Goal: Task Accomplishment & Management: Manage account settings

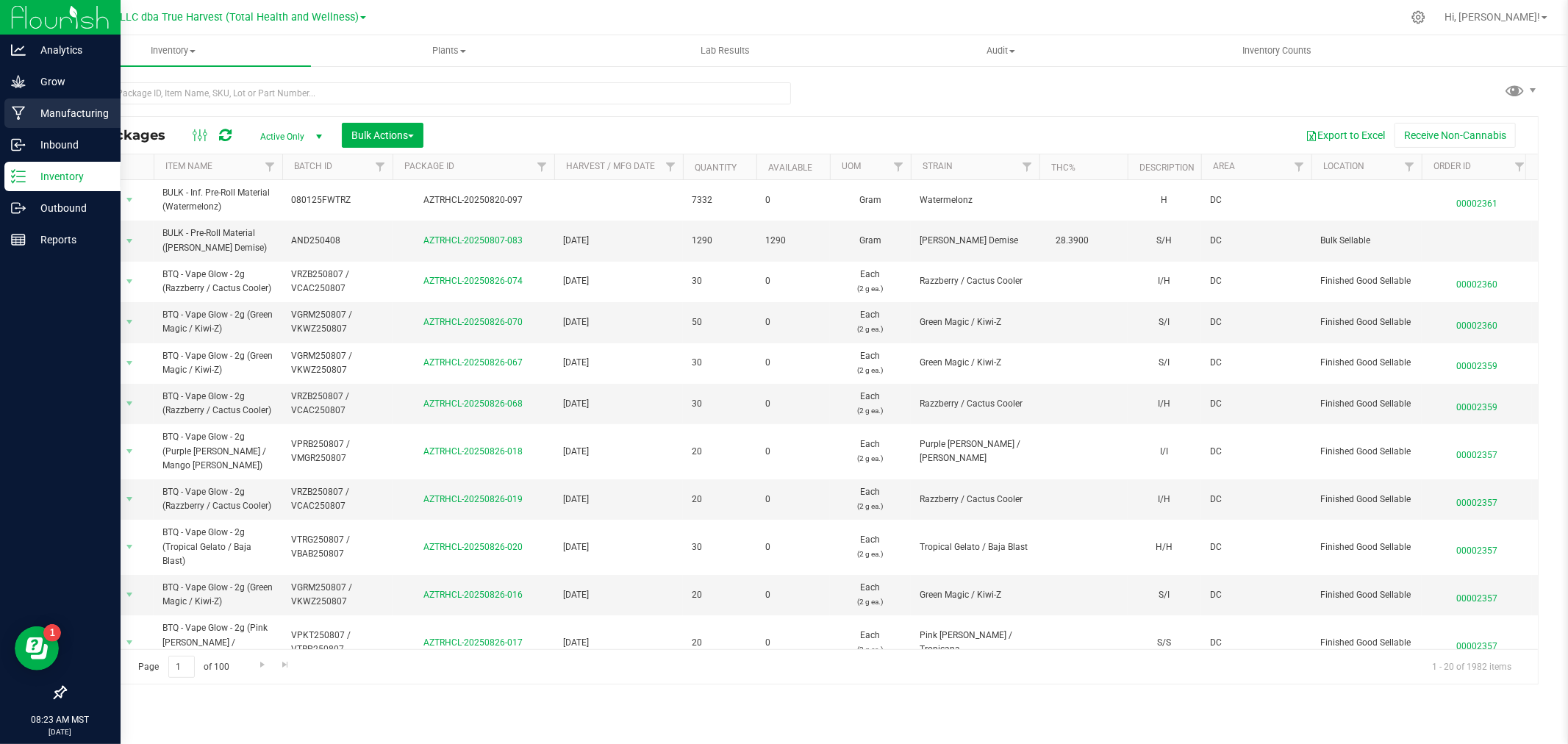
click at [87, 112] on p "Manufacturing" at bounding box center [70, 113] width 88 height 17
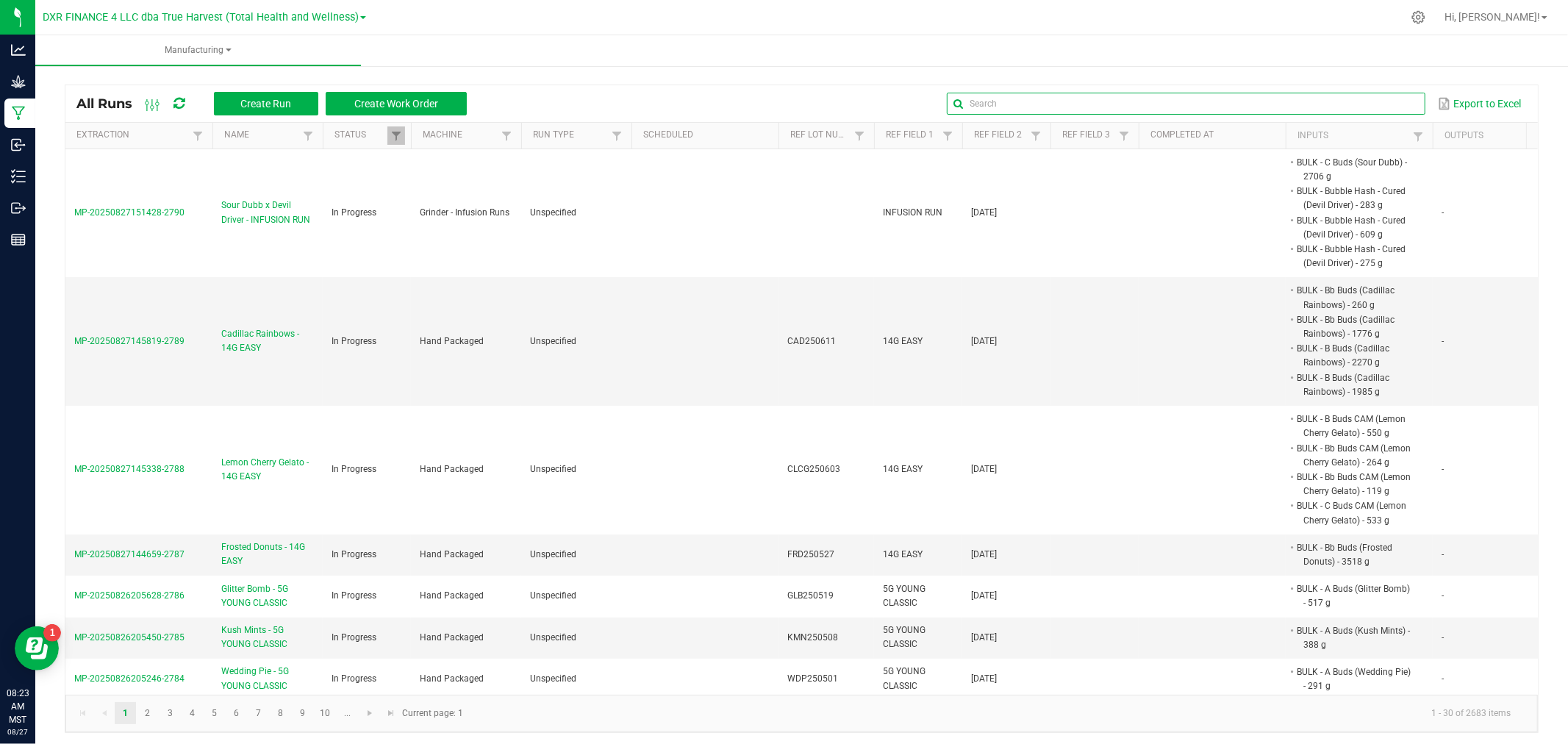
click at [1391, 104] on input "text" at bounding box center [1186, 104] width 478 height 22
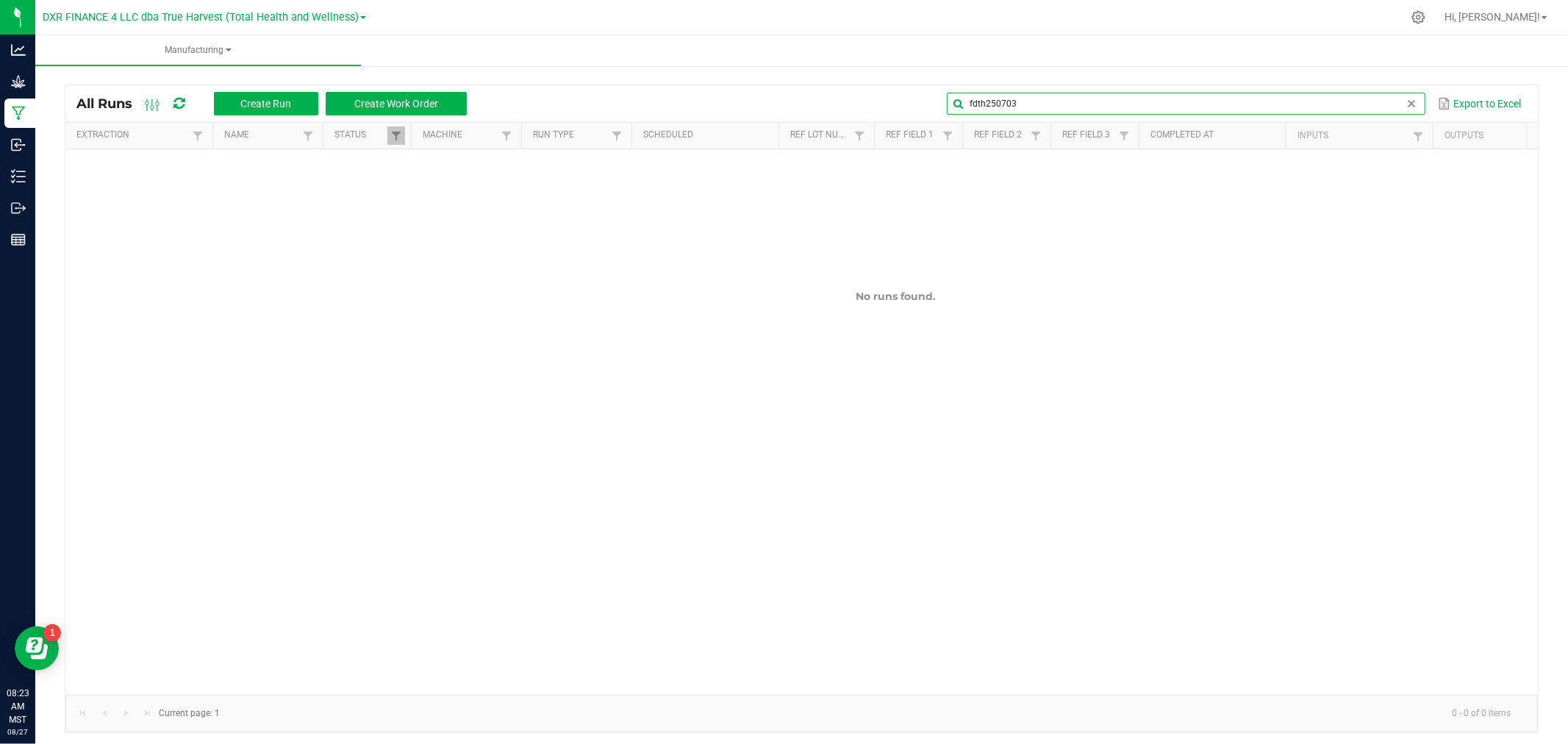
drag, startPoint x: 1062, startPoint y: 104, endPoint x: 913, endPoint y: 89, distance: 149.8
click at [915, 91] on div "fdth250703 Export to Excel" at bounding box center [1002, 104] width 1049 height 25
type input "frosted do"
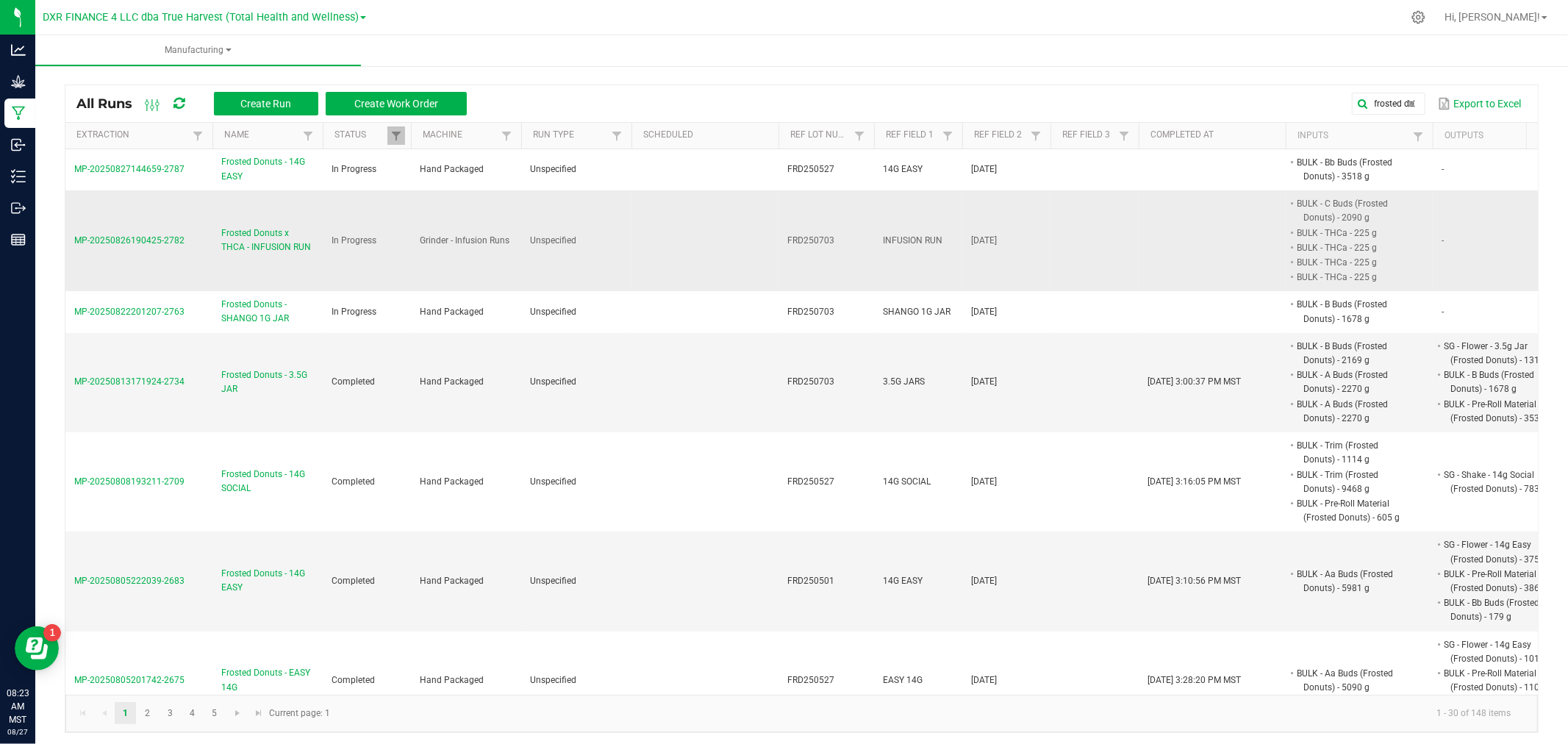
click at [271, 245] on span "Frosted Donuts x THCA - INFUSION RUN" at bounding box center [268, 240] width 93 height 28
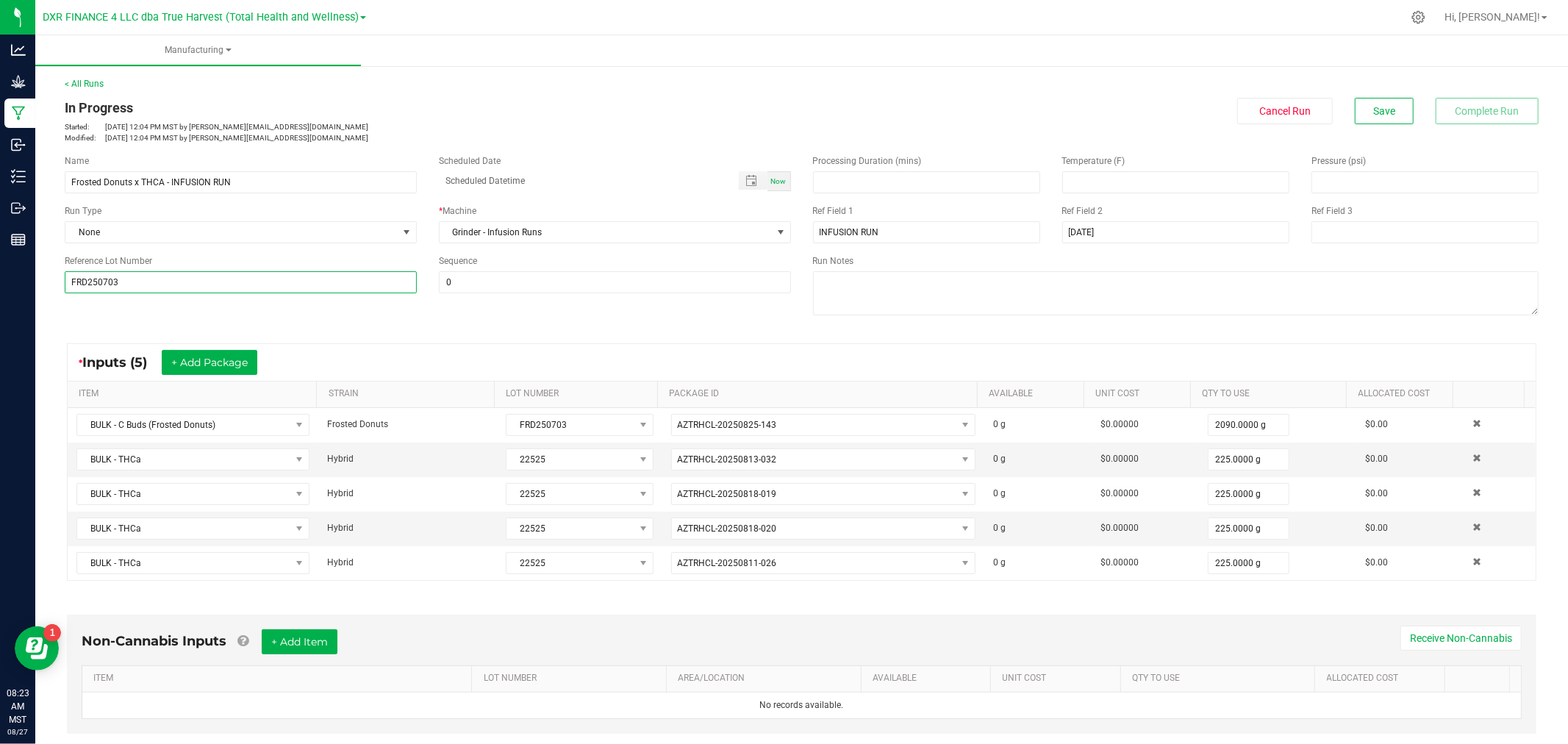
click at [85, 283] on input "FRD250703" at bounding box center [241, 283] width 352 height 22
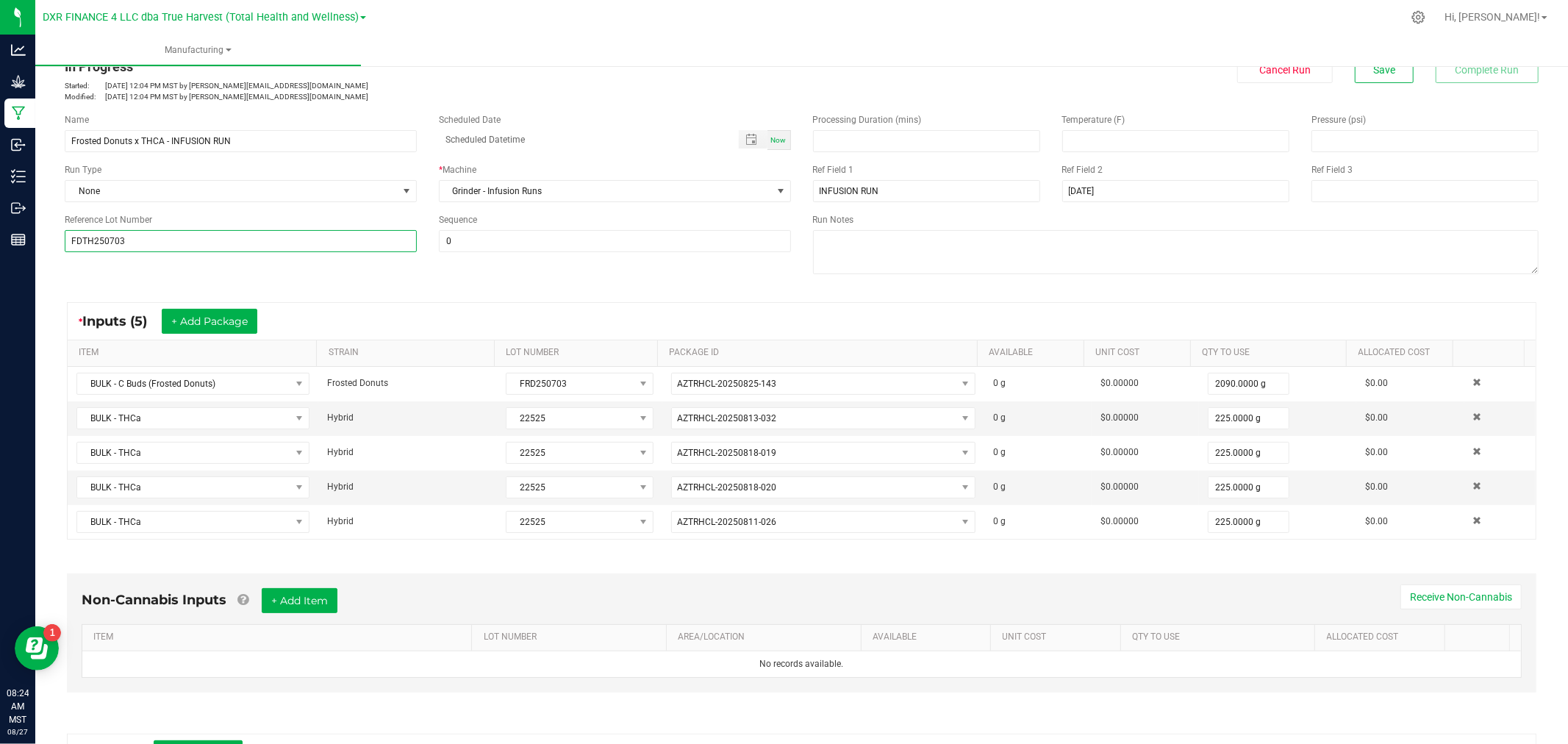
scroll to position [82, 0]
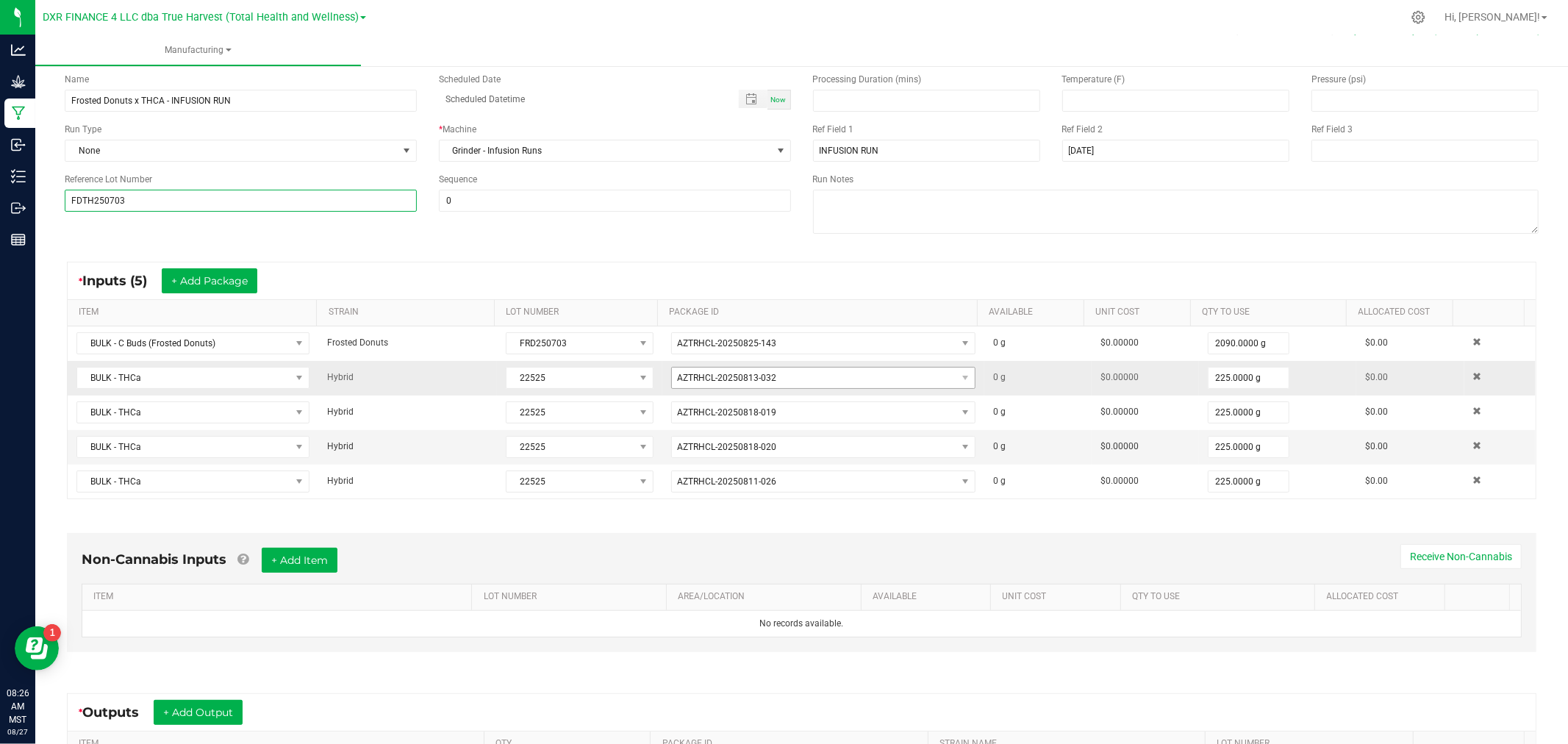
type input "FDTH250703"
drag, startPoint x: 780, startPoint y: 376, endPoint x: 723, endPoint y: 378, distance: 57.0
click at [723, 378] on span "AZTRHCL-20250813-032" at bounding box center [814, 378] width 284 height 21
drag, startPoint x: 773, startPoint y: 378, endPoint x: 723, endPoint y: 383, distance: 50.2
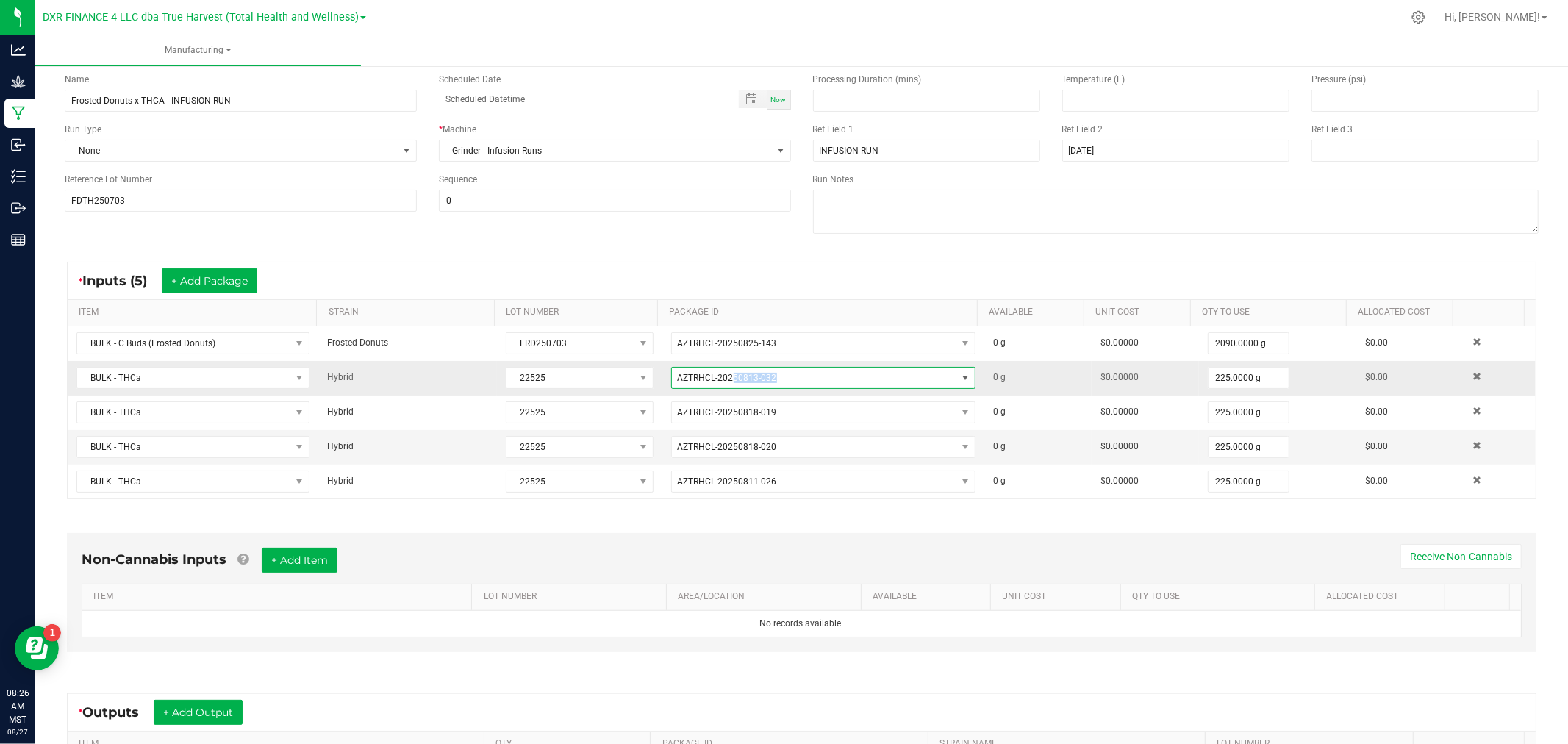
click at [723, 383] on span "AZTRHCL-20250813-032" at bounding box center [814, 378] width 284 height 21
drag, startPoint x: 778, startPoint y: 378, endPoint x: 728, endPoint y: 378, distance: 50.0
click at [728, 378] on span "AZTRHCL-20250813-032" at bounding box center [814, 378] width 284 height 21
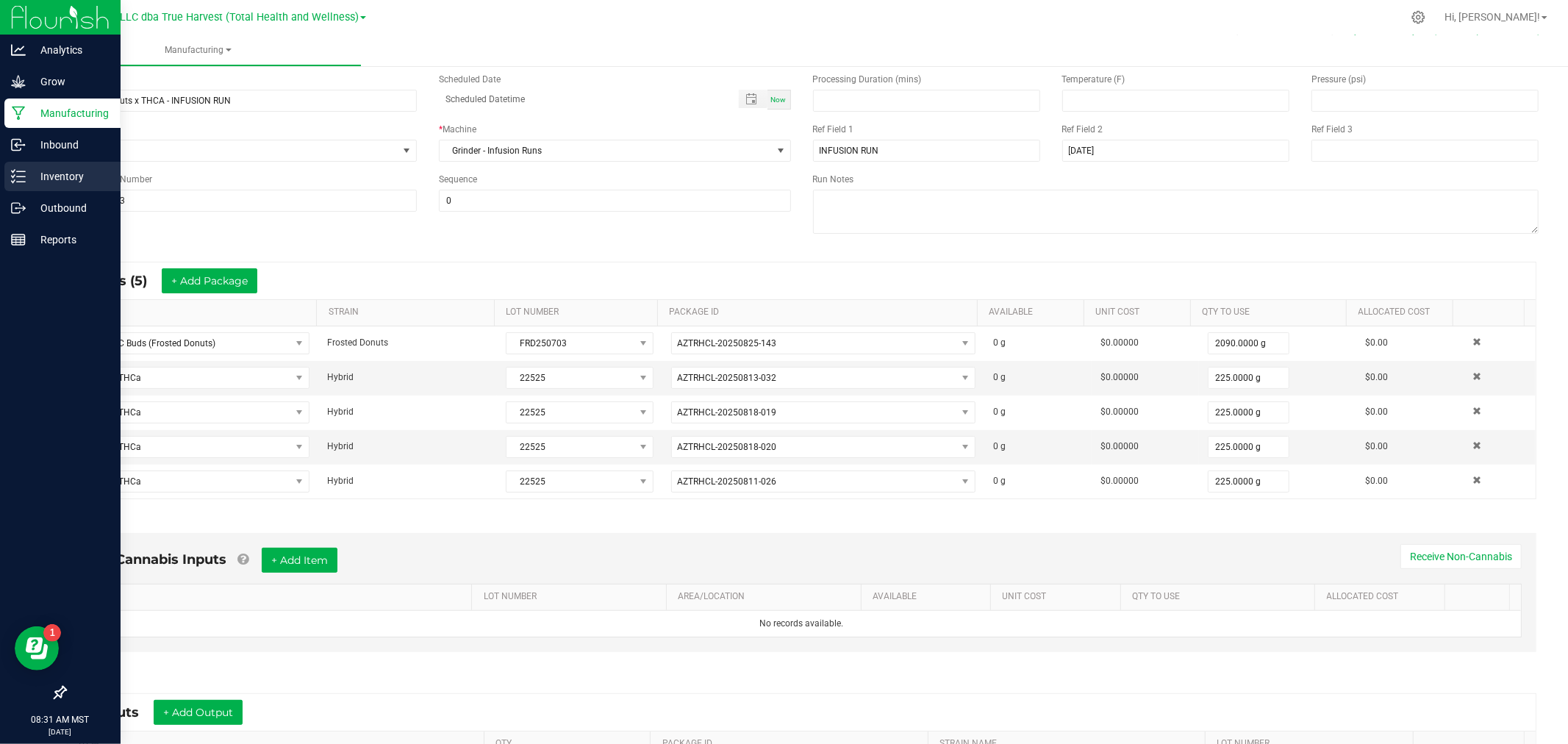
click at [29, 177] on p "Inventory" at bounding box center [70, 177] width 88 height 17
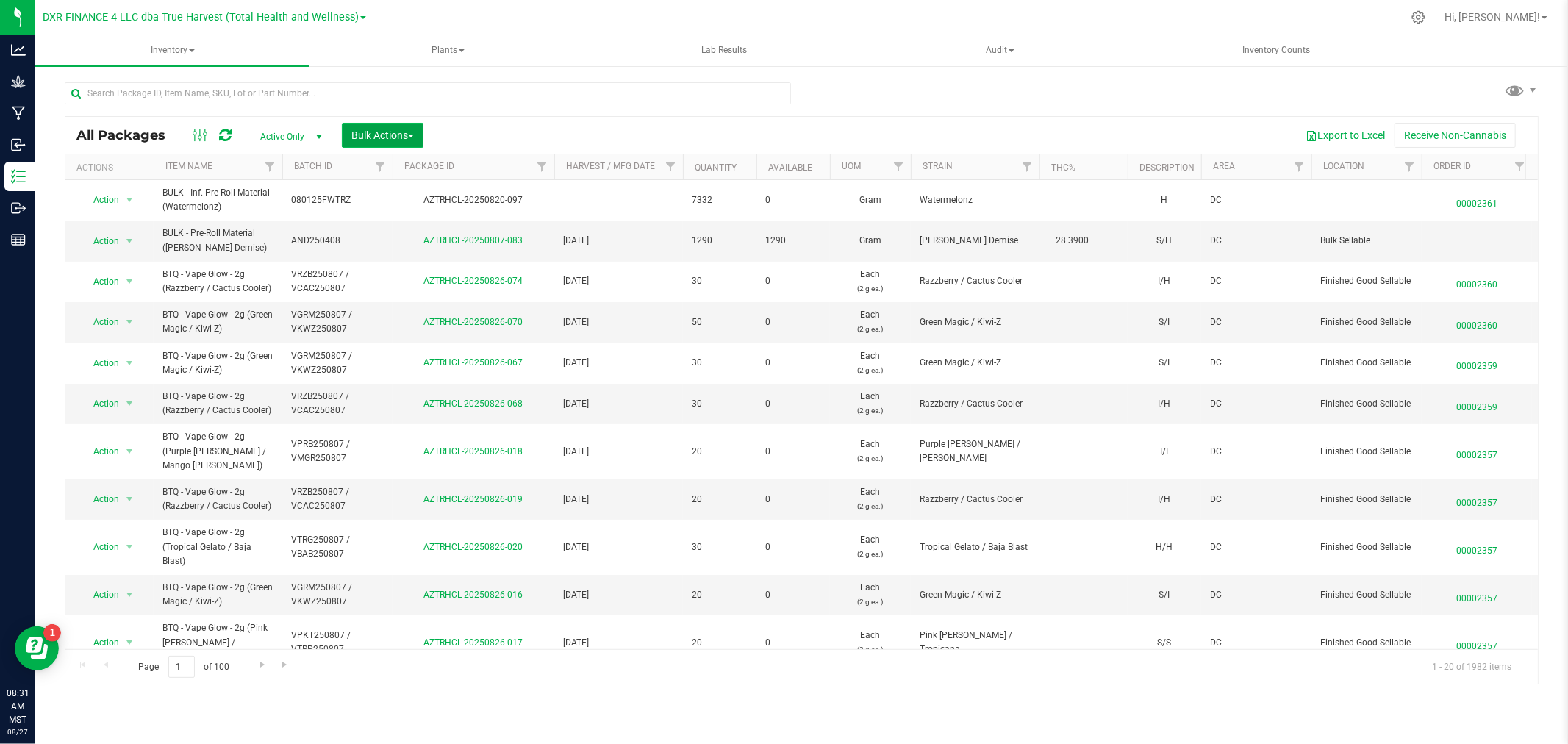
click at [399, 137] on span "Bulk Actions" at bounding box center [382, 135] width 63 height 12
click at [394, 248] on span "Locate packages" at bounding box center [388, 249] width 74 height 12
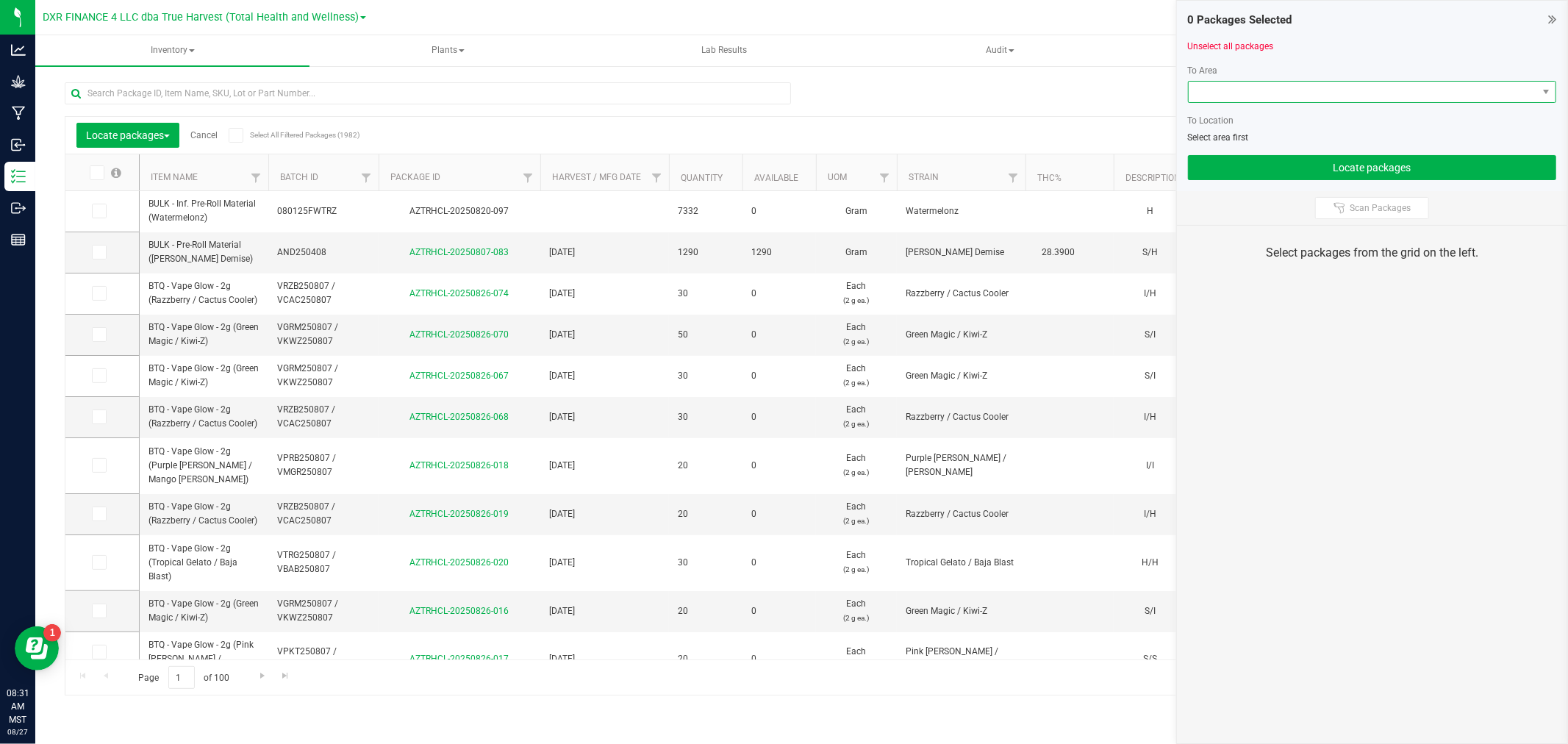
click at [1243, 87] on span at bounding box center [1363, 92] width 348 height 21
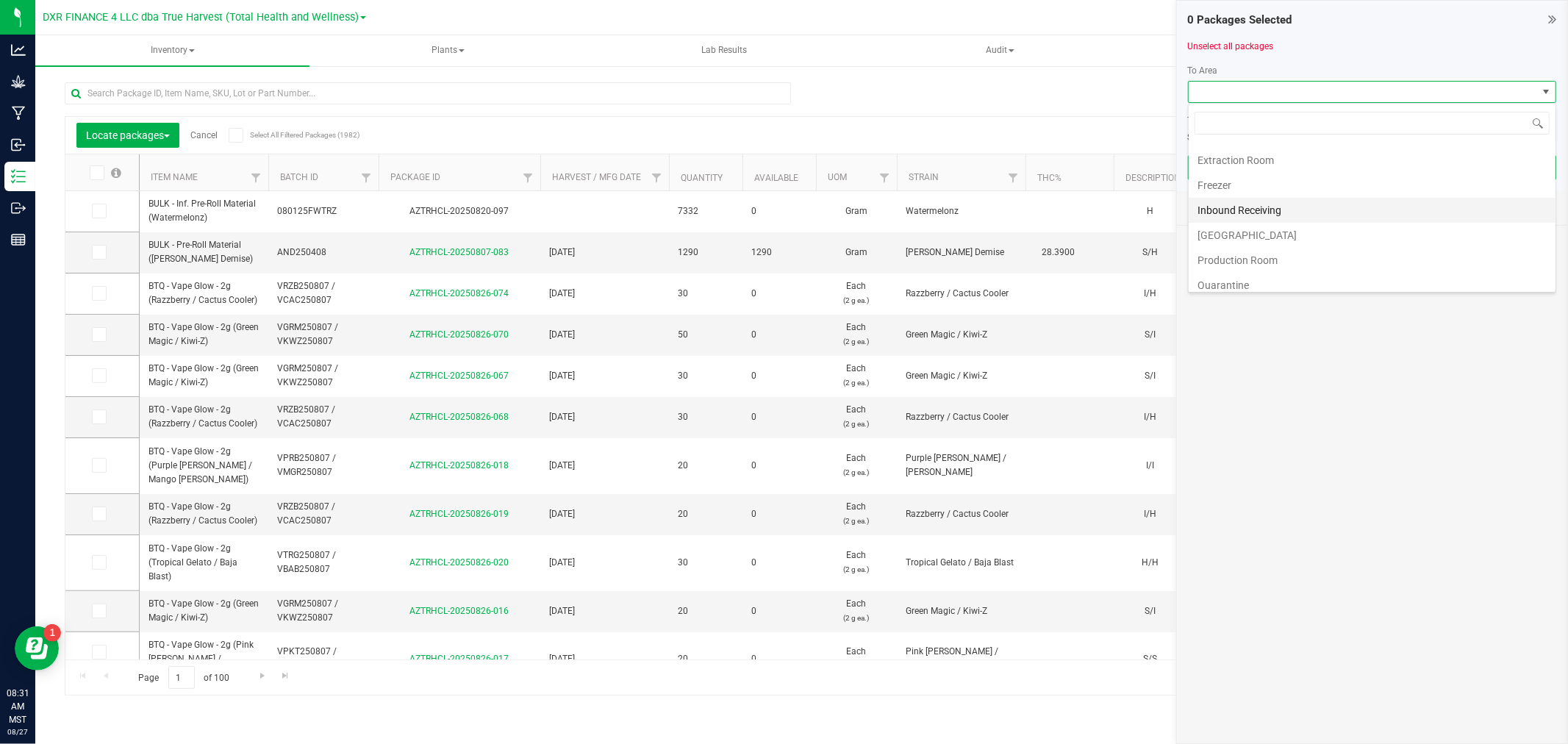
scroll to position [82, 0]
click at [1221, 225] on li "Production Room" at bounding box center [1372, 223] width 366 height 25
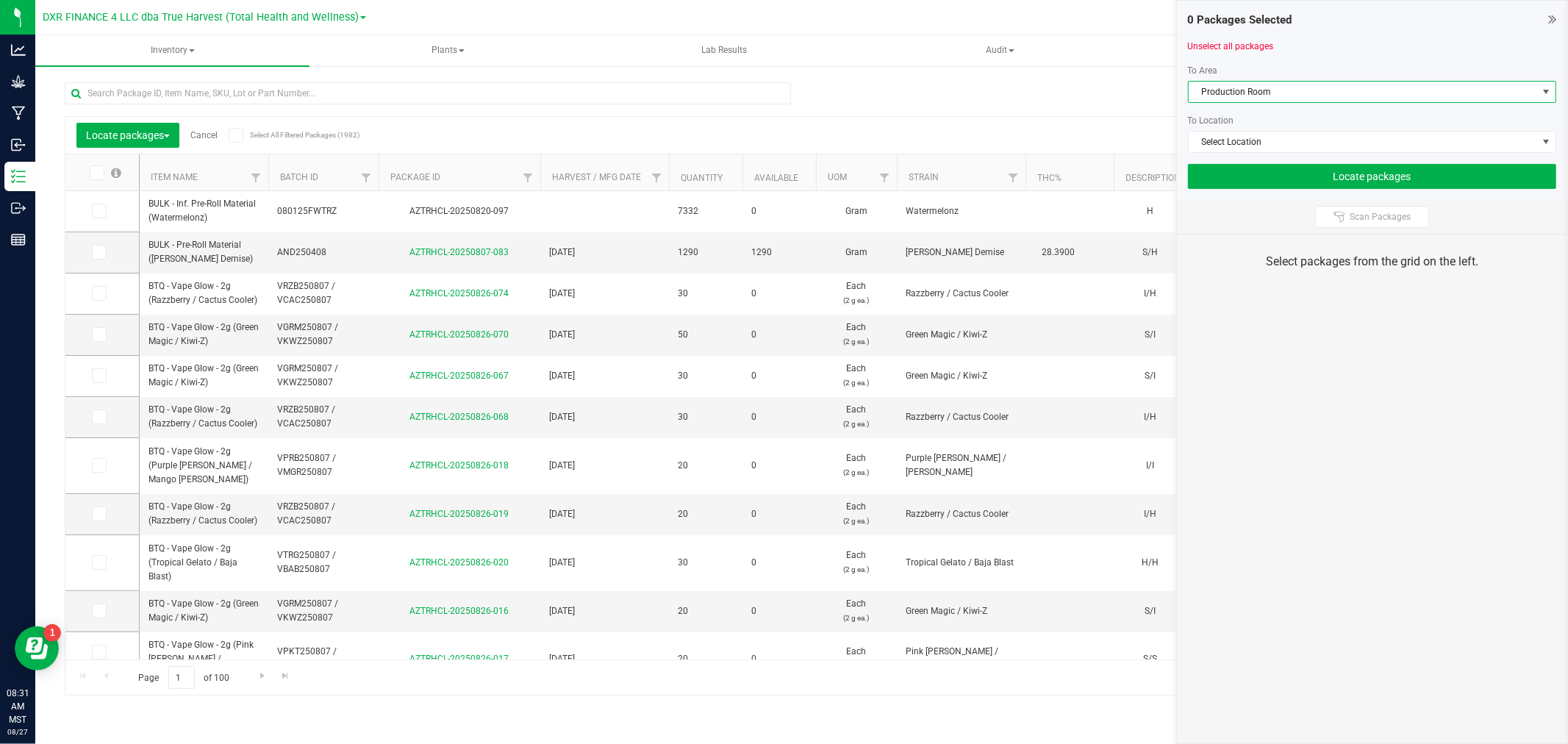
click at [1224, 126] on div "To Location" at bounding box center [1372, 120] width 368 height 13
click at [1228, 146] on span "Select Location" at bounding box center [1363, 142] width 348 height 21
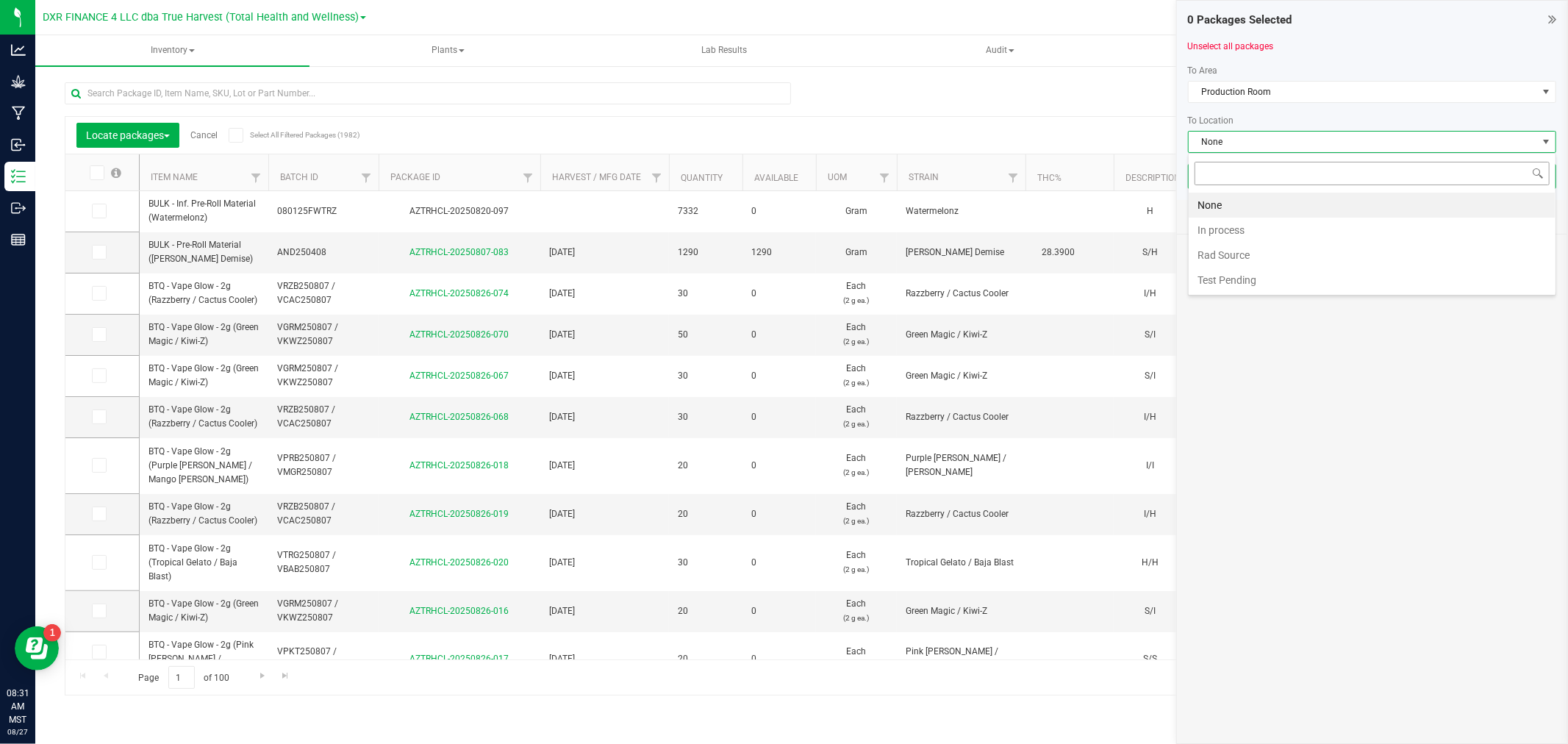
scroll to position [22, 368]
click at [1221, 229] on li "In process" at bounding box center [1372, 230] width 366 height 25
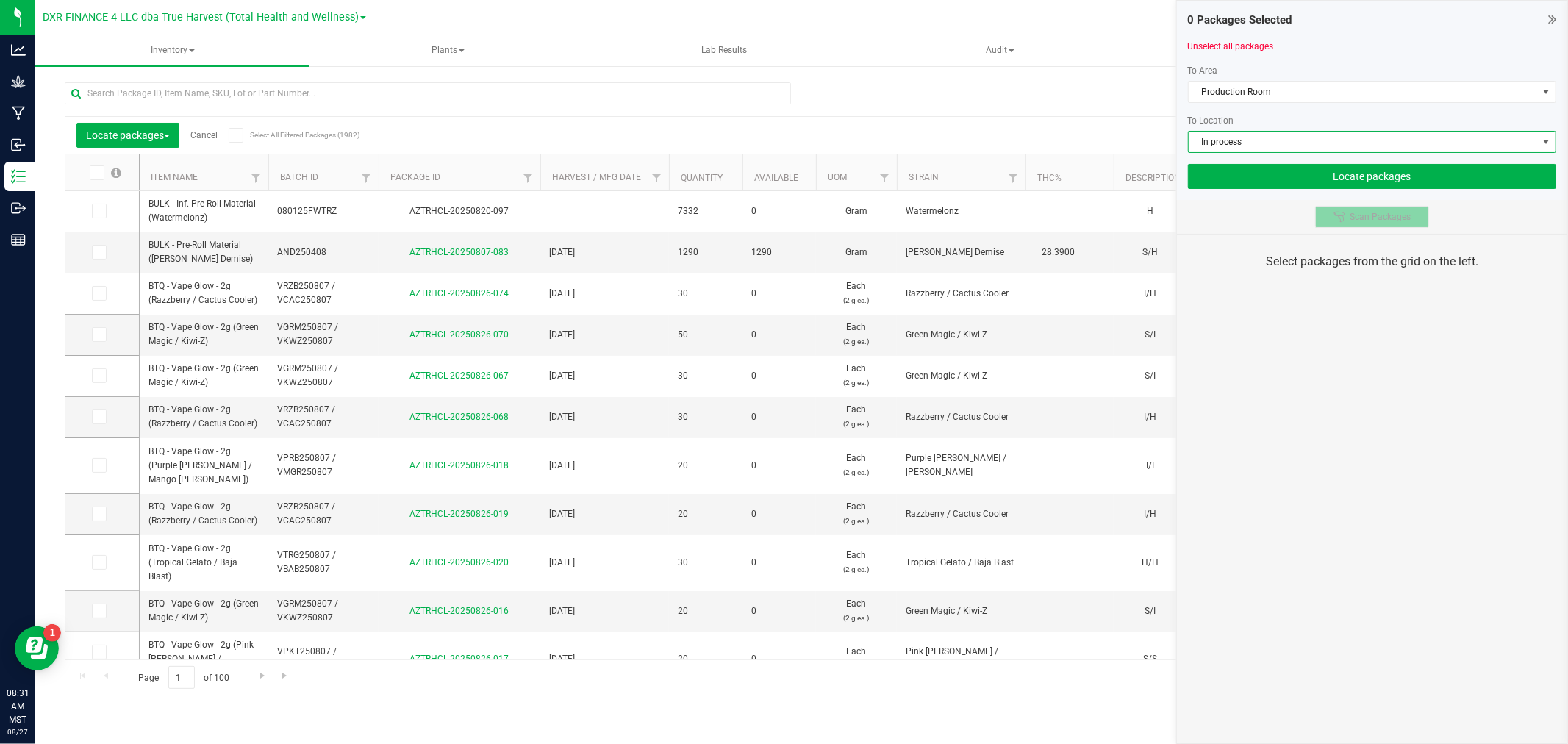
click at [1346, 215] on div at bounding box center [1342, 217] width 16 height 12
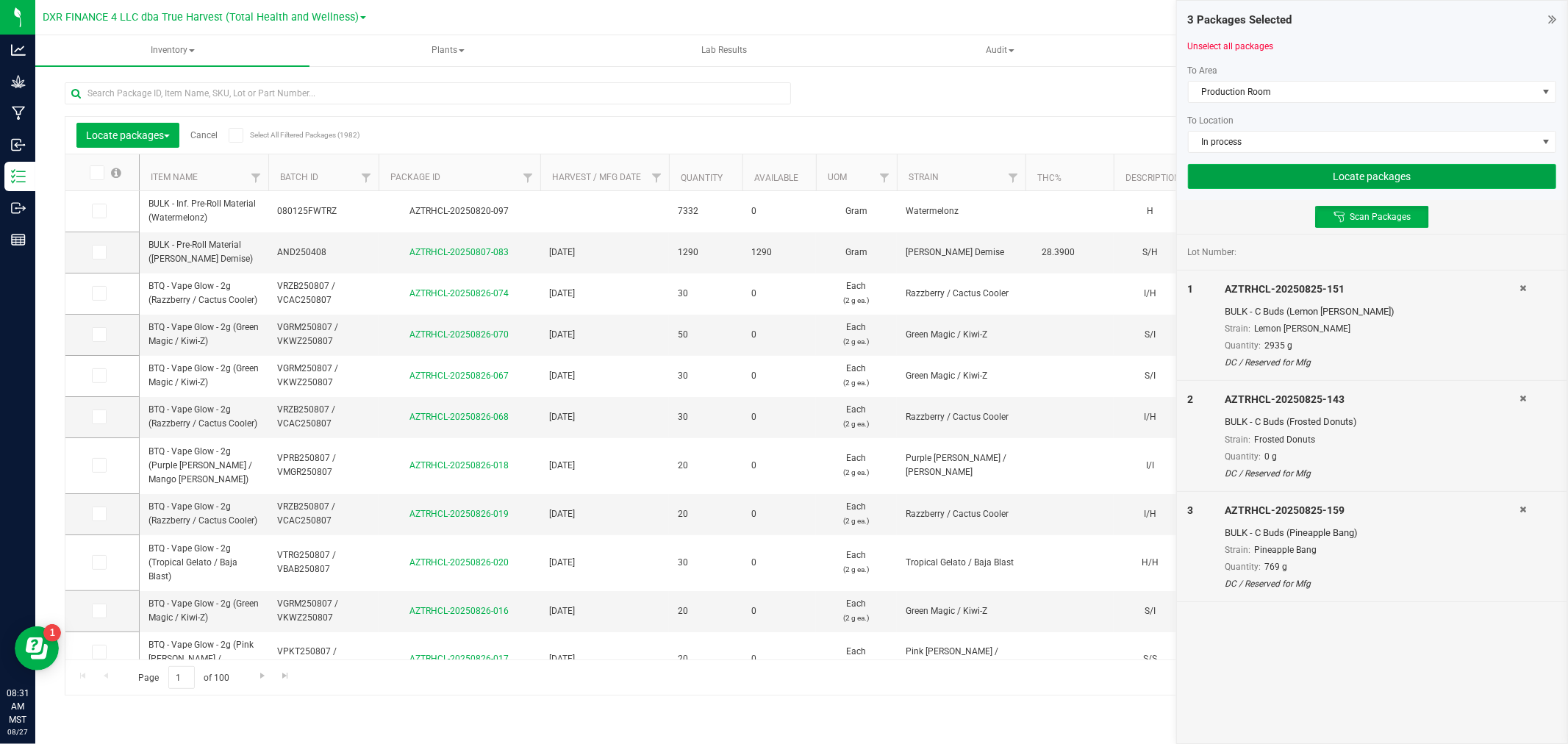
click at [1363, 170] on button "Locate packages" at bounding box center [1372, 177] width 368 height 25
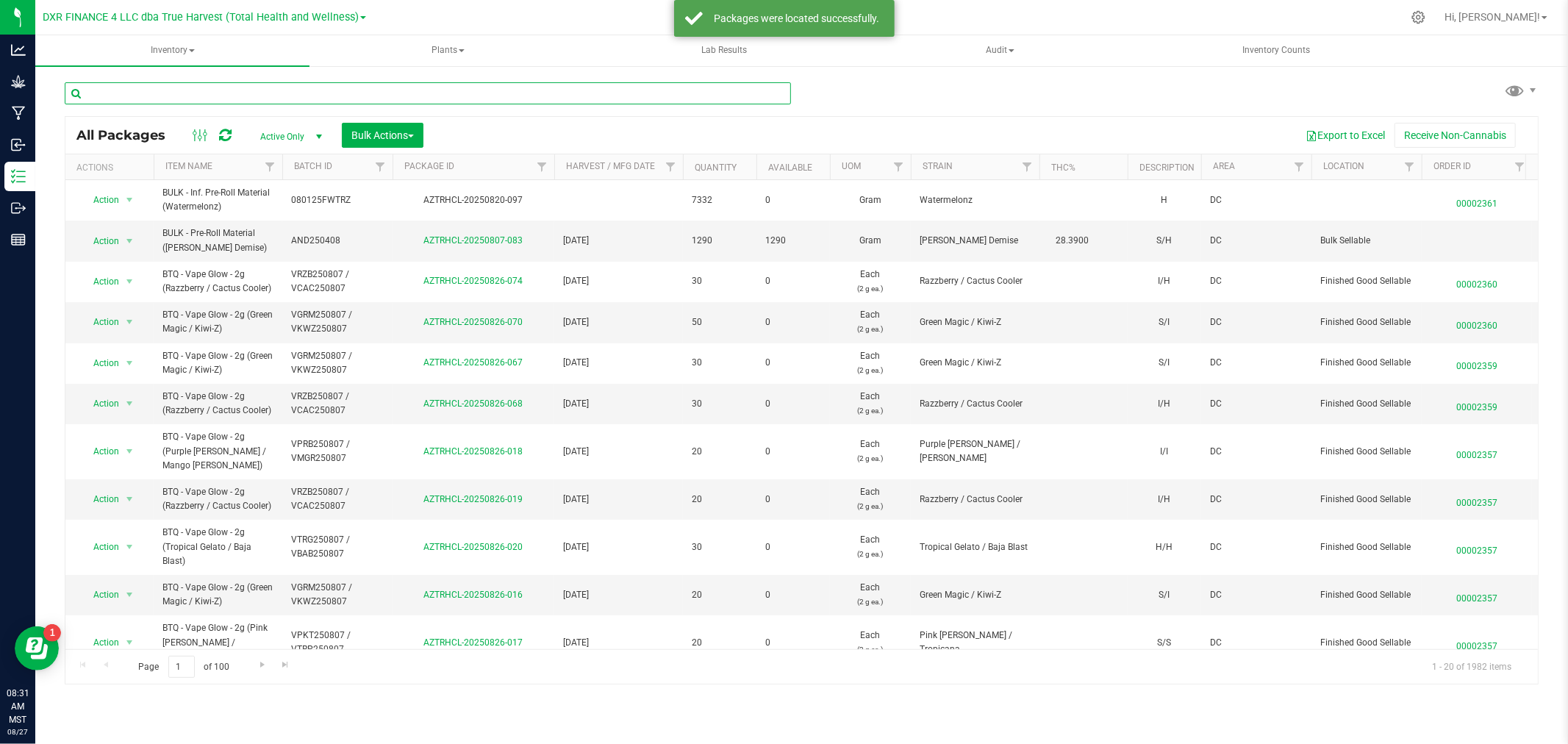
click at [340, 94] on input "text" at bounding box center [428, 93] width 727 height 22
type input "312-063"
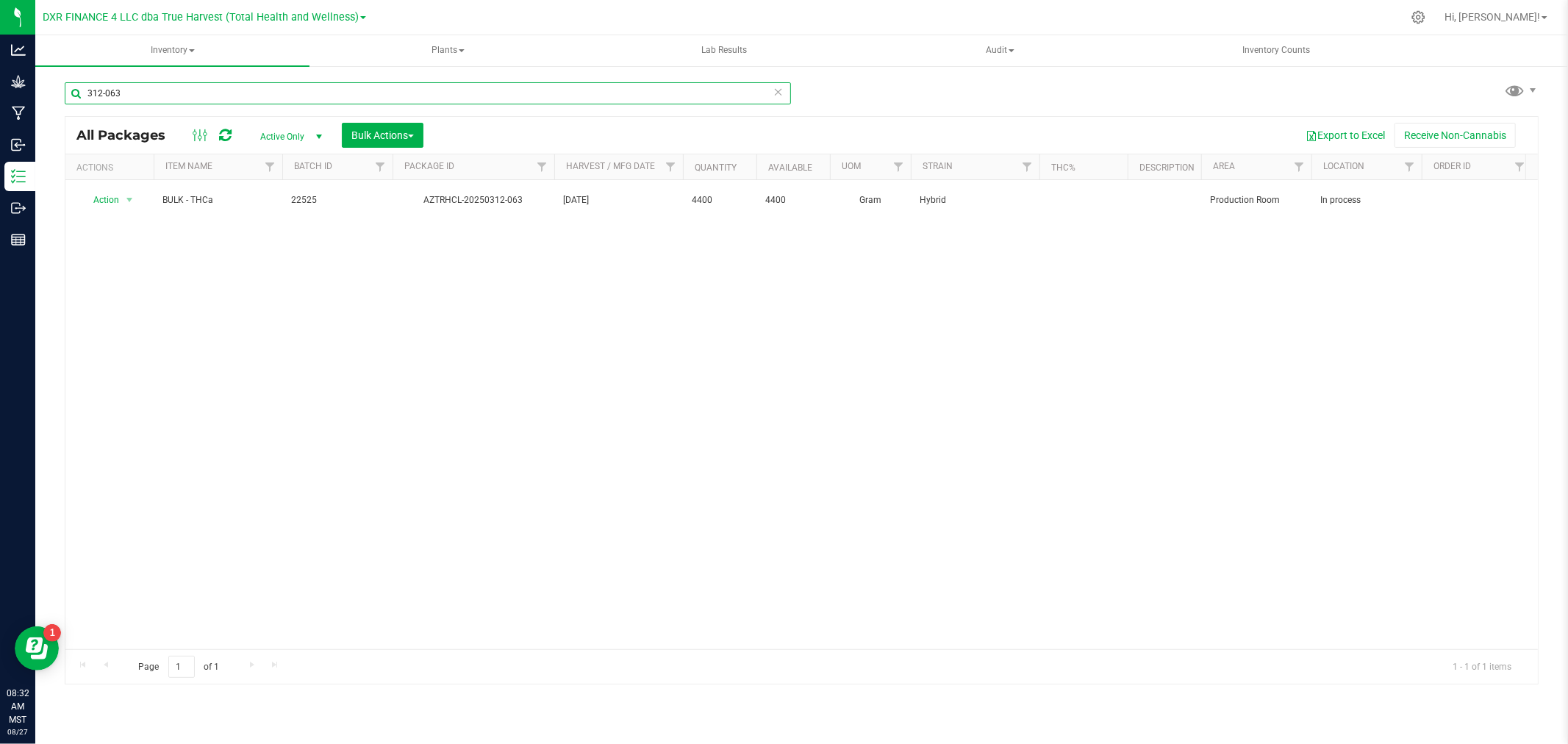
click at [163, 85] on input "312-063" at bounding box center [428, 93] width 727 height 22
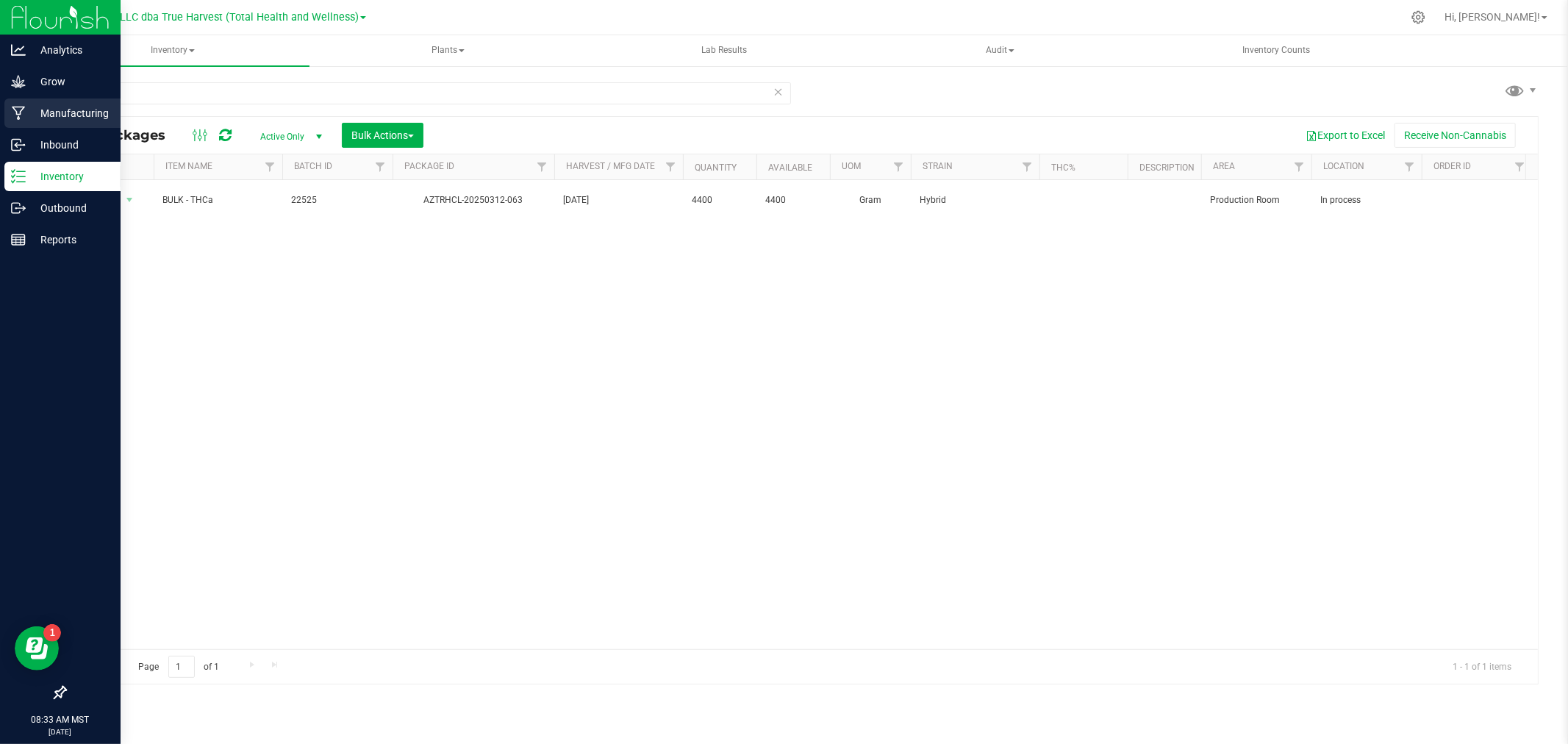
click at [16, 108] on icon at bounding box center [19, 113] width 14 height 15
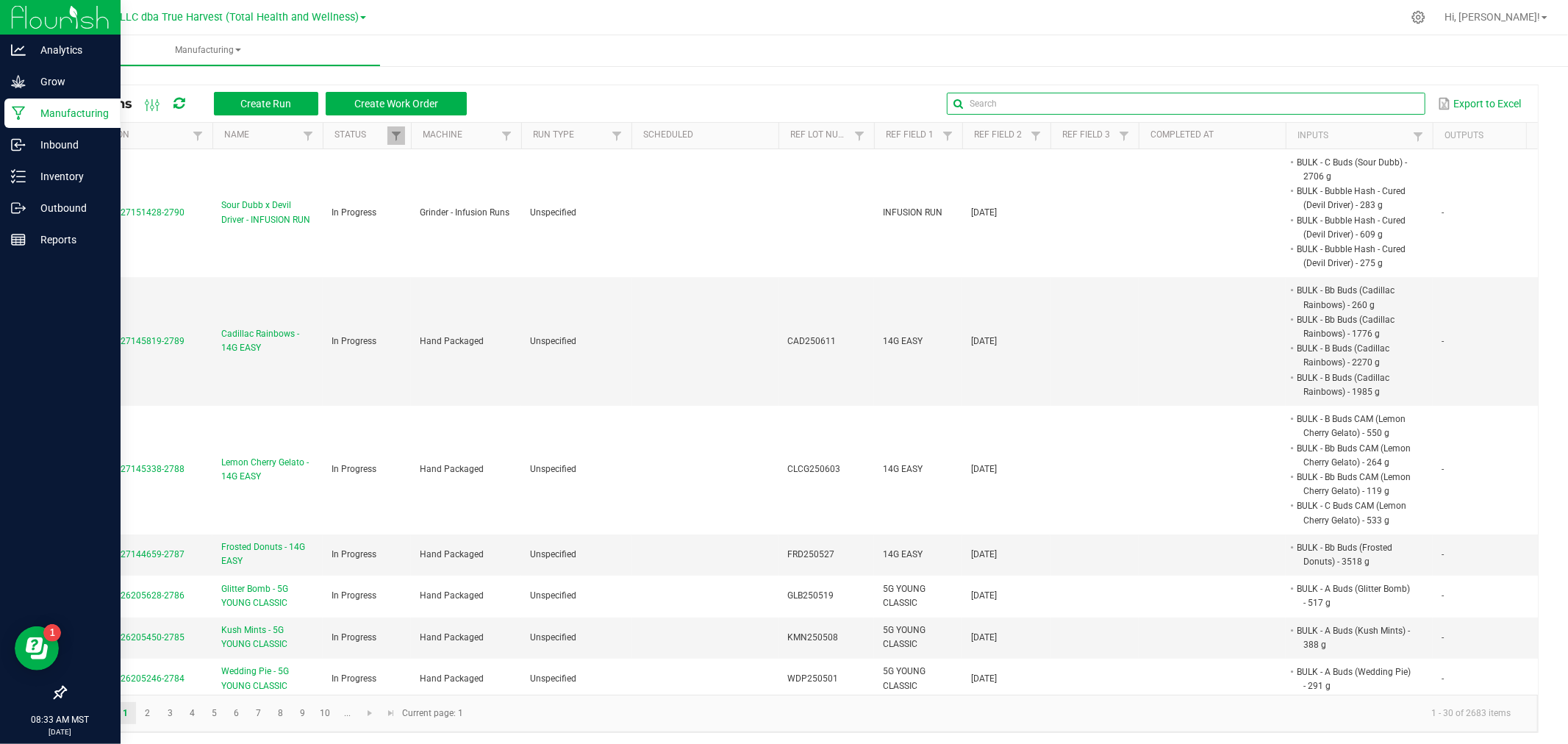
click at [1369, 103] on input "text" at bounding box center [1186, 104] width 478 height 22
click at [1011, 98] on input "text" at bounding box center [1186, 104] width 478 height 22
click at [998, 93] on input "text" at bounding box center [1186, 104] width 478 height 22
click at [1003, 98] on input "text" at bounding box center [1186, 104] width 478 height 22
drag, startPoint x: 1161, startPoint y: 110, endPoint x: 1172, endPoint y: 101, distance: 14.2
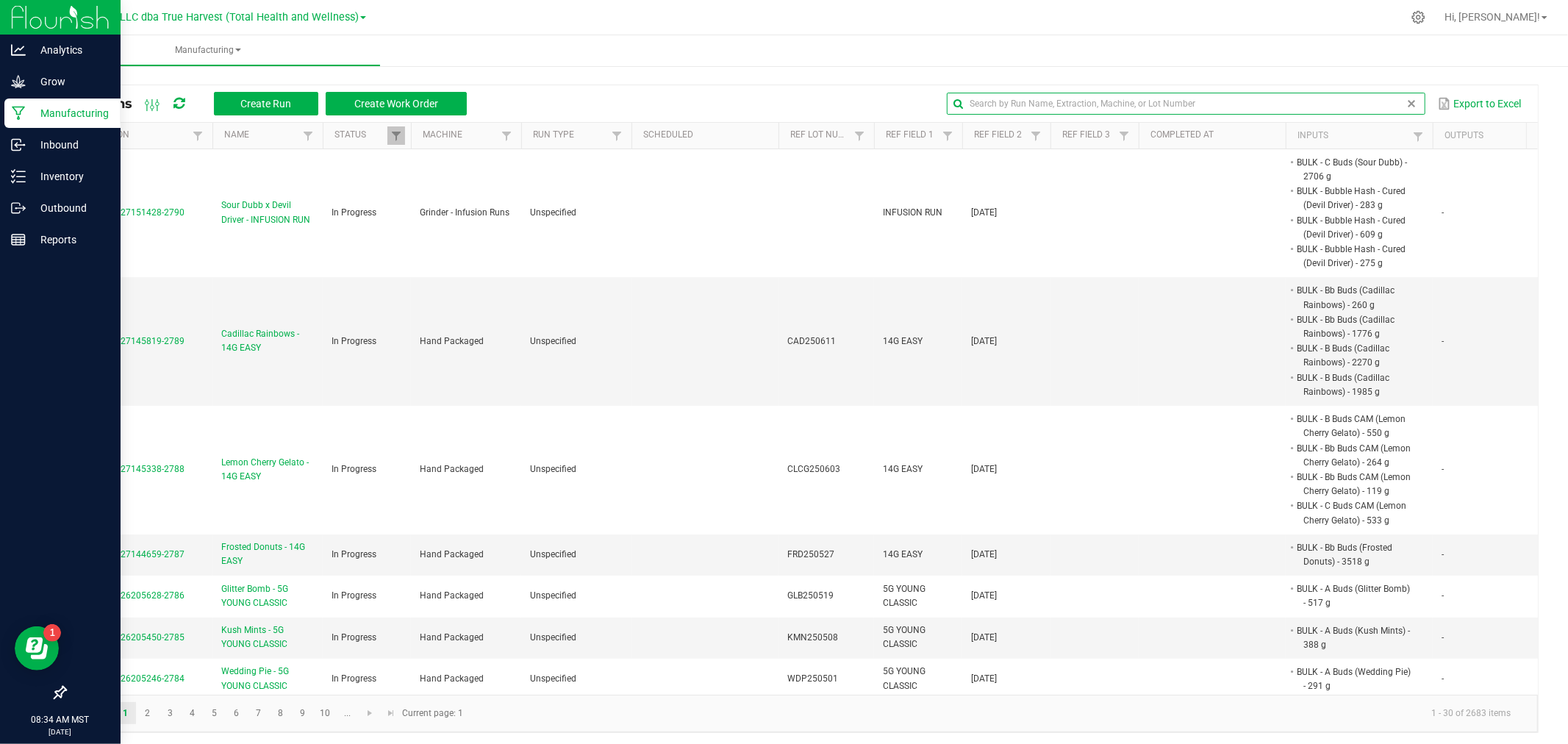
click at [1172, 101] on input "text" at bounding box center [1186, 104] width 478 height 22
click at [1011, 101] on input "text" at bounding box center [1186, 104] width 478 height 22
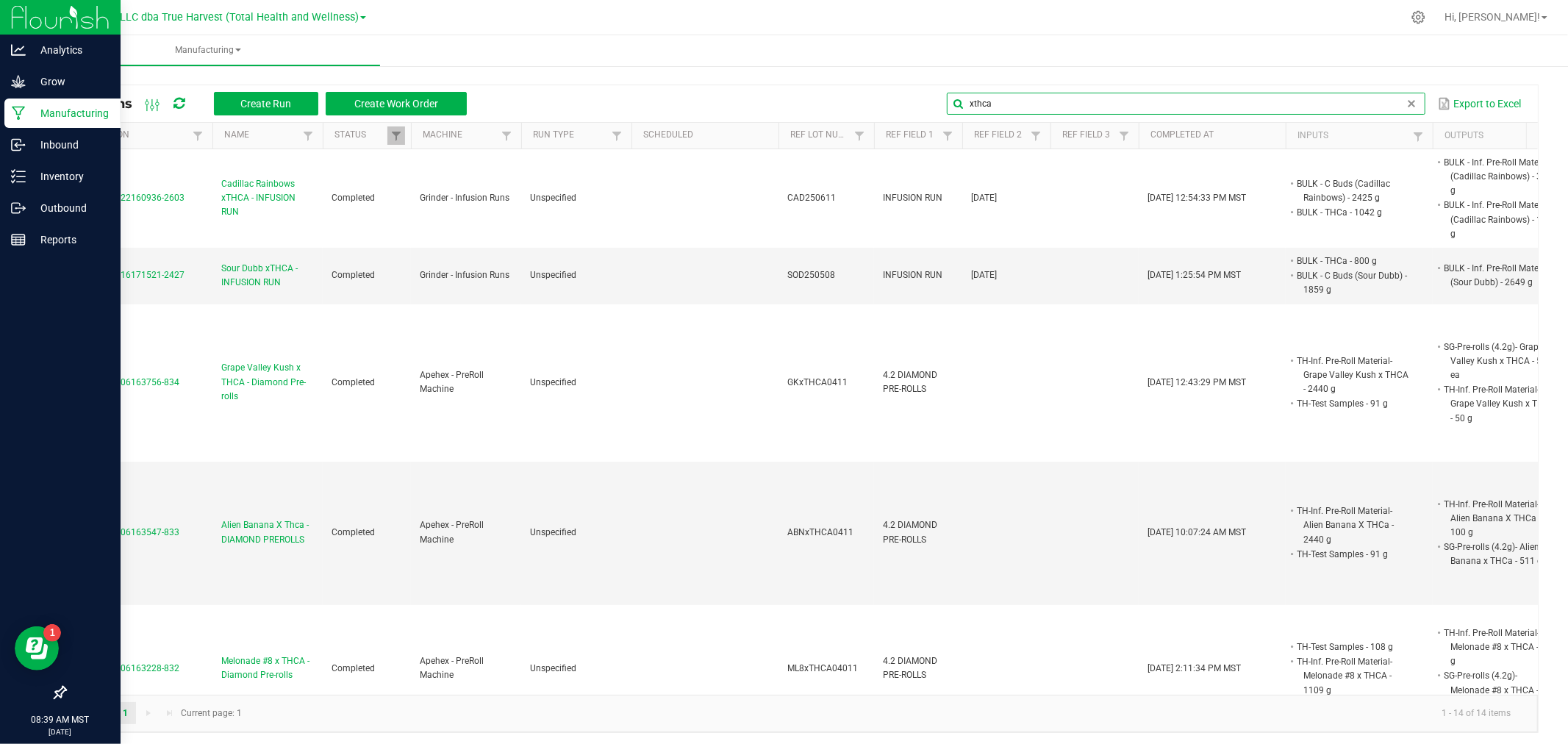
click at [959, 107] on input "xthca" at bounding box center [1186, 104] width 478 height 22
click at [962, 106] on input "xthca" at bounding box center [1186, 104] width 478 height 22
click at [961, 103] on input "xthca" at bounding box center [1186, 104] width 478 height 22
click at [966, 103] on input "xthca" at bounding box center [1186, 104] width 478 height 22
click at [962, 100] on input "xthca" at bounding box center [1186, 104] width 478 height 22
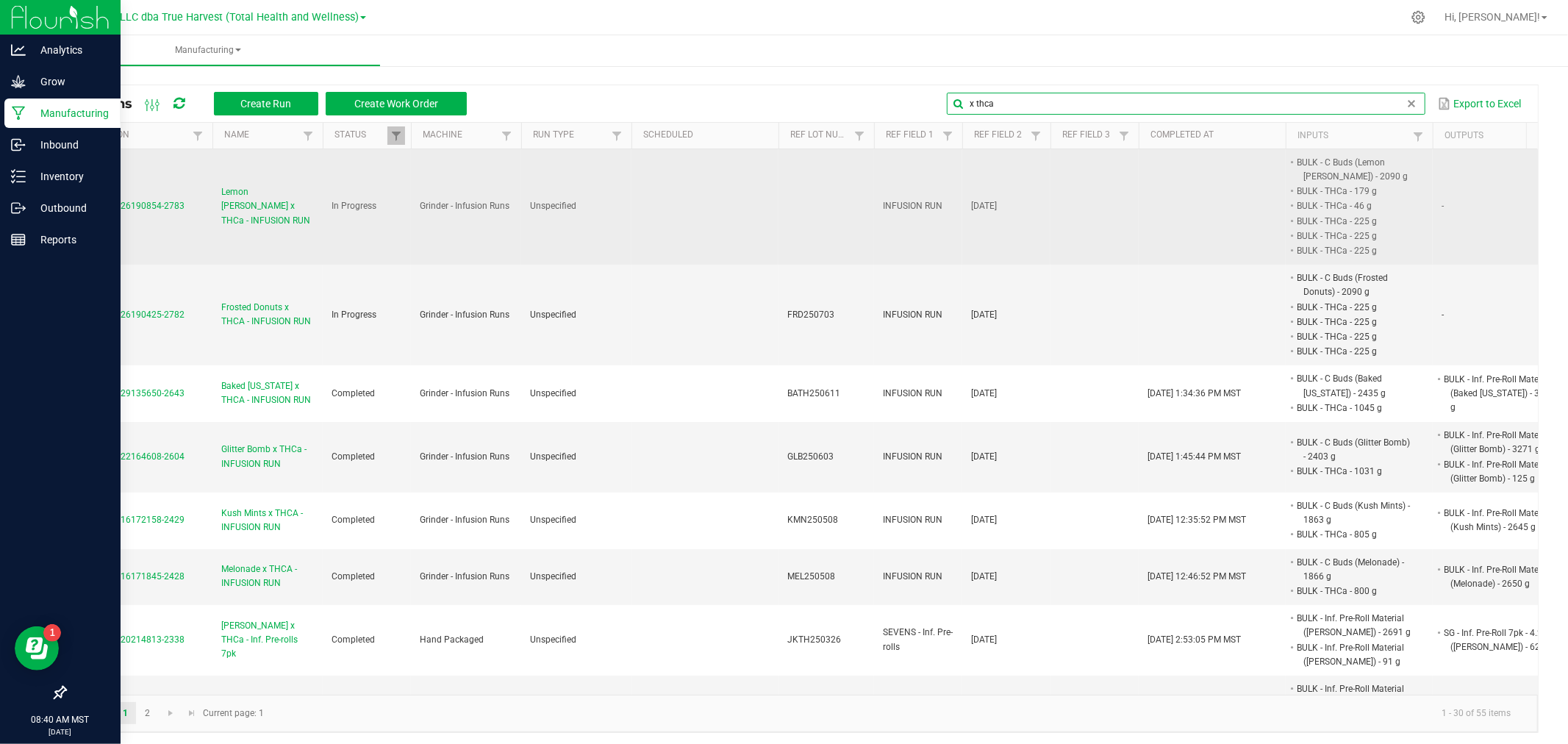
type input "x thca"
click at [245, 207] on span "Lemon [PERSON_NAME] x THCa - INFUSION RUN" at bounding box center [268, 207] width 93 height 43
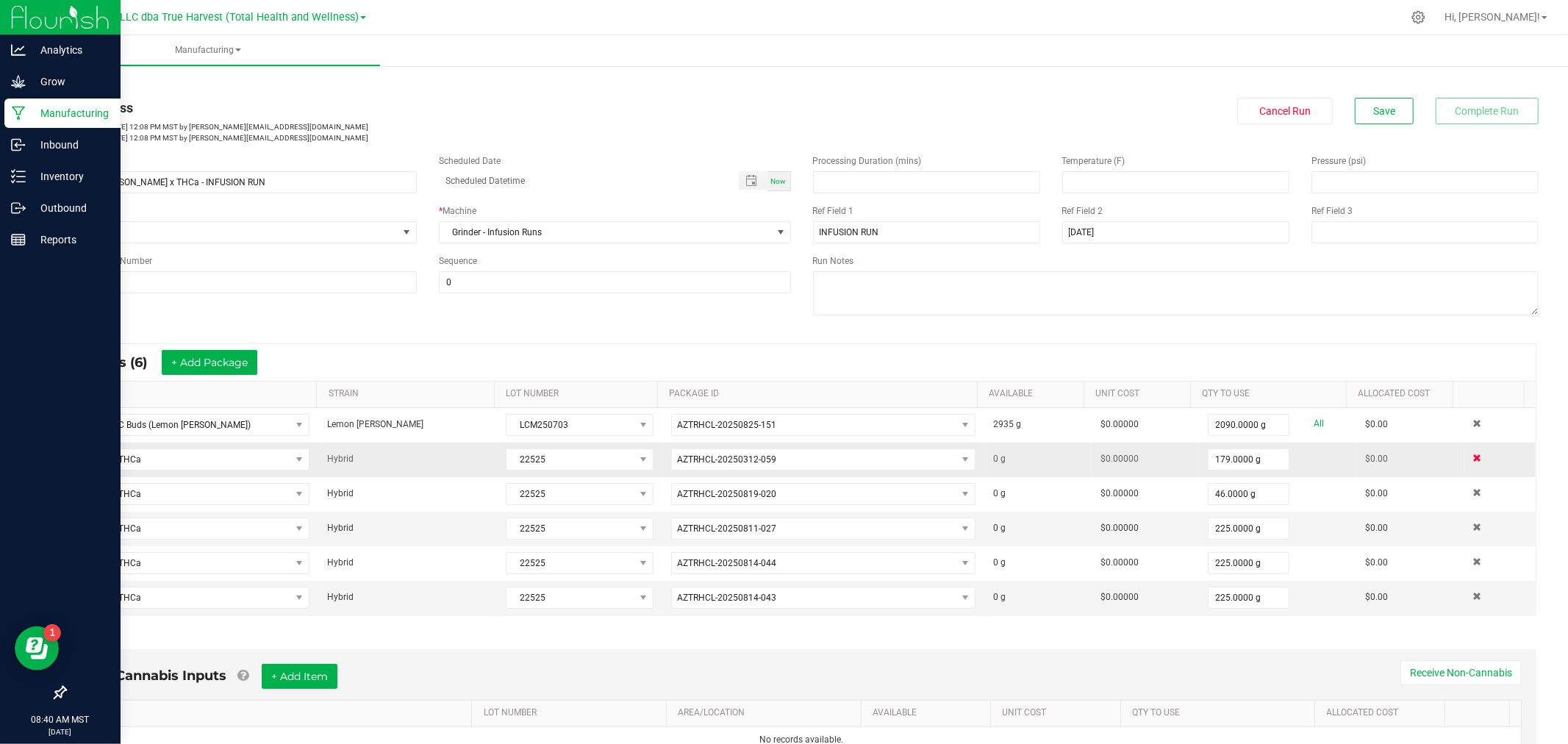
click at [1473, 459] on span at bounding box center [1477, 457] width 9 height 9
type input "46.0000 g"
type input "225.0000 g"
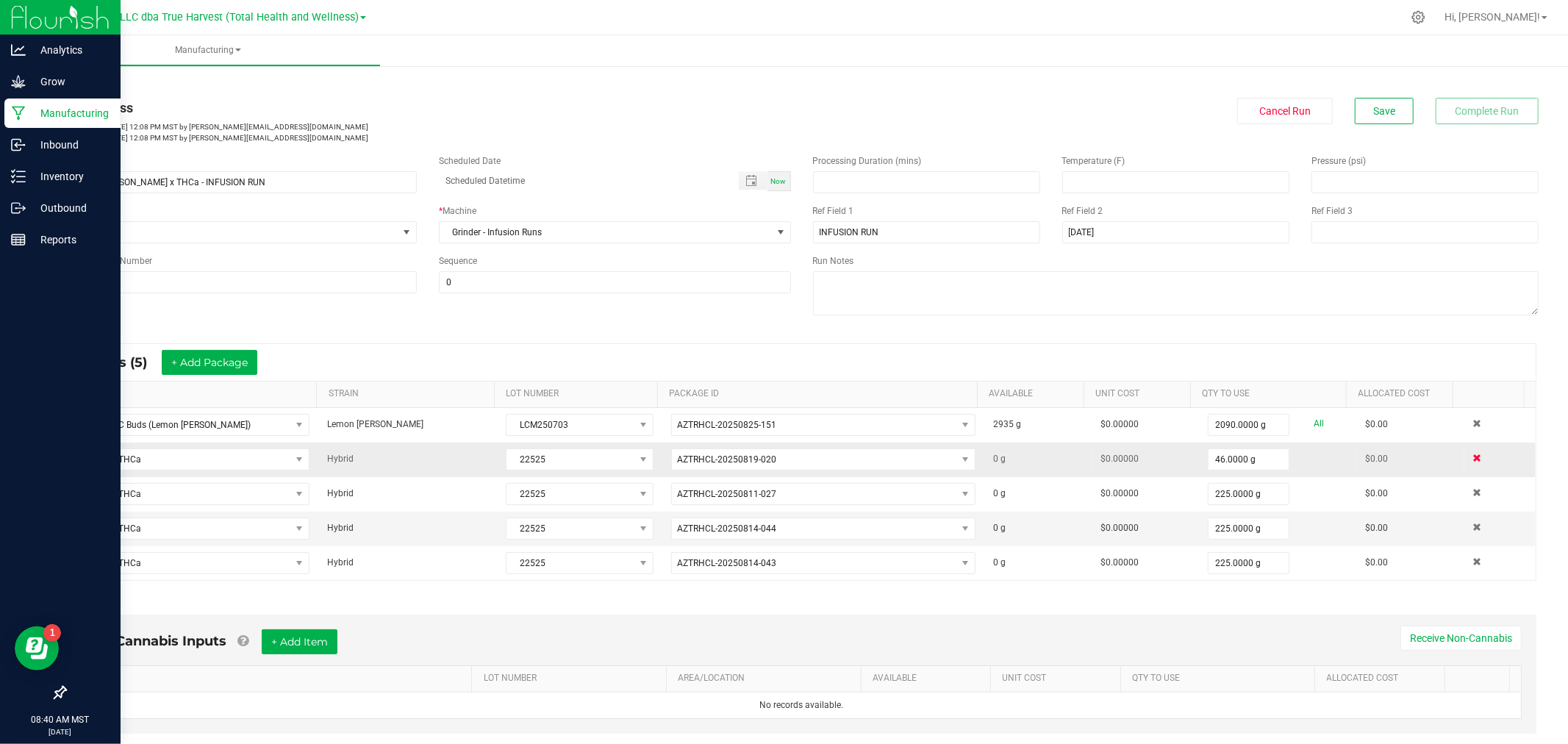
click at [1473, 459] on span at bounding box center [1477, 457] width 9 height 9
type input "225.0000 g"
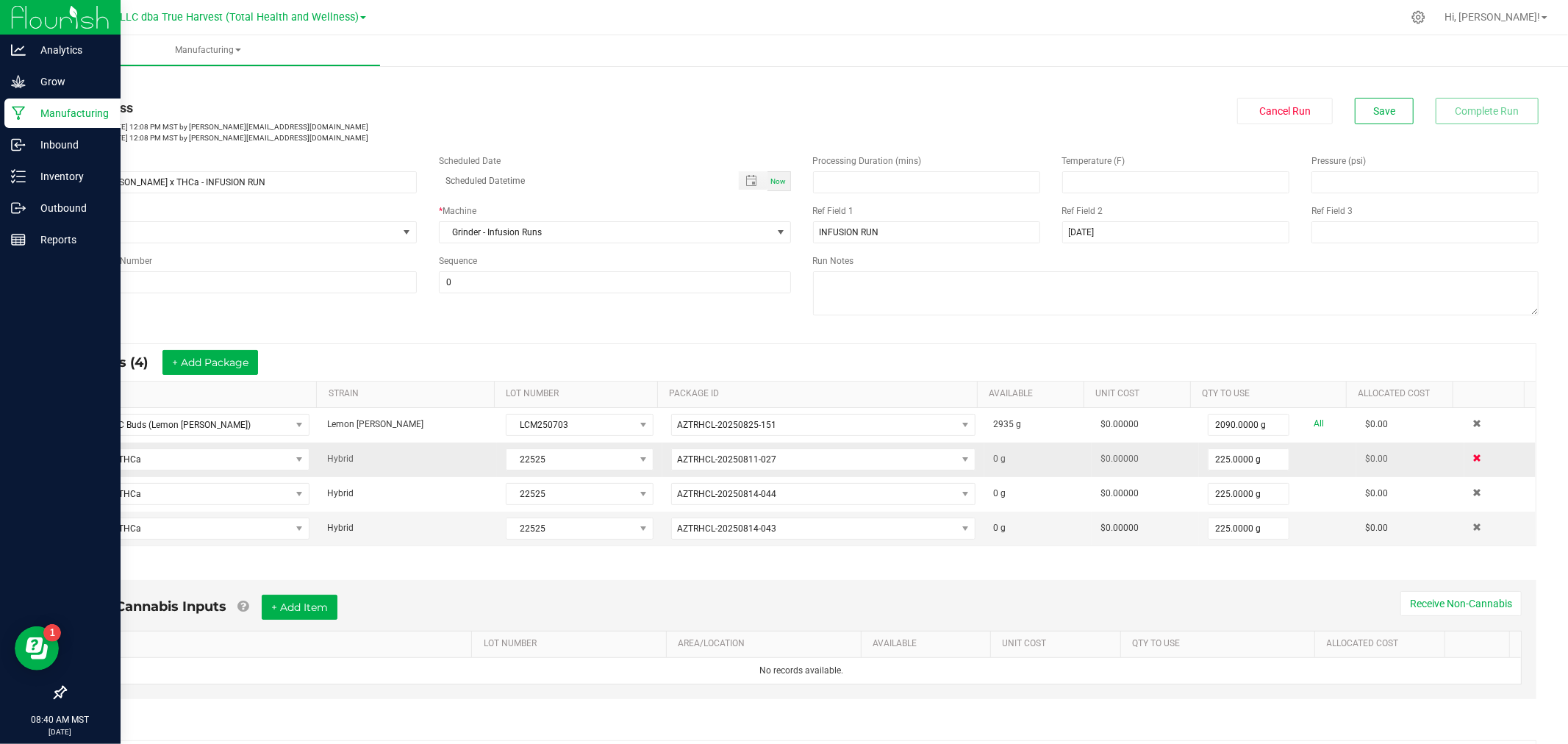
click at [1473, 459] on span at bounding box center [1477, 457] width 9 height 9
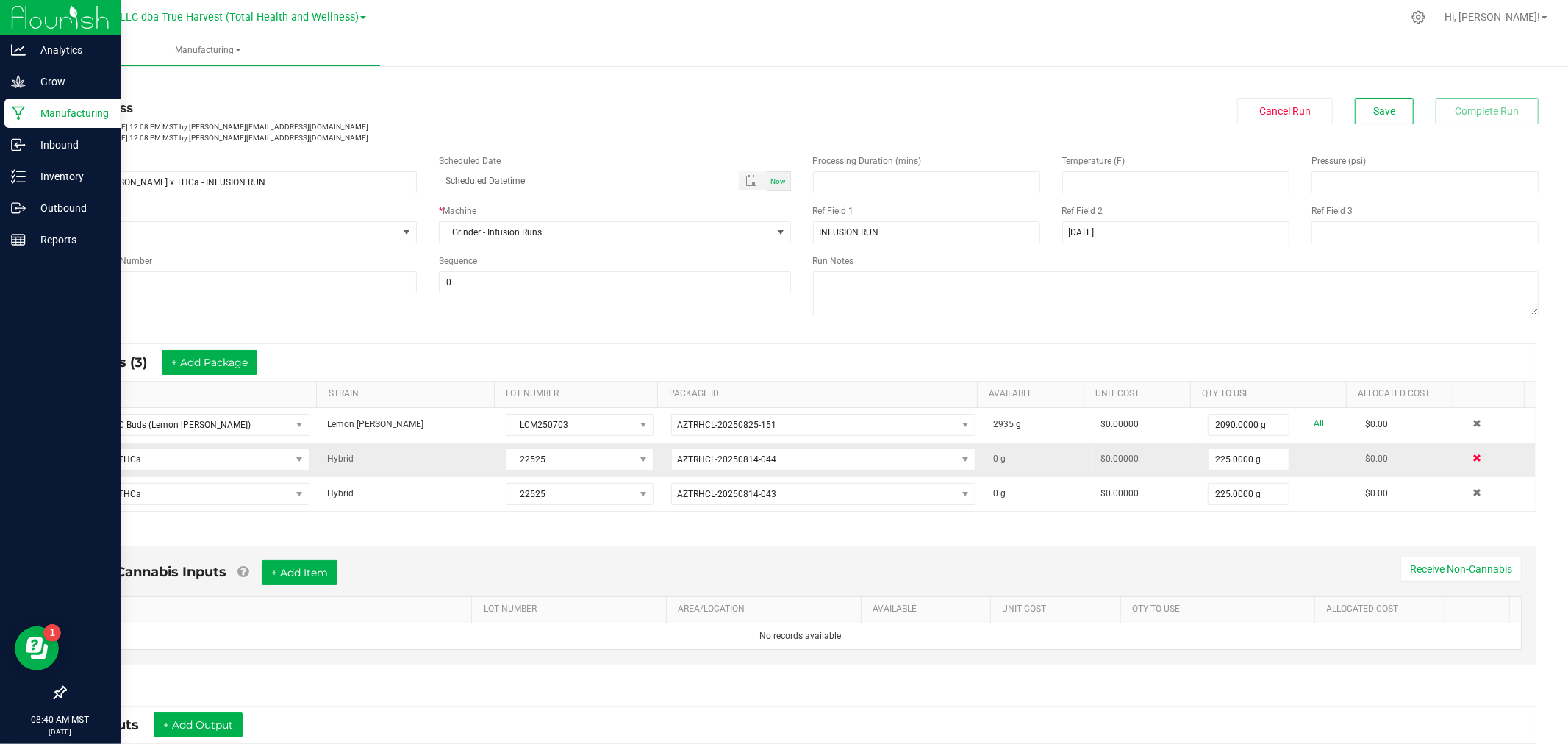
click at [1473, 459] on span at bounding box center [1477, 457] width 9 height 9
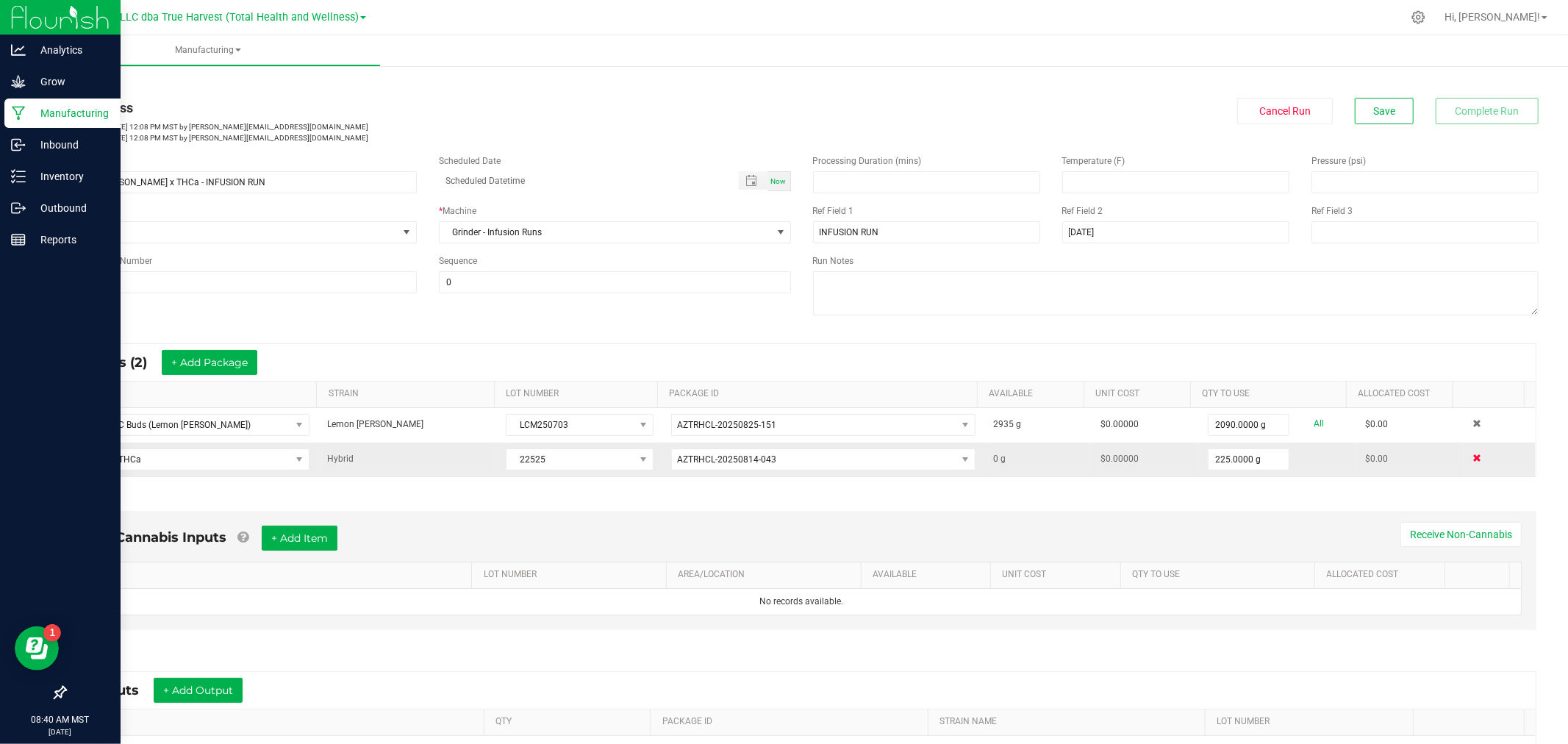
click at [1473, 459] on span at bounding box center [1477, 457] width 9 height 9
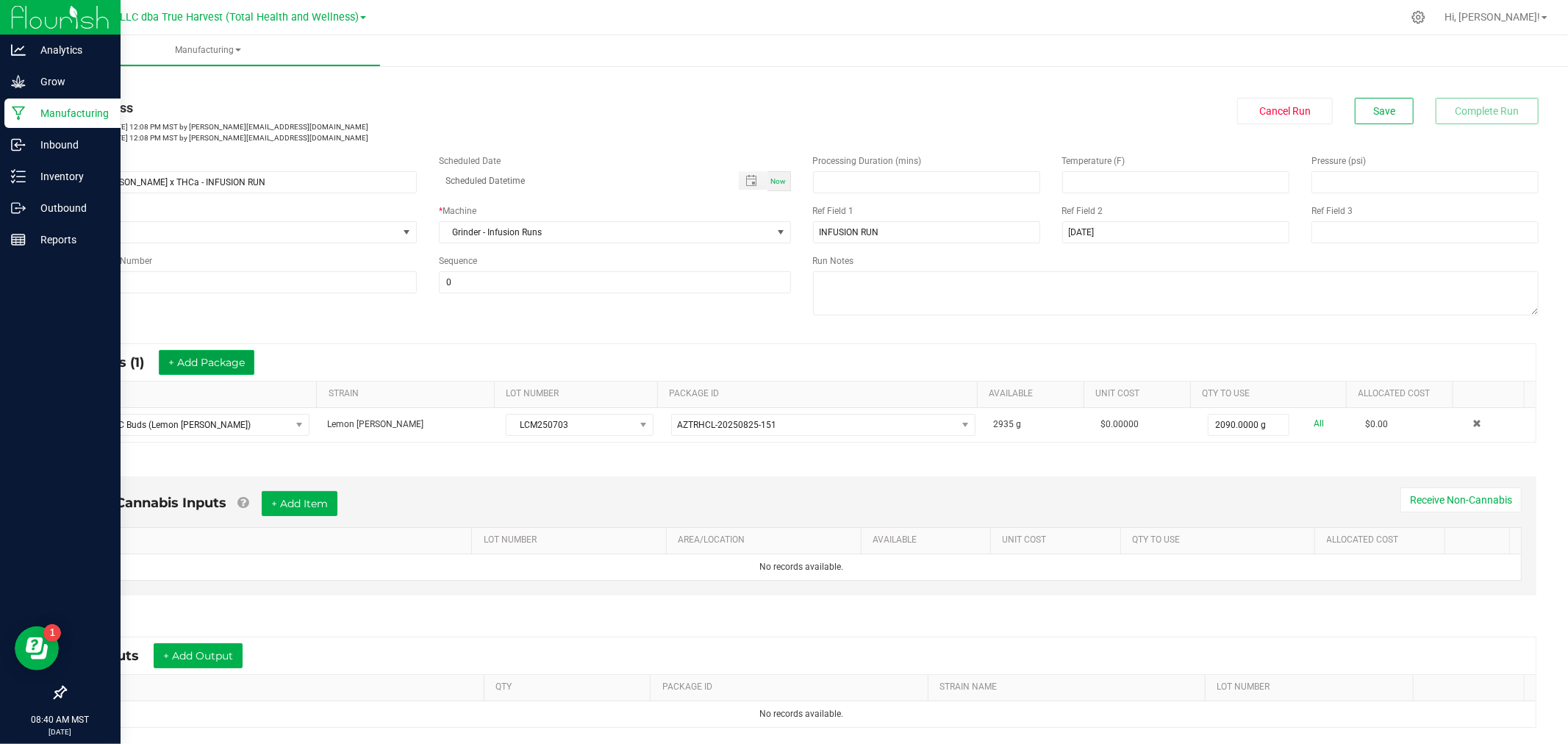
click at [209, 362] on button "+ Add Package" at bounding box center [207, 363] width 96 height 25
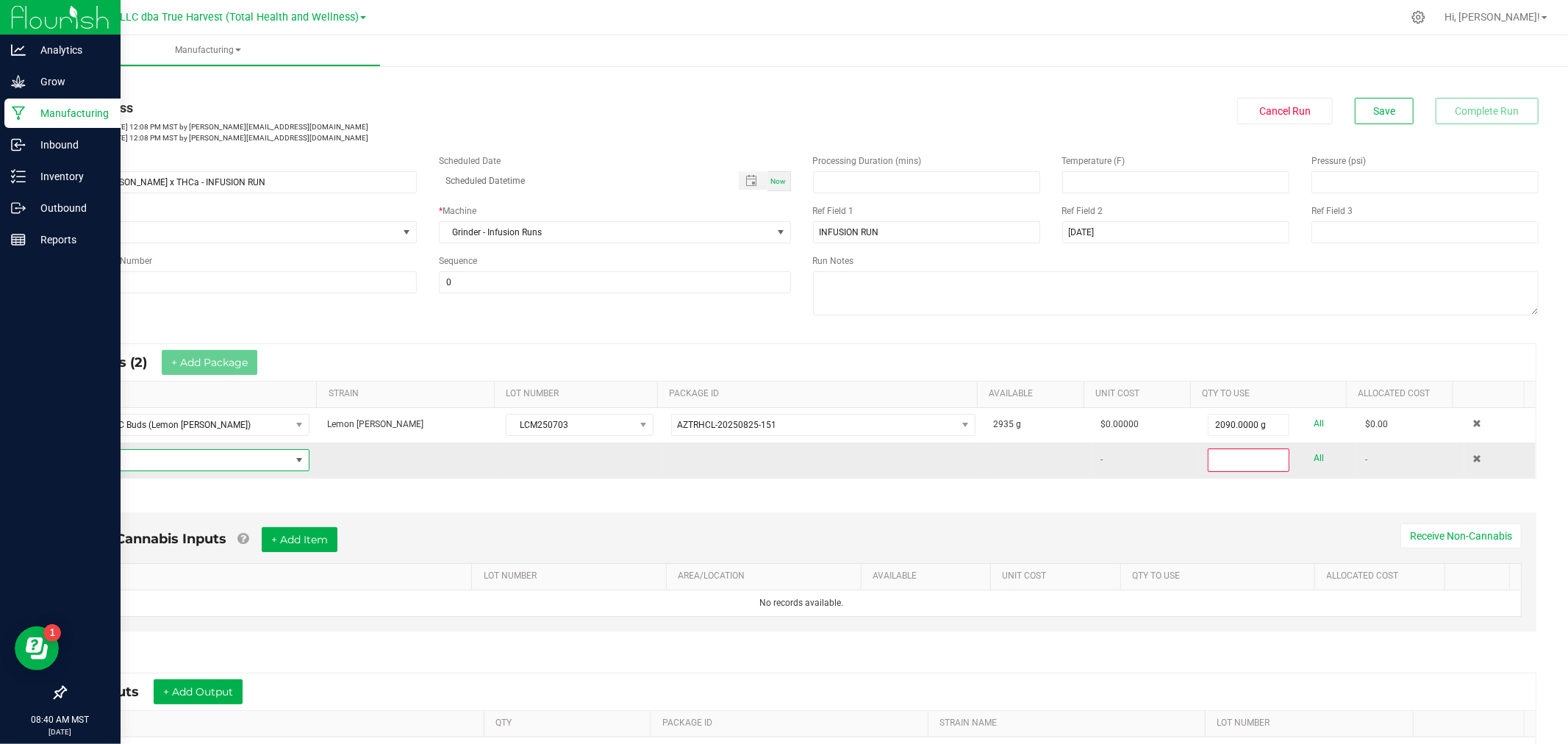
click at [214, 469] on span "NO DATA FOUND" at bounding box center [184, 460] width 213 height 21
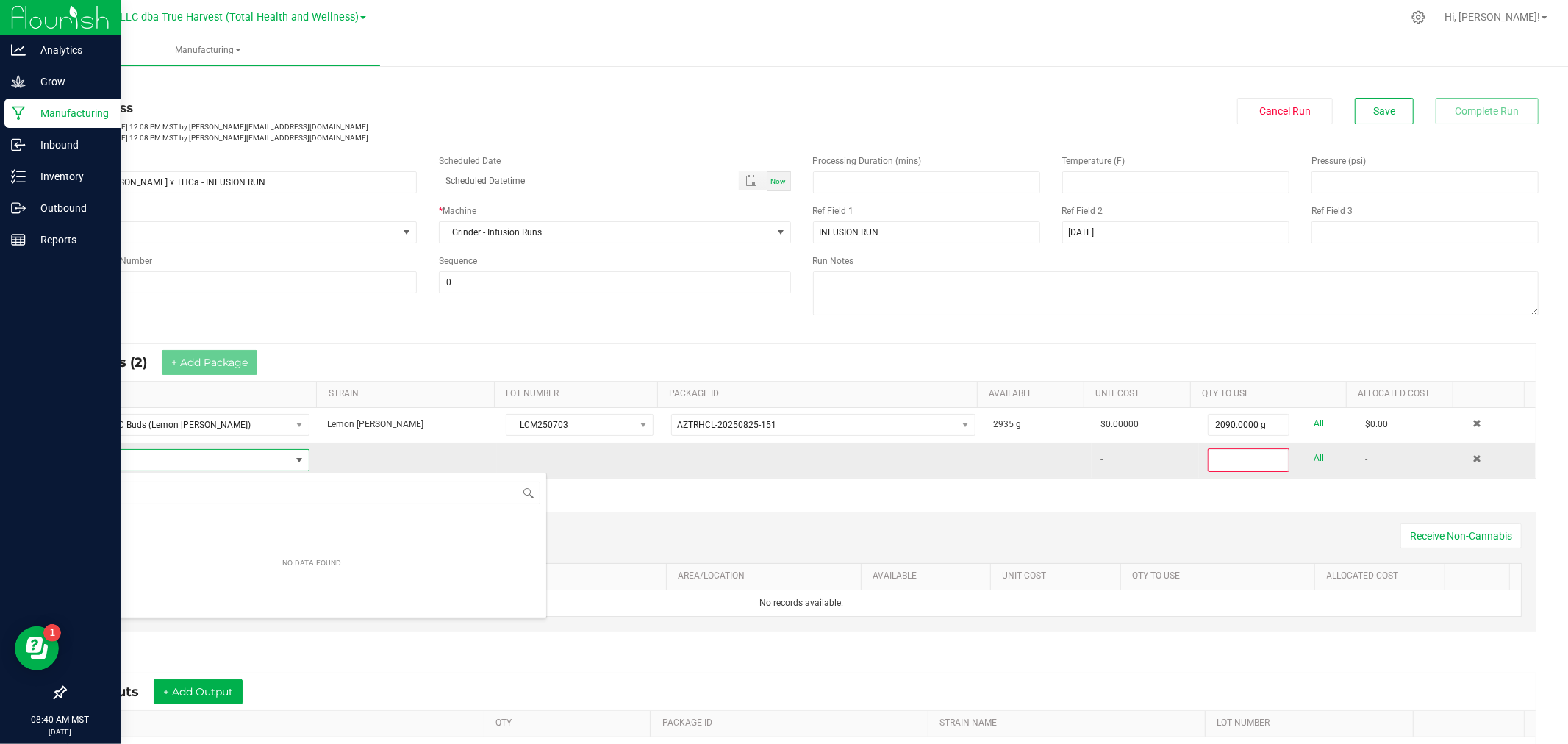
scroll to position [22, 226]
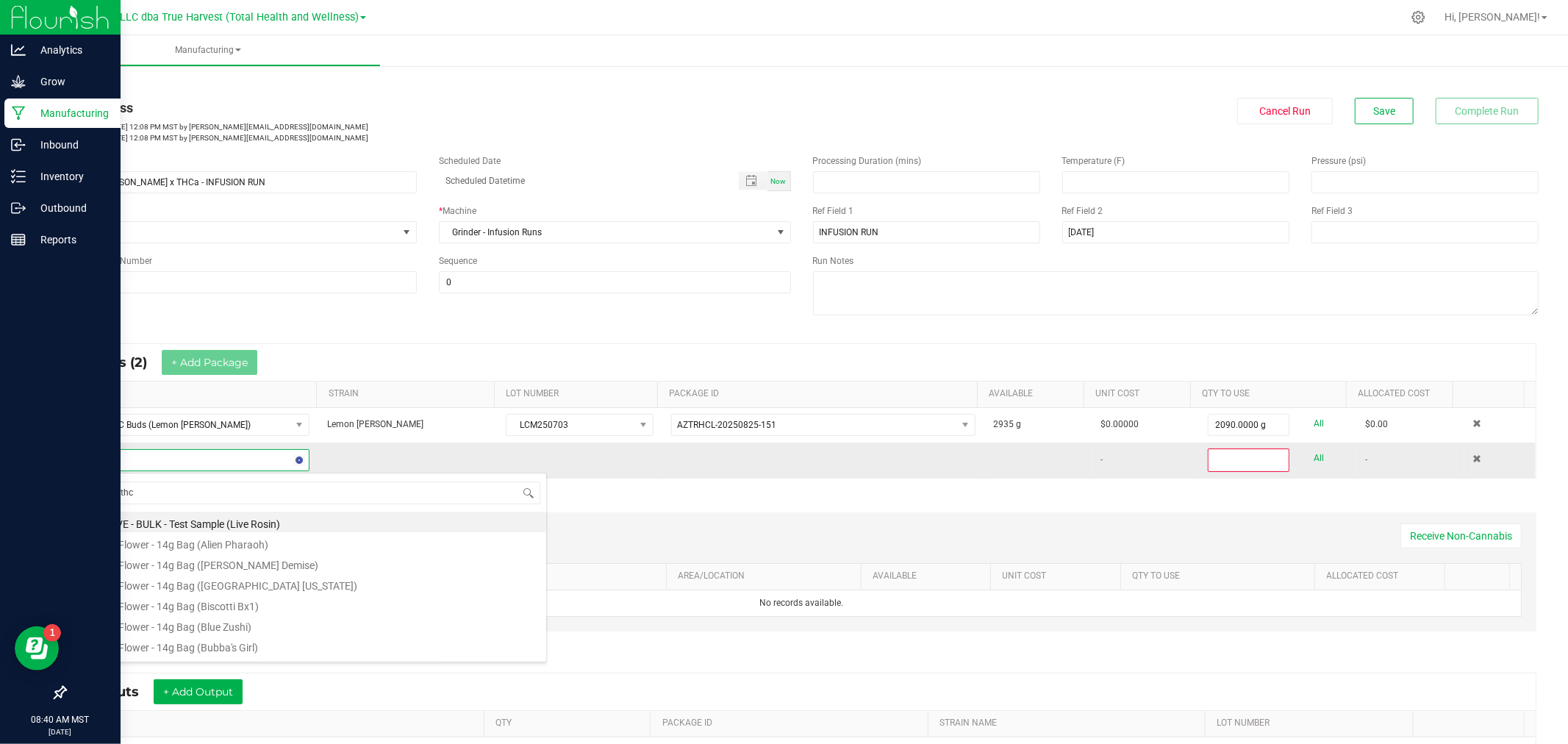
type input "bulk - thca"
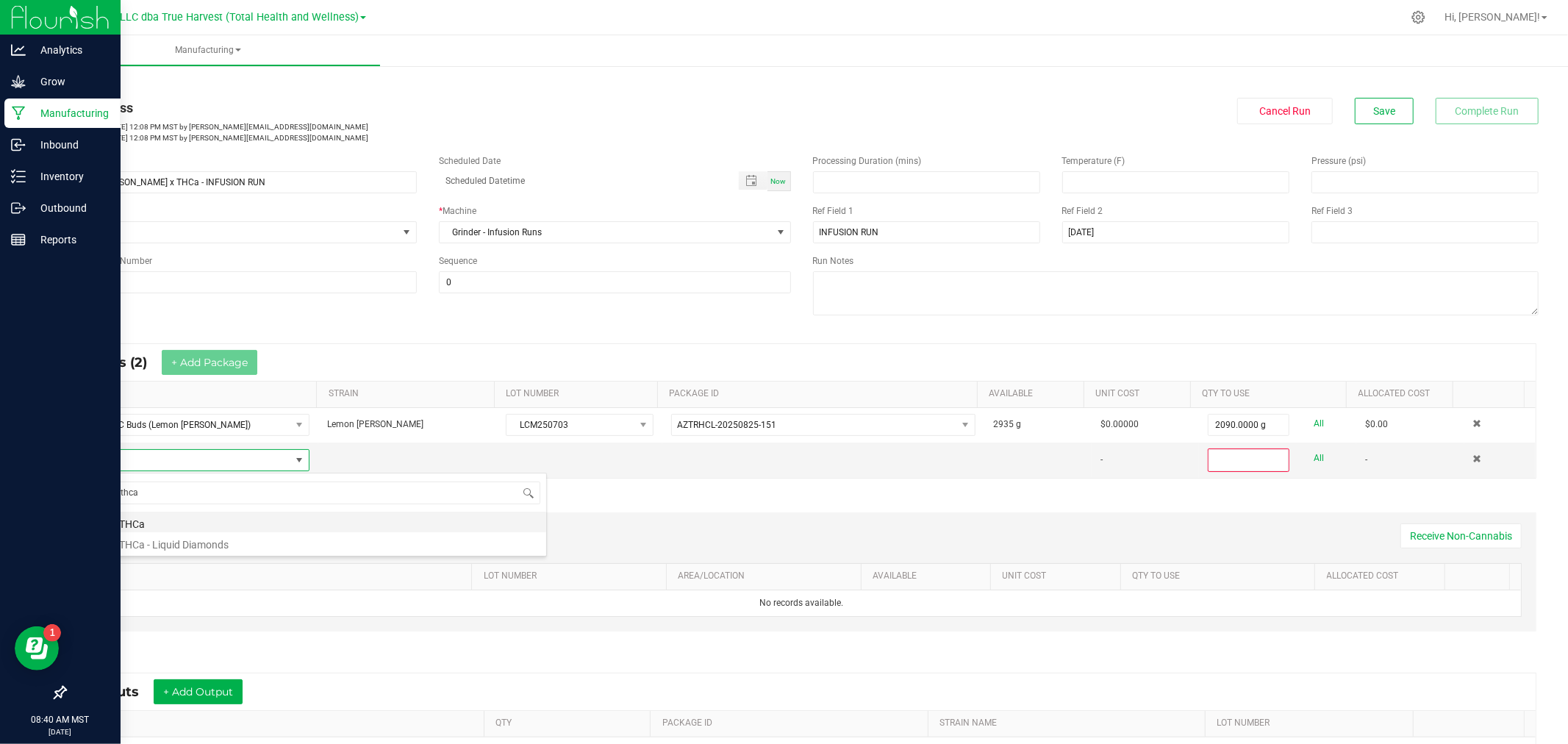
click at [151, 525] on li "BULK - THCa" at bounding box center [312, 522] width 469 height 21
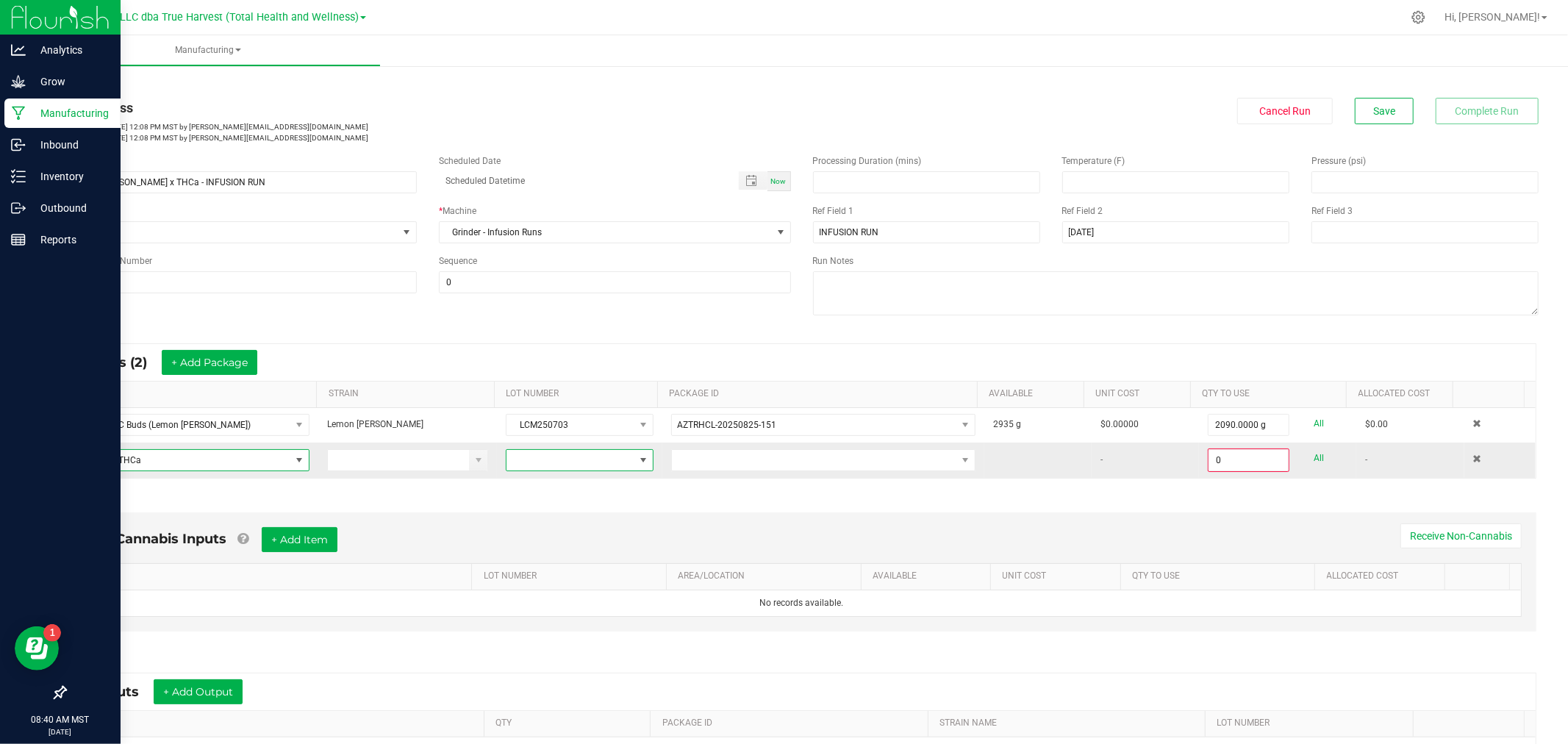
click at [637, 465] on span at bounding box center [643, 460] width 12 height 12
click at [595, 570] on li "22525" at bounding box center [571, 575] width 142 height 25
click at [734, 465] on span at bounding box center [814, 460] width 284 height 21
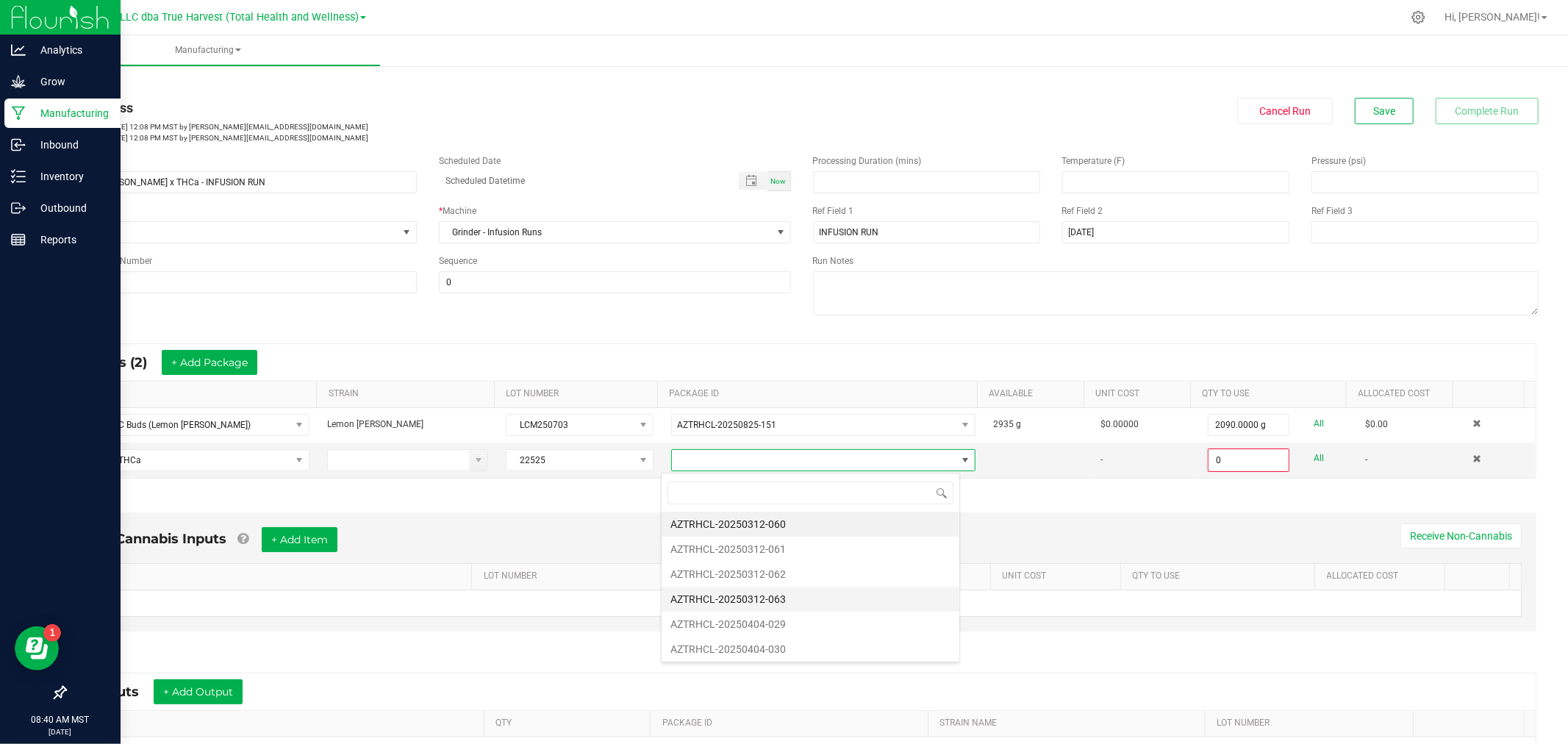
click at [788, 598] on li "AZTRHCL-20250312-063" at bounding box center [811, 599] width 298 height 25
click at [1232, 461] on input "0" at bounding box center [1248, 460] width 78 height 21
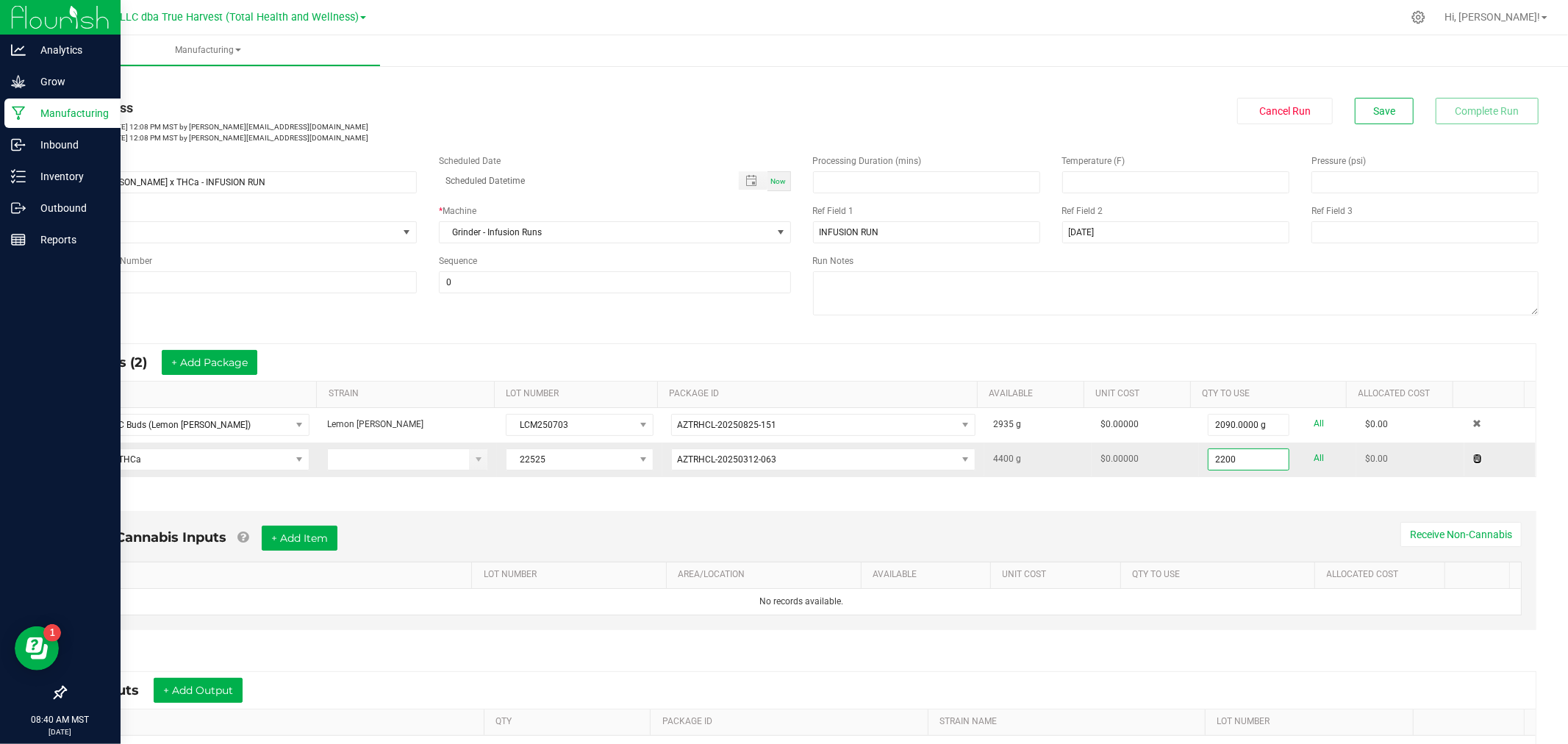
type input "2200.0000 g"
click at [1376, 114] on span "Save" at bounding box center [1384, 111] width 22 height 12
click at [1373, 110] on span "Save" at bounding box center [1384, 111] width 22 height 12
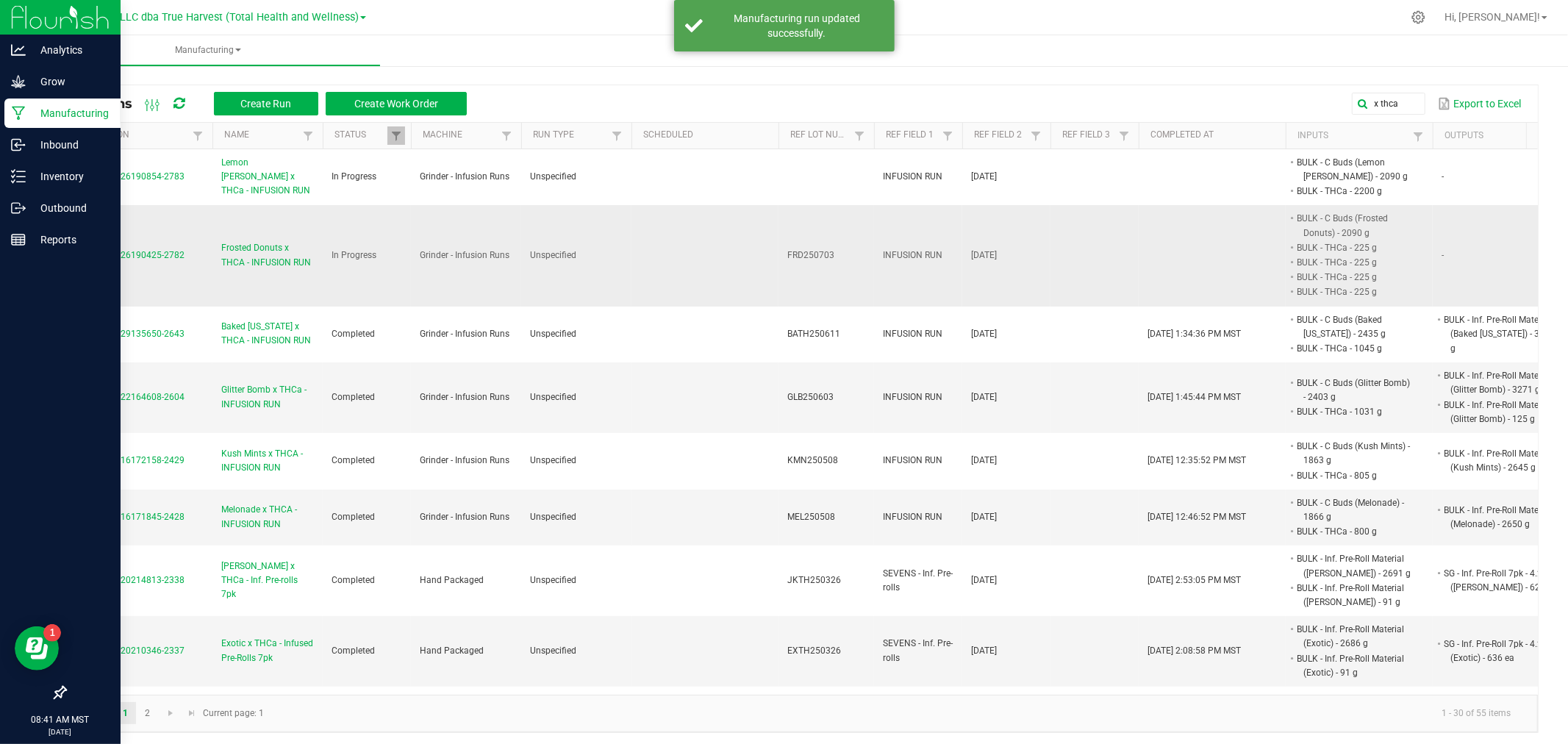
click at [267, 251] on span "Frosted Donuts x THCA - INFUSION RUN" at bounding box center [268, 255] width 93 height 28
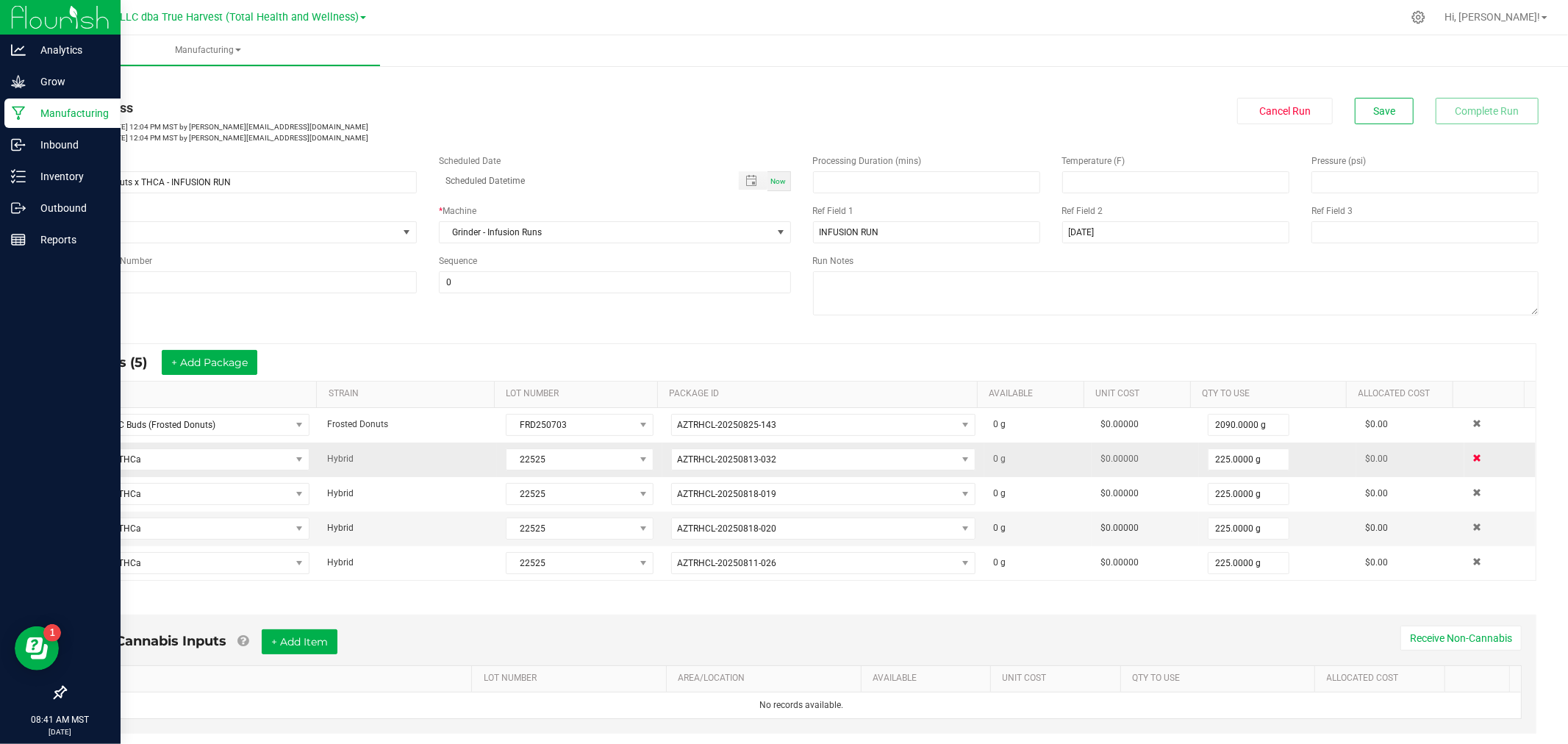
click at [1473, 460] on span at bounding box center [1477, 457] width 9 height 9
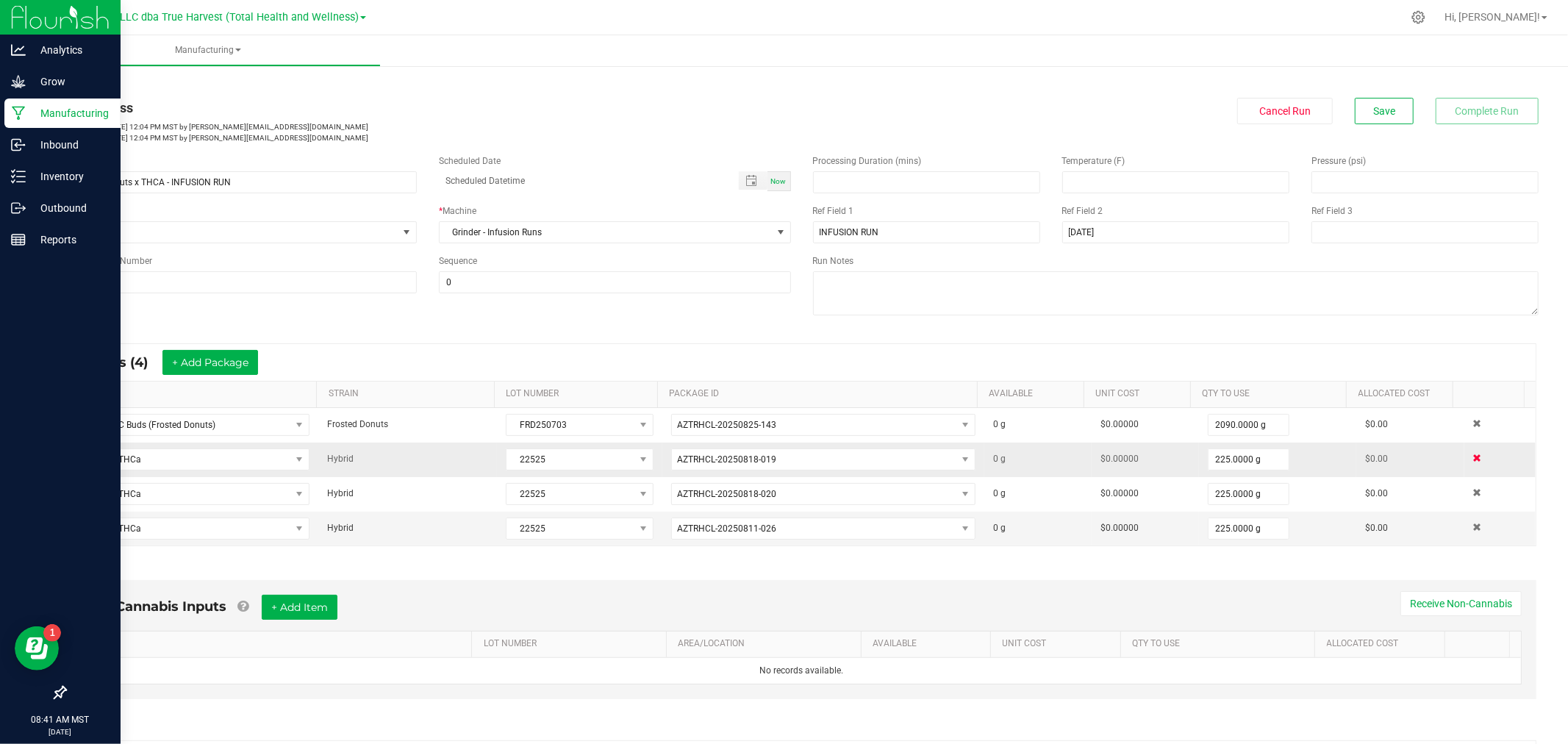
click at [1473, 460] on span at bounding box center [1477, 457] width 9 height 9
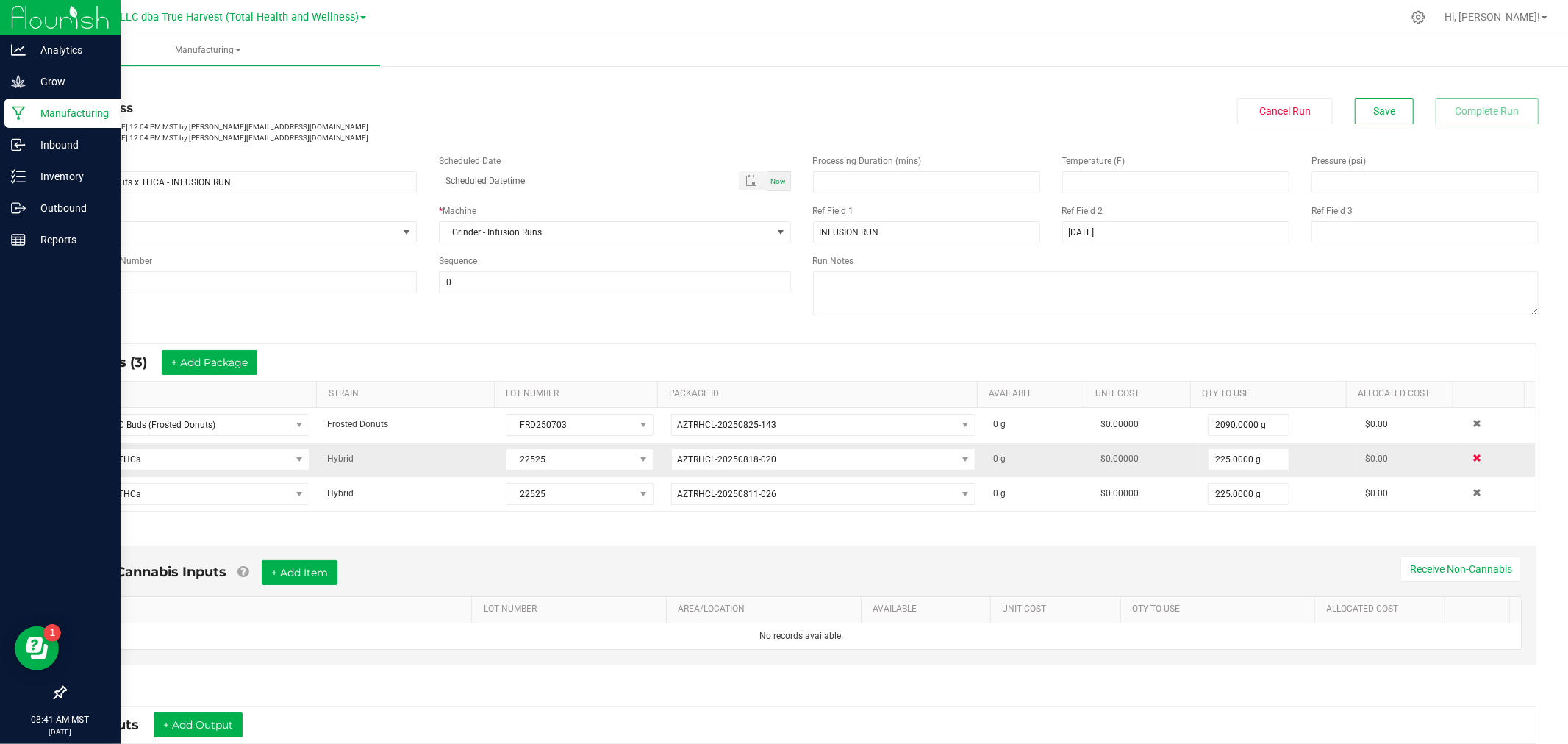
click at [1473, 460] on span at bounding box center [1477, 457] width 9 height 9
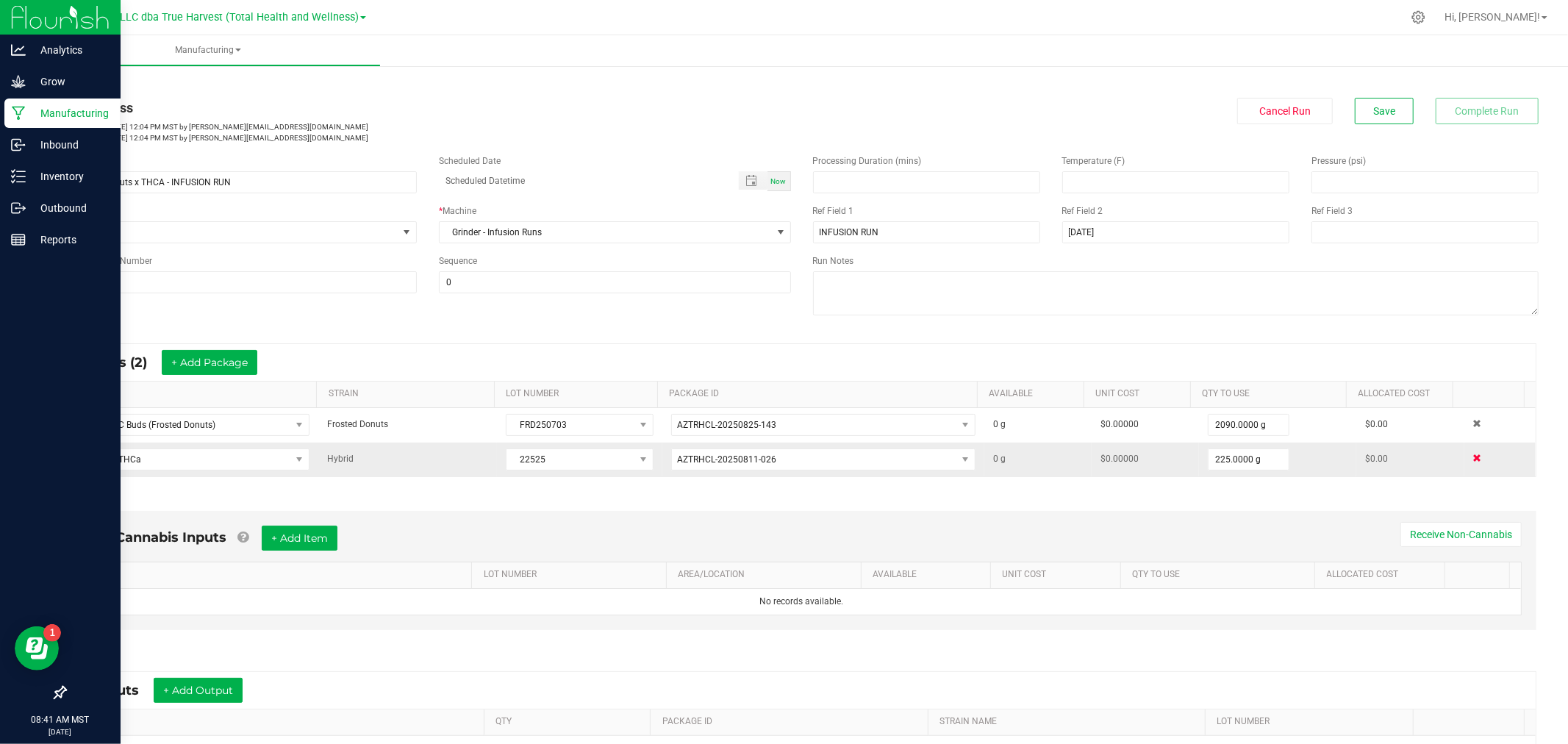
click at [1473, 460] on span at bounding box center [1477, 457] width 9 height 9
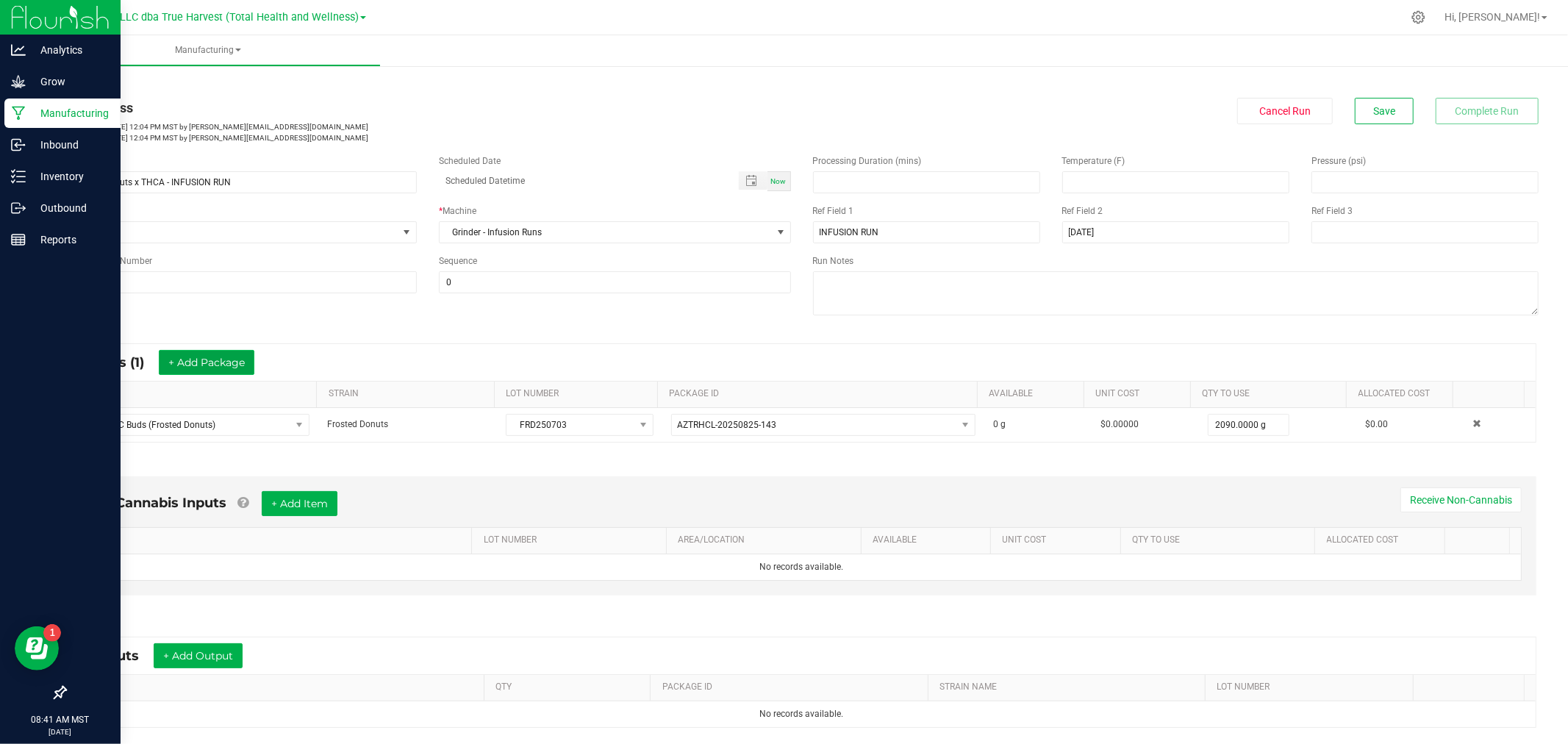
click at [180, 358] on button "+ Add Package" at bounding box center [207, 363] width 96 height 25
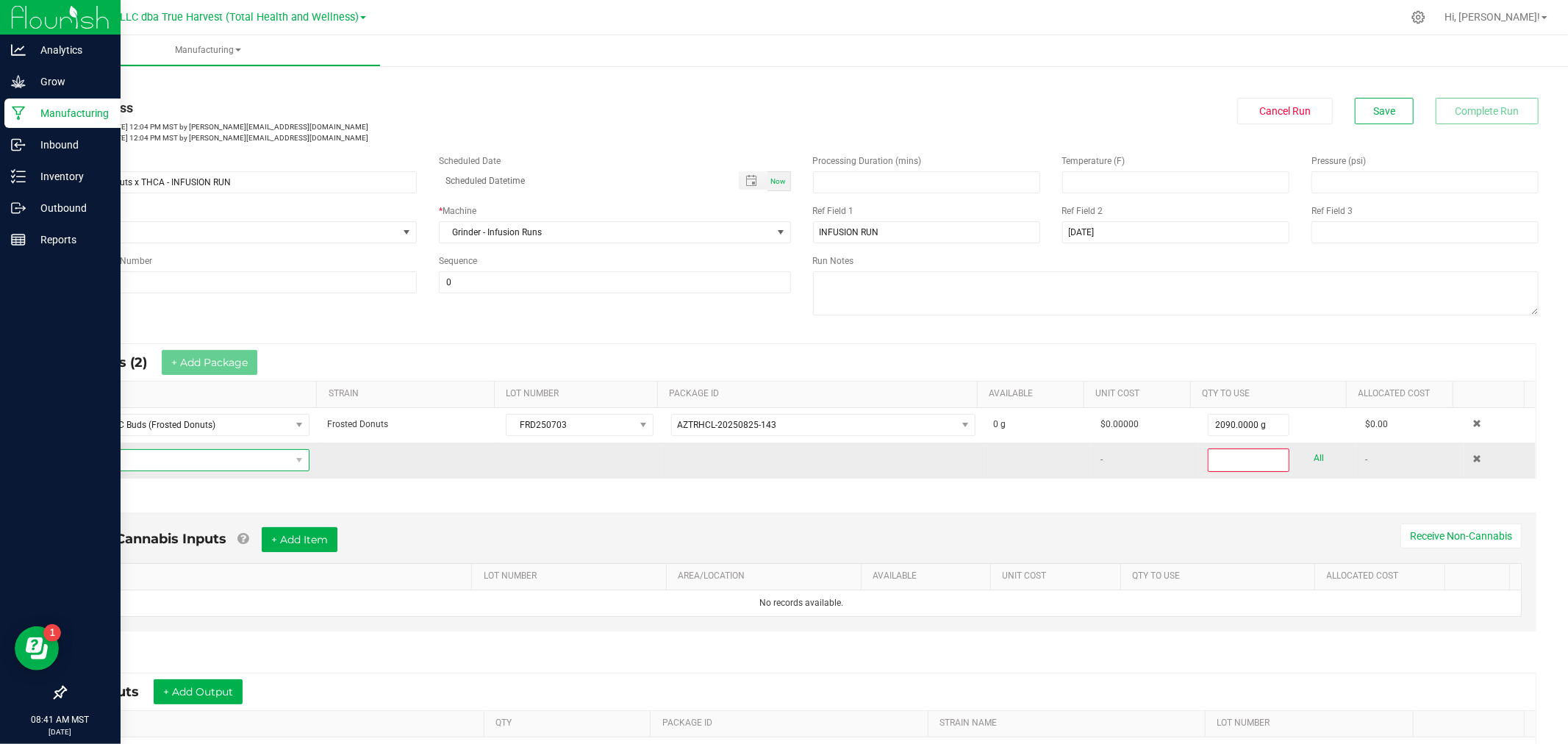
click at [196, 470] on span "NO DATA FOUND" at bounding box center [184, 460] width 213 height 21
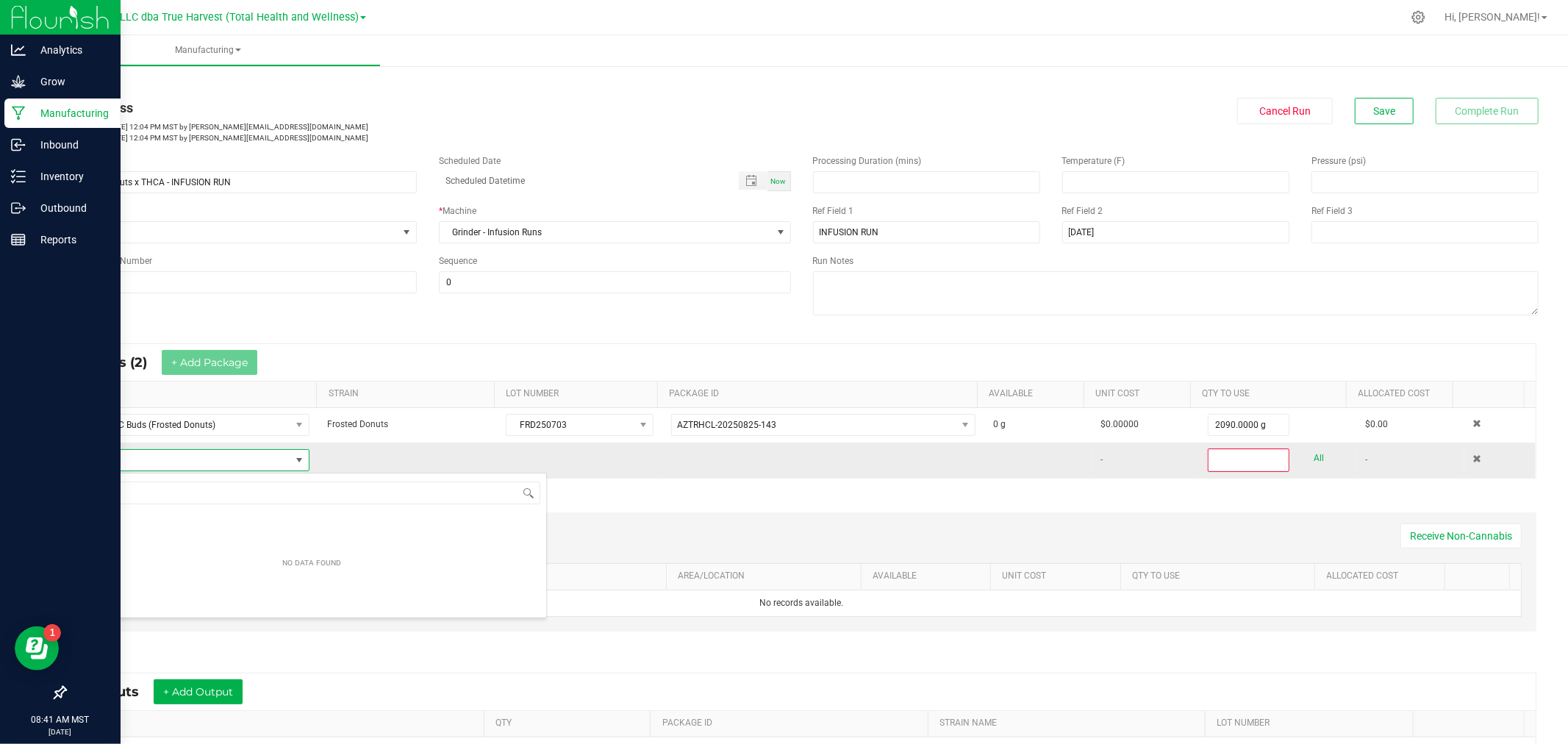
scroll to position [22, 226]
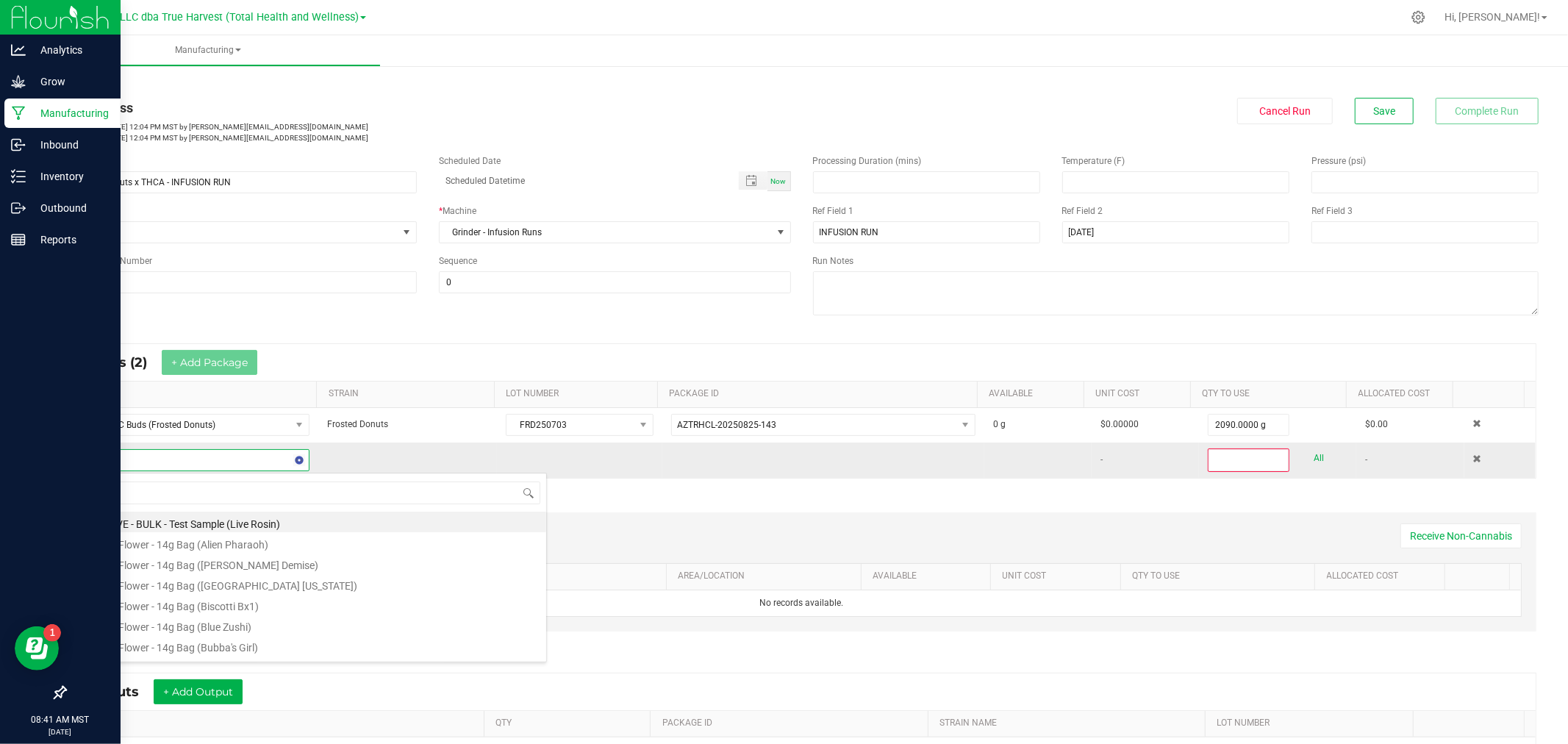
type input "- thca"
type input "0"
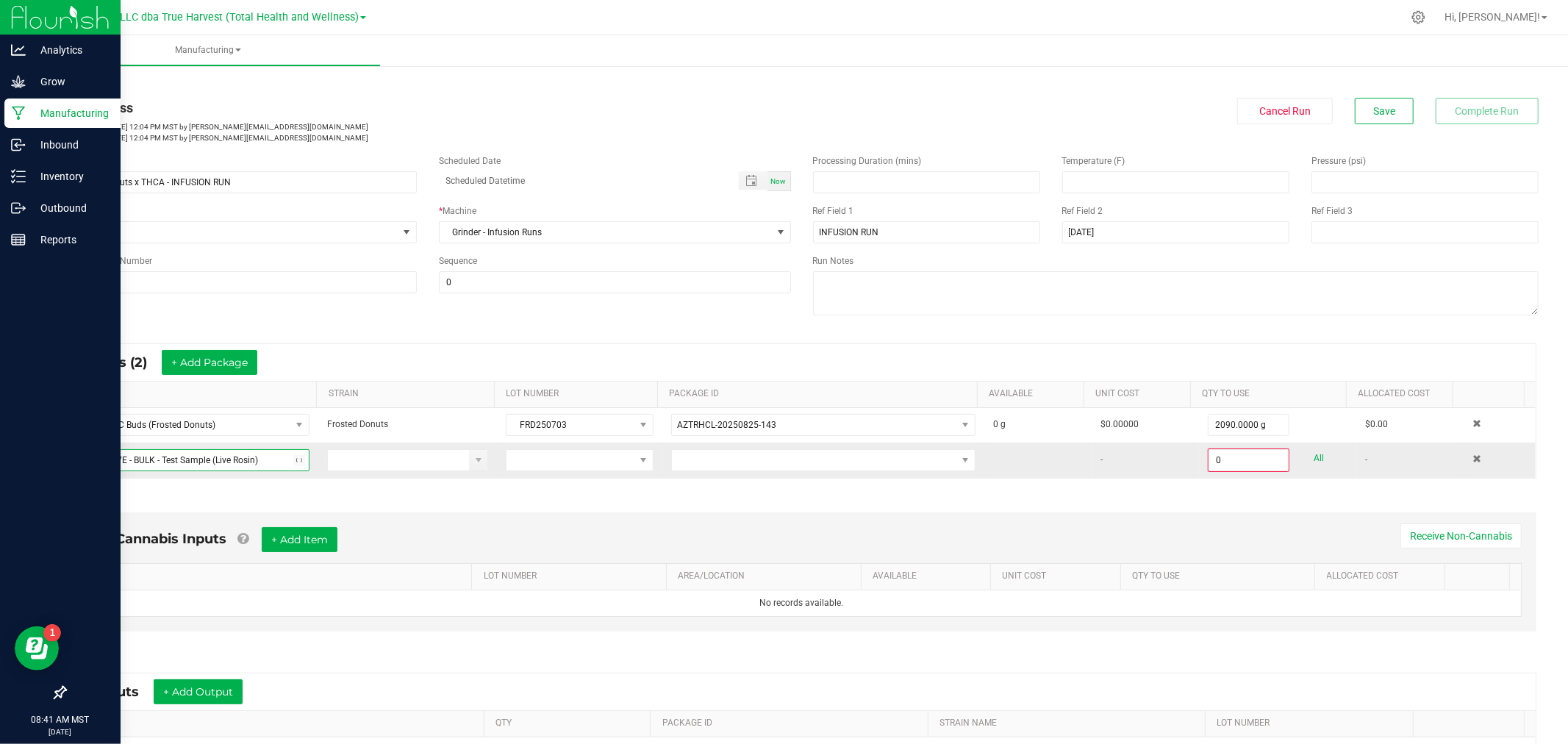
click at [196, 470] on span "ARCHIVE - BULK - Test Sample (Live Rosin)" at bounding box center [184, 460] width 213 height 21
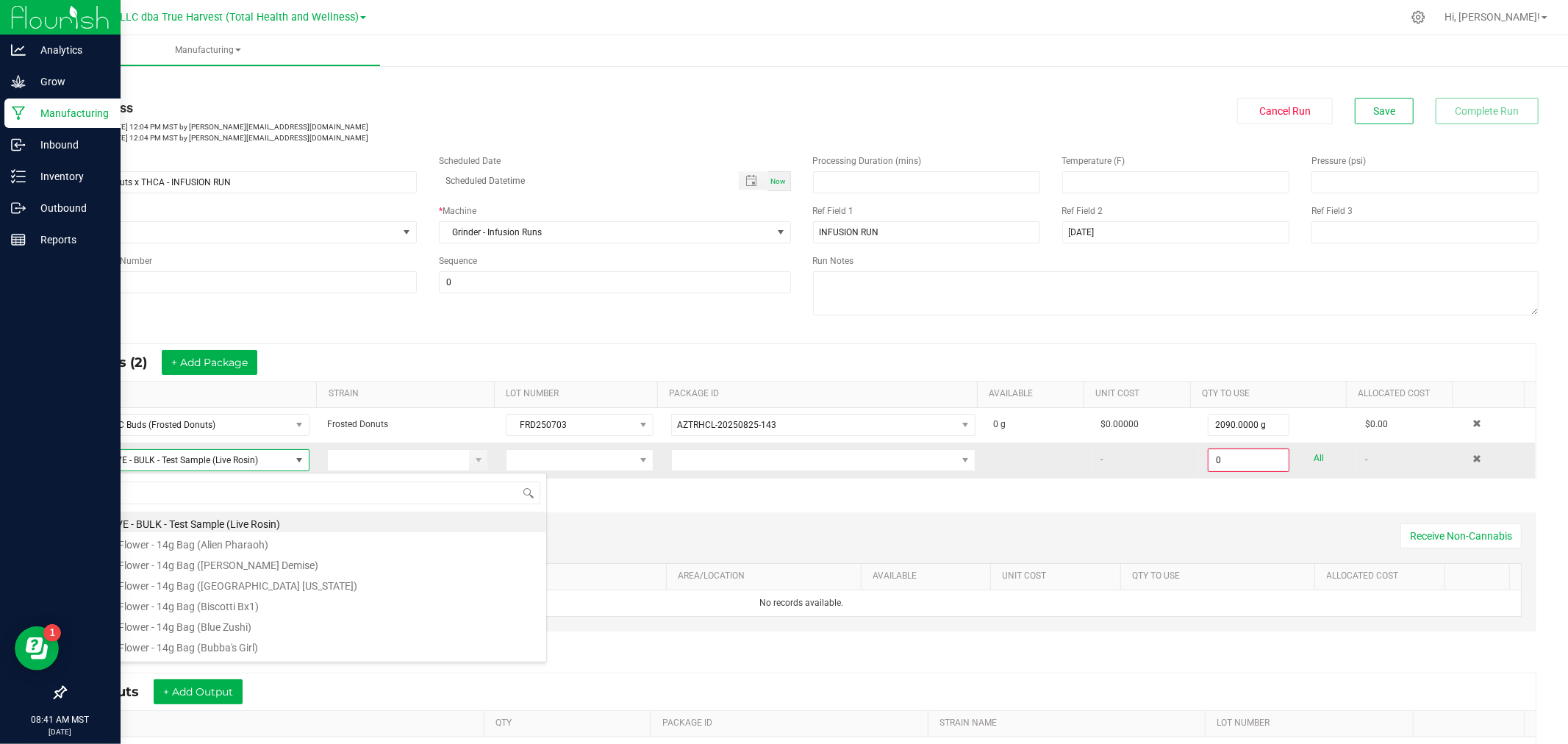
scroll to position [22, 229]
type input "- thca"
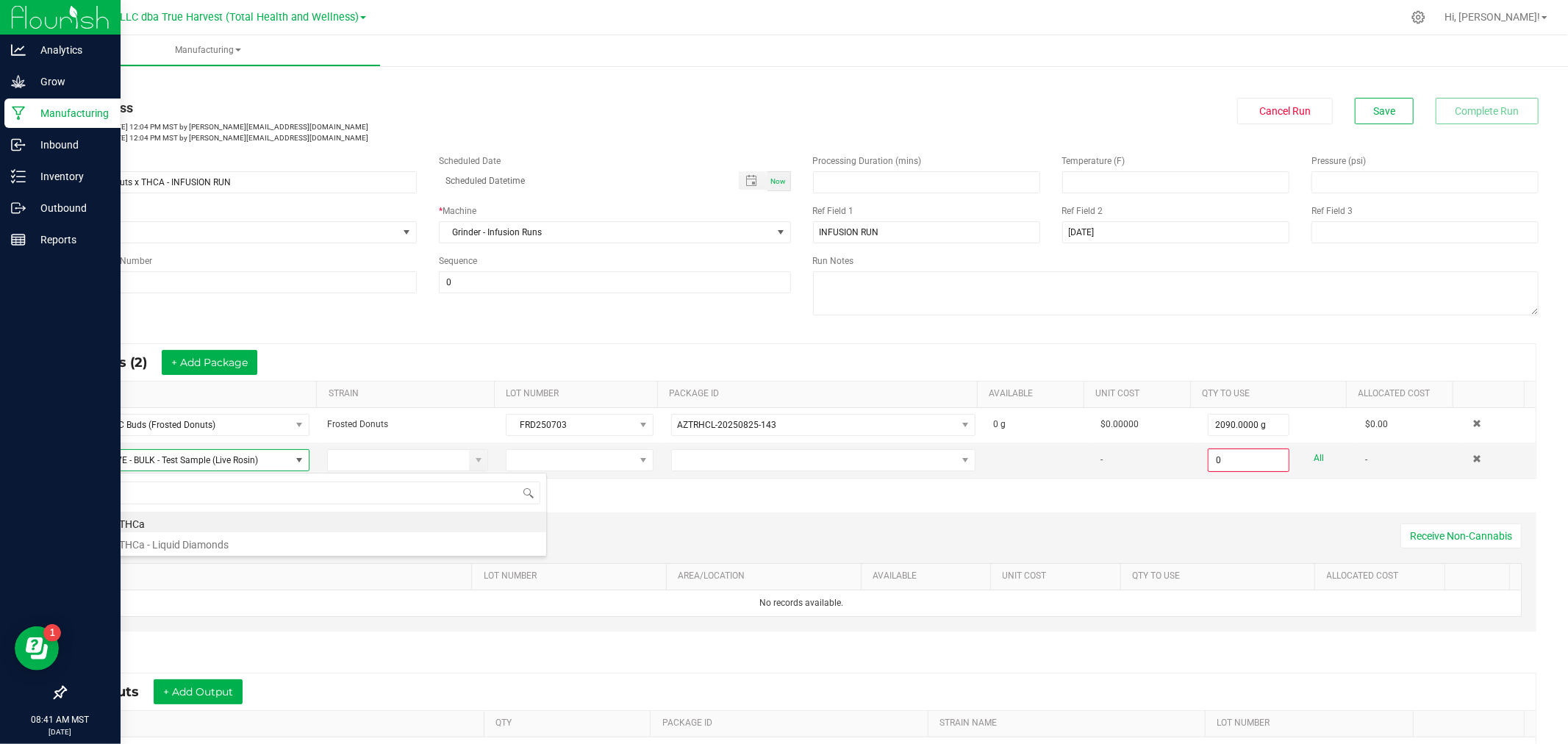
click at [177, 526] on li "BULK - THCa" at bounding box center [312, 522] width 469 height 21
click at [637, 457] on span at bounding box center [643, 460] width 12 height 12
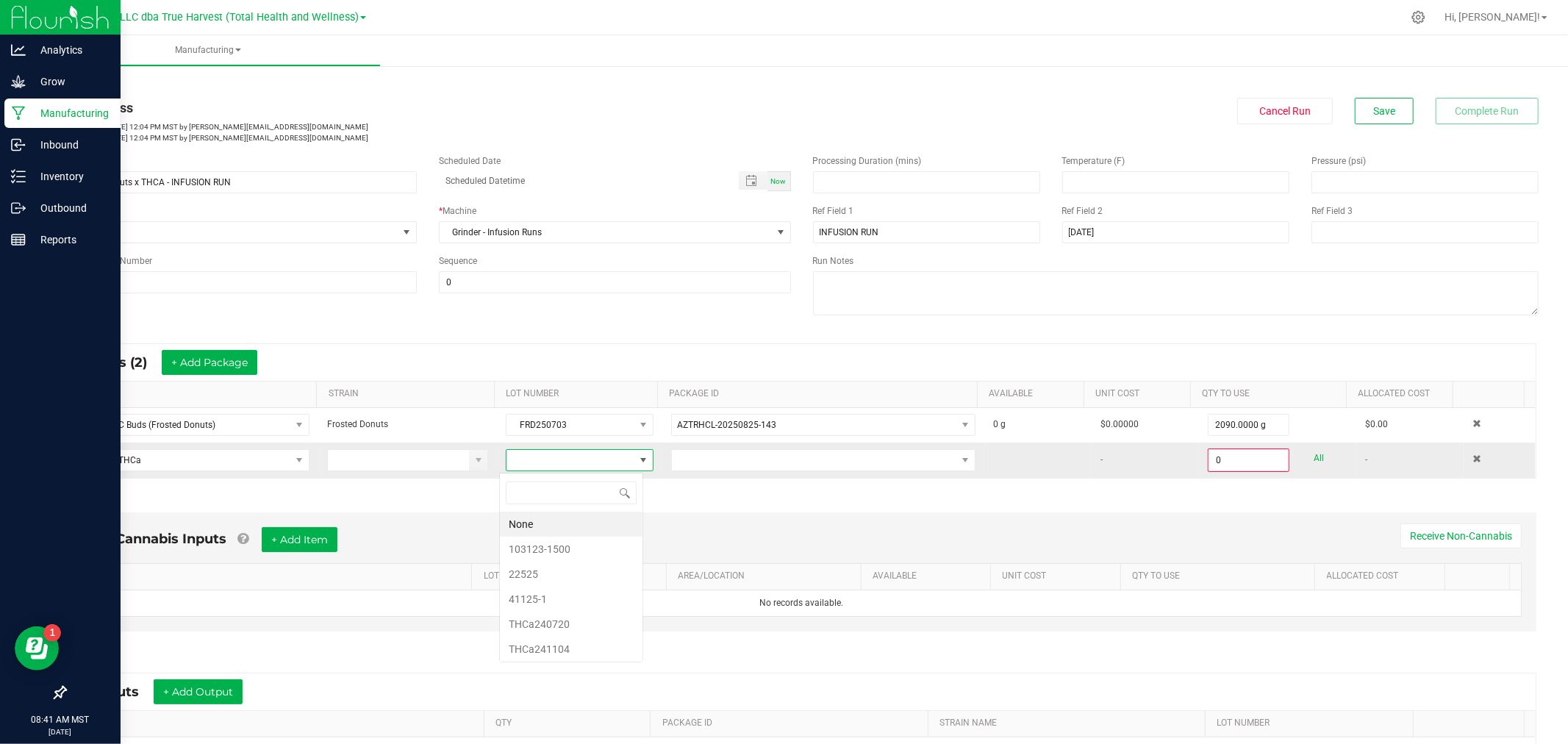
scroll to position [22, 143]
click at [557, 570] on li "22525" at bounding box center [571, 575] width 142 height 25
click at [777, 471] on span at bounding box center [823, 460] width 304 height 22
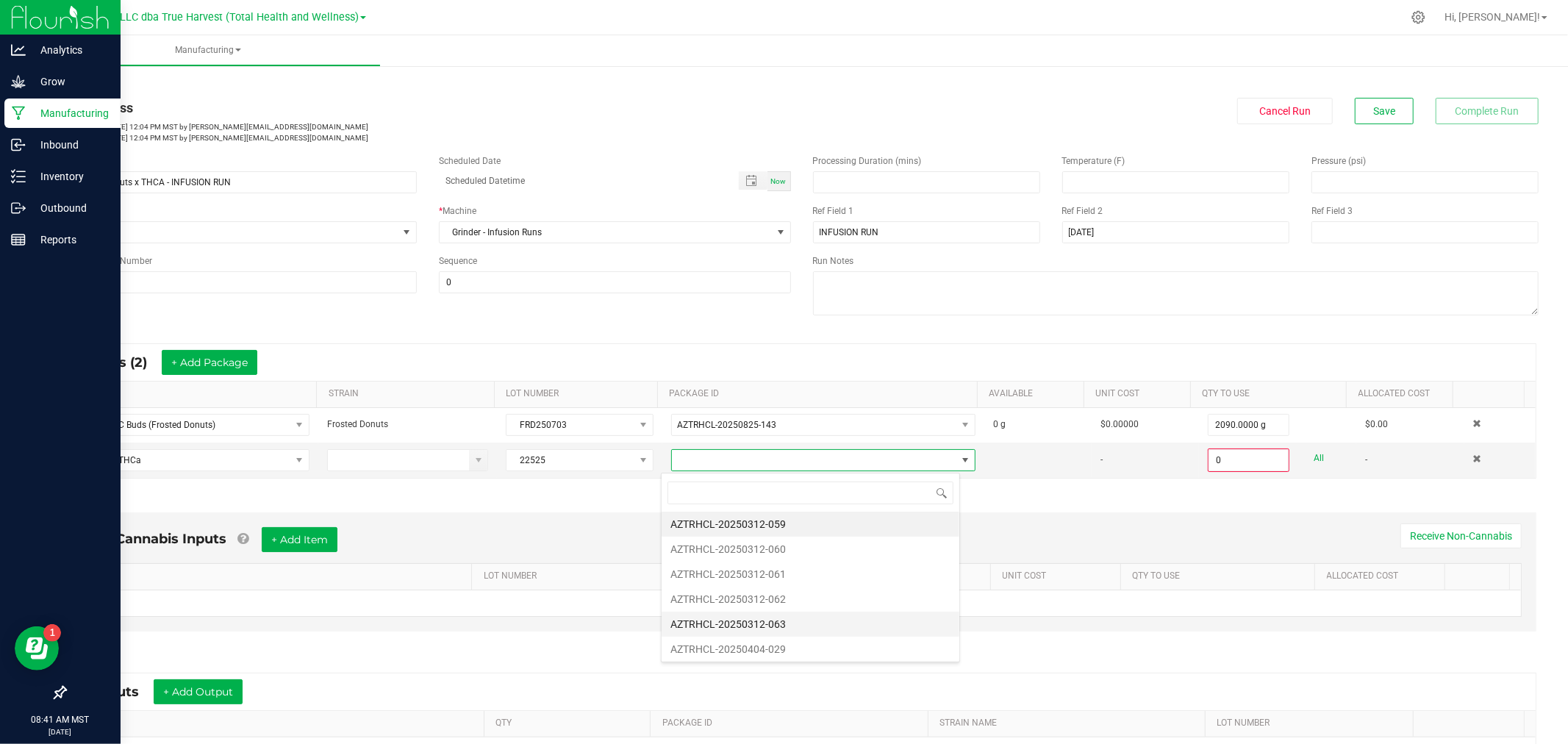
click at [780, 626] on li "AZTRHCL-20250312-063" at bounding box center [811, 624] width 298 height 25
click at [1209, 459] on input "0" at bounding box center [1248, 460] width 78 height 21
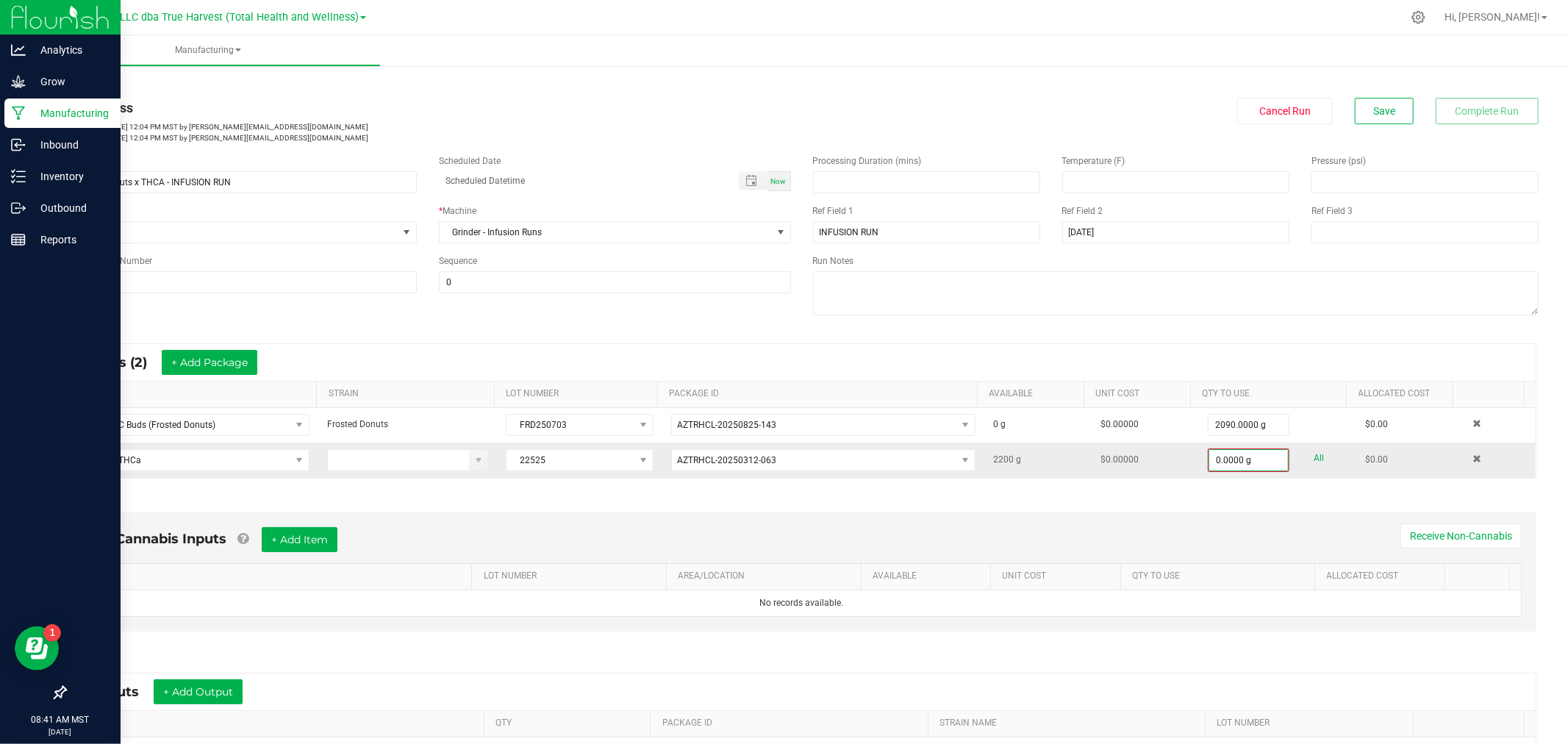
click at [1315, 460] on link "All" at bounding box center [1319, 458] width 10 height 20
type input "2200.0000 g"
click at [1373, 111] on span "Save" at bounding box center [1384, 111] width 22 height 12
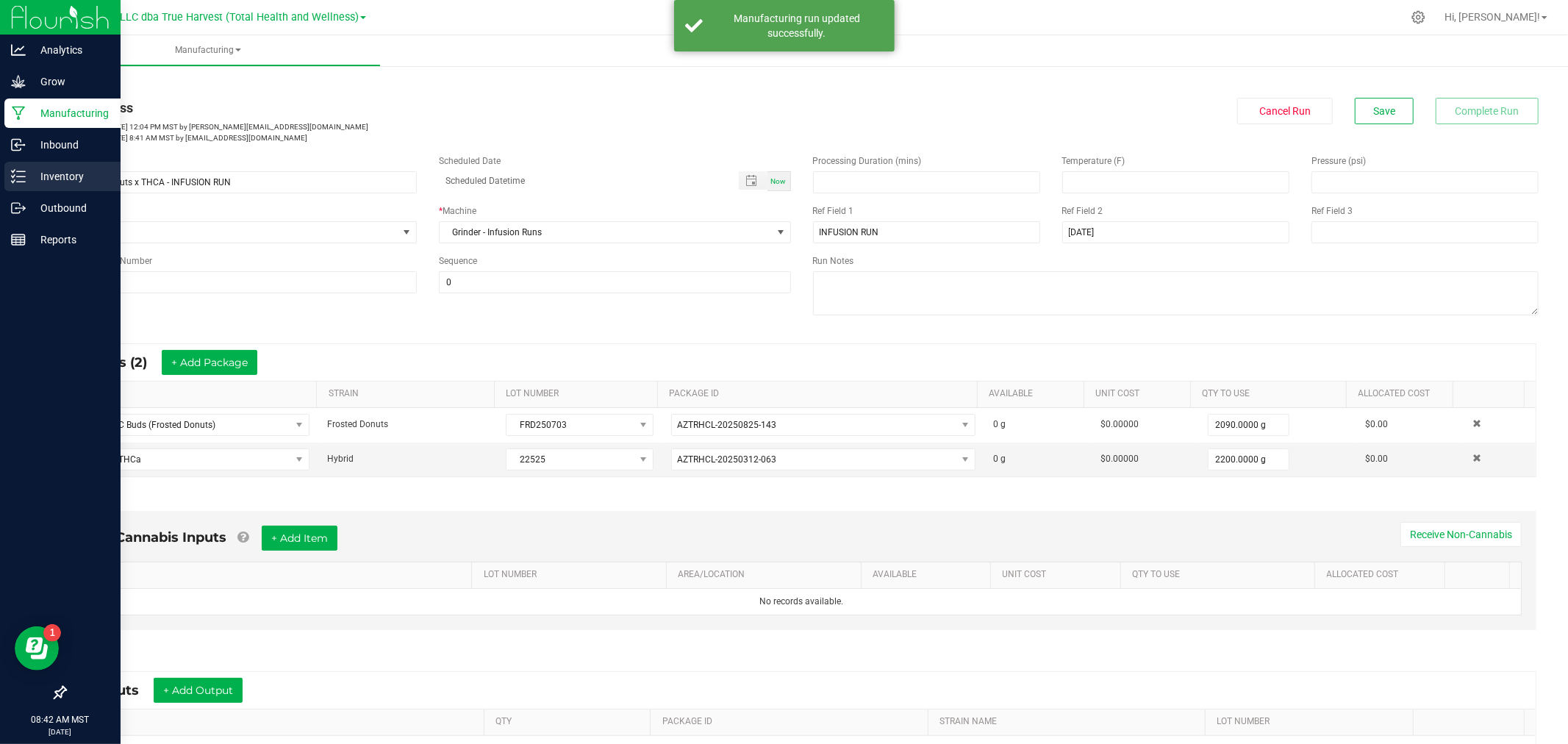
click at [25, 173] on icon at bounding box center [18, 177] width 15 height 15
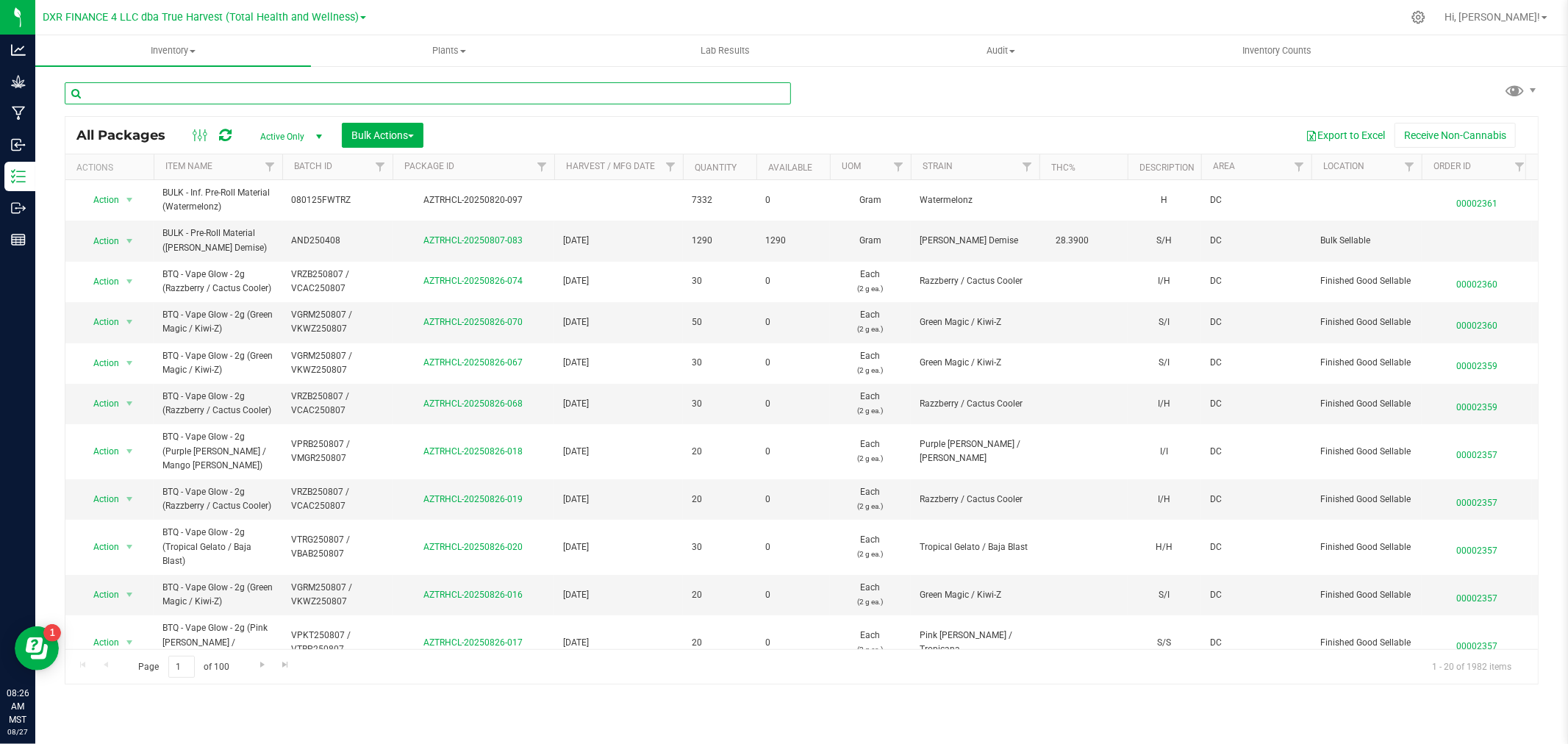
click at [180, 87] on input "text" at bounding box center [428, 93] width 727 height 22
click at [147, 89] on input "text" at bounding box center [428, 93] width 727 height 22
click at [237, 96] on input "text" at bounding box center [428, 93] width 727 height 22
click at [226, 94] on input "text" at bounding box center [428, 93] width 727 height 22
paste input "d"
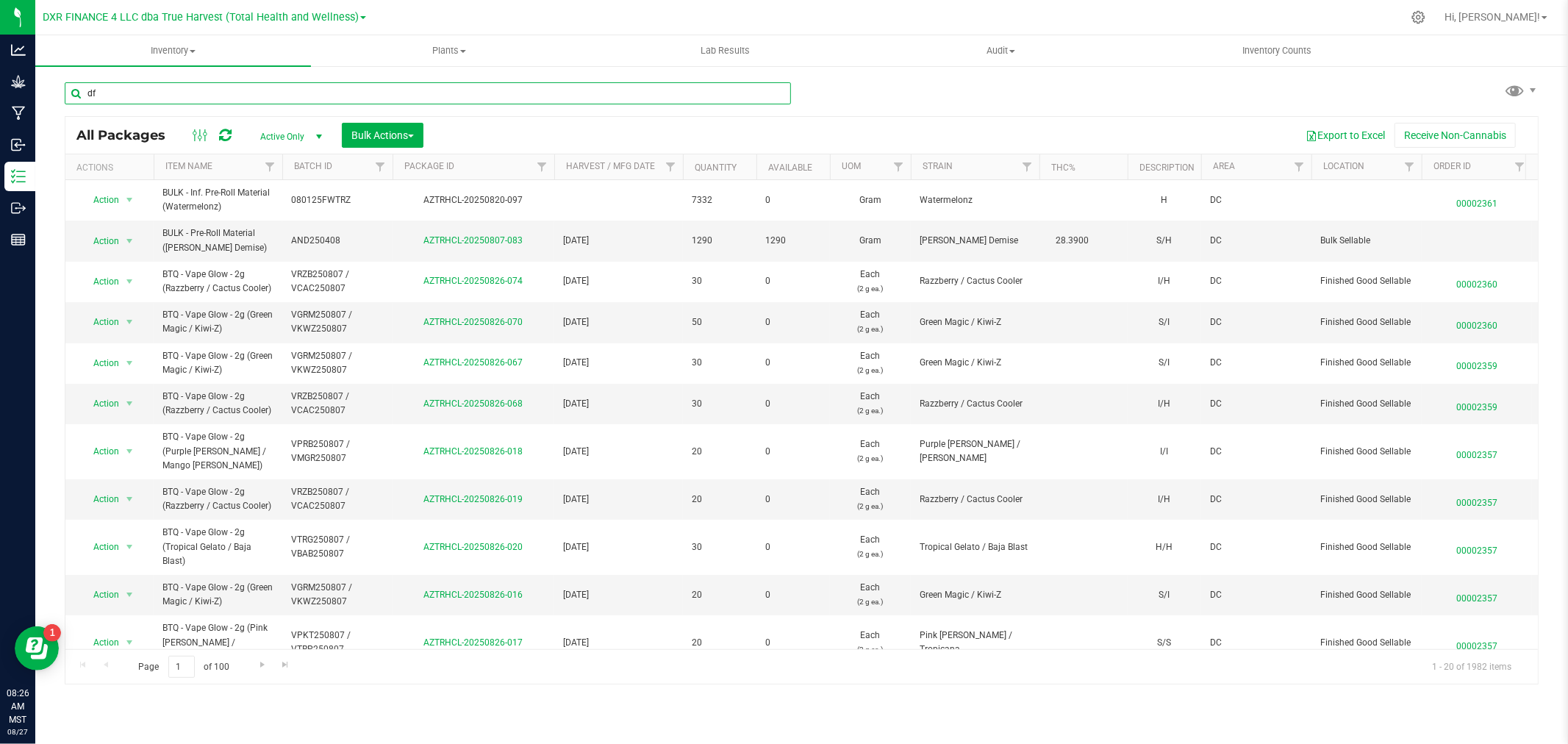
type input "d"
click at [334, 90] on input "text" at bounding box center [428, 93] width 727 height 22
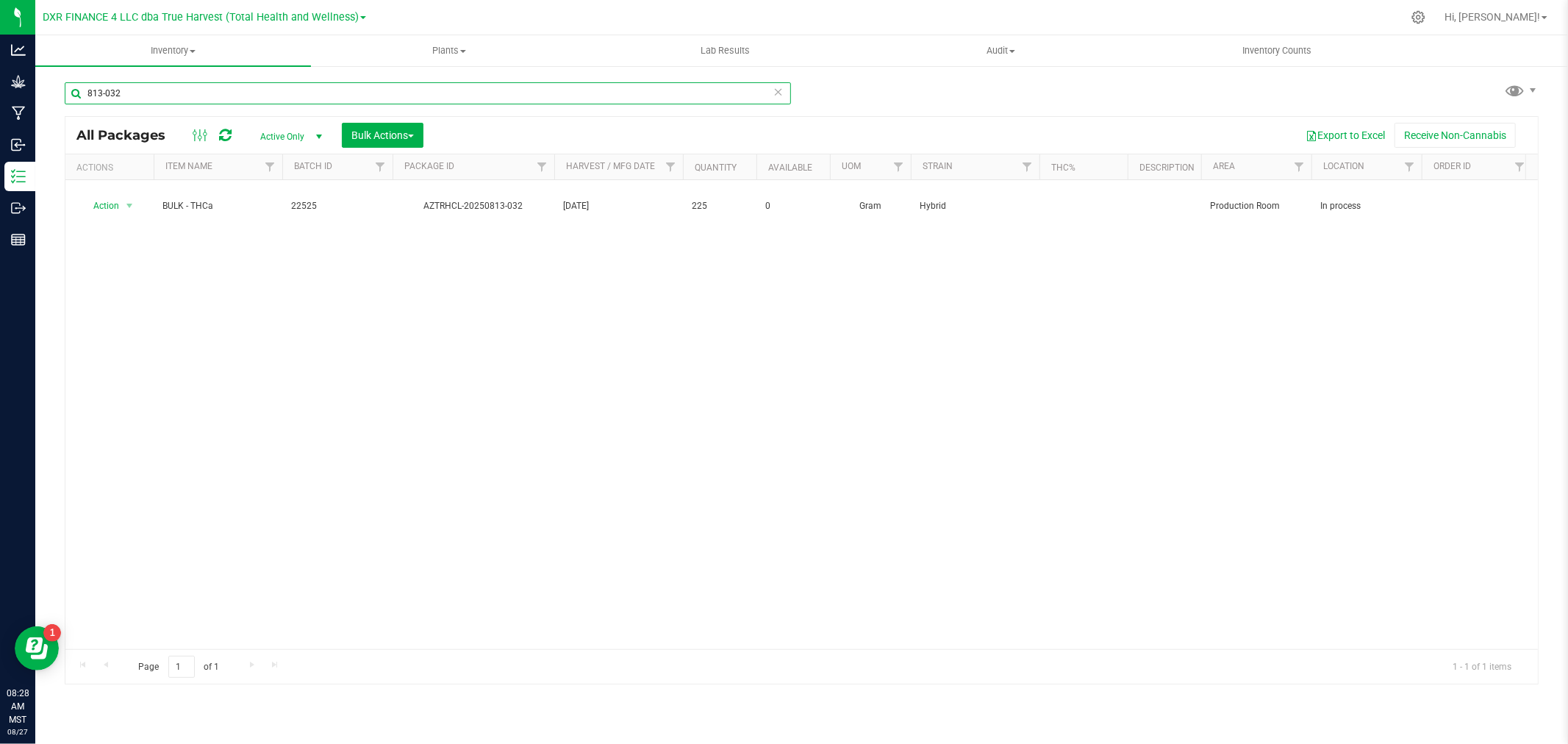
click at [131, 93] on input "813-032" at bounding box center [428, 93] width 727 height 22
click at [100, 93] on input "3112-063" at bounding box center [428, 93] width 727 height 22
type input "312-063"
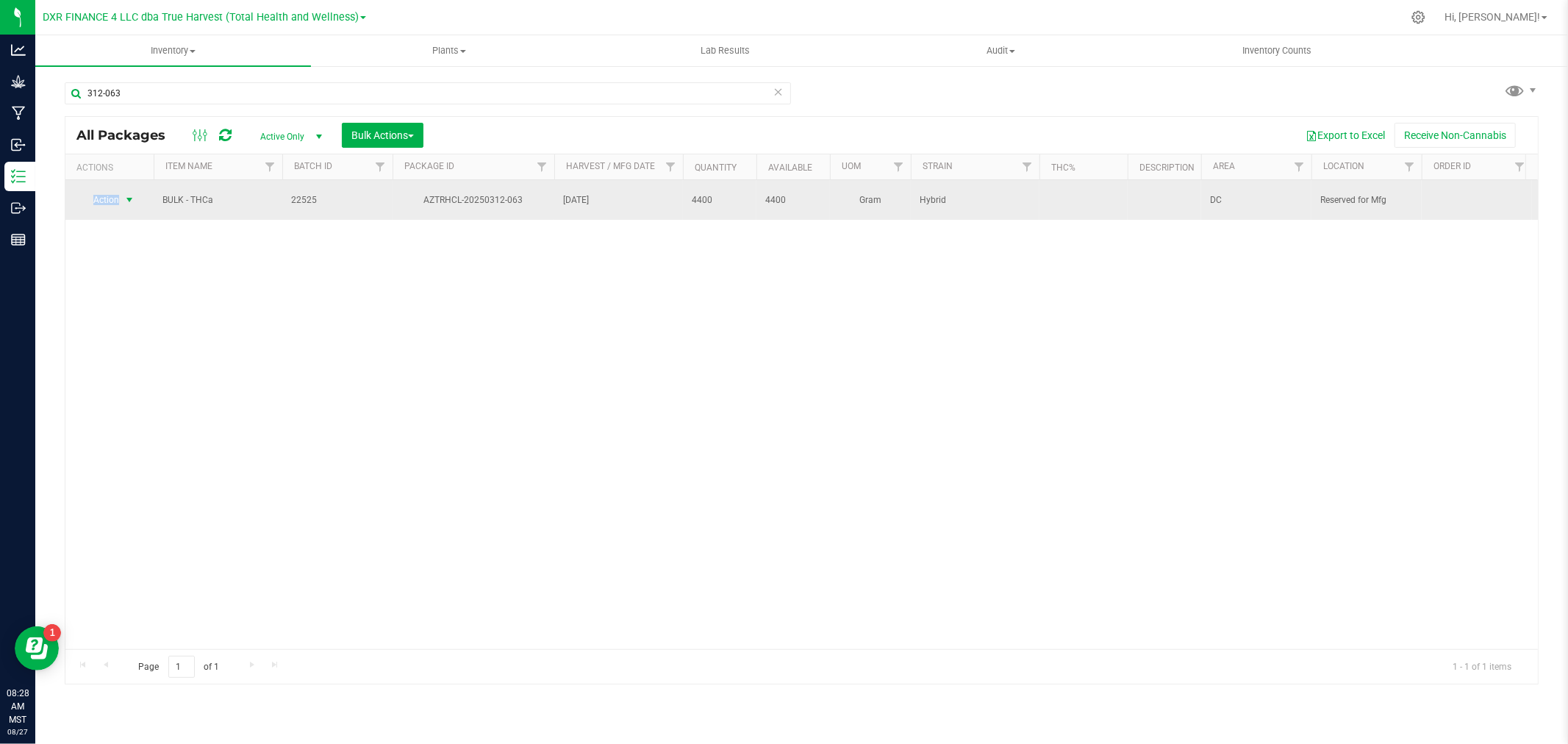
click at [120, 185] on td "Action Action Adjust qty Create package Edit attributes Global inventory Locate…" at bounding box center [109, 200] width 88 height 40
click at [120, 191] on span "select" at bounding box center [129, 200] width 18 height 21
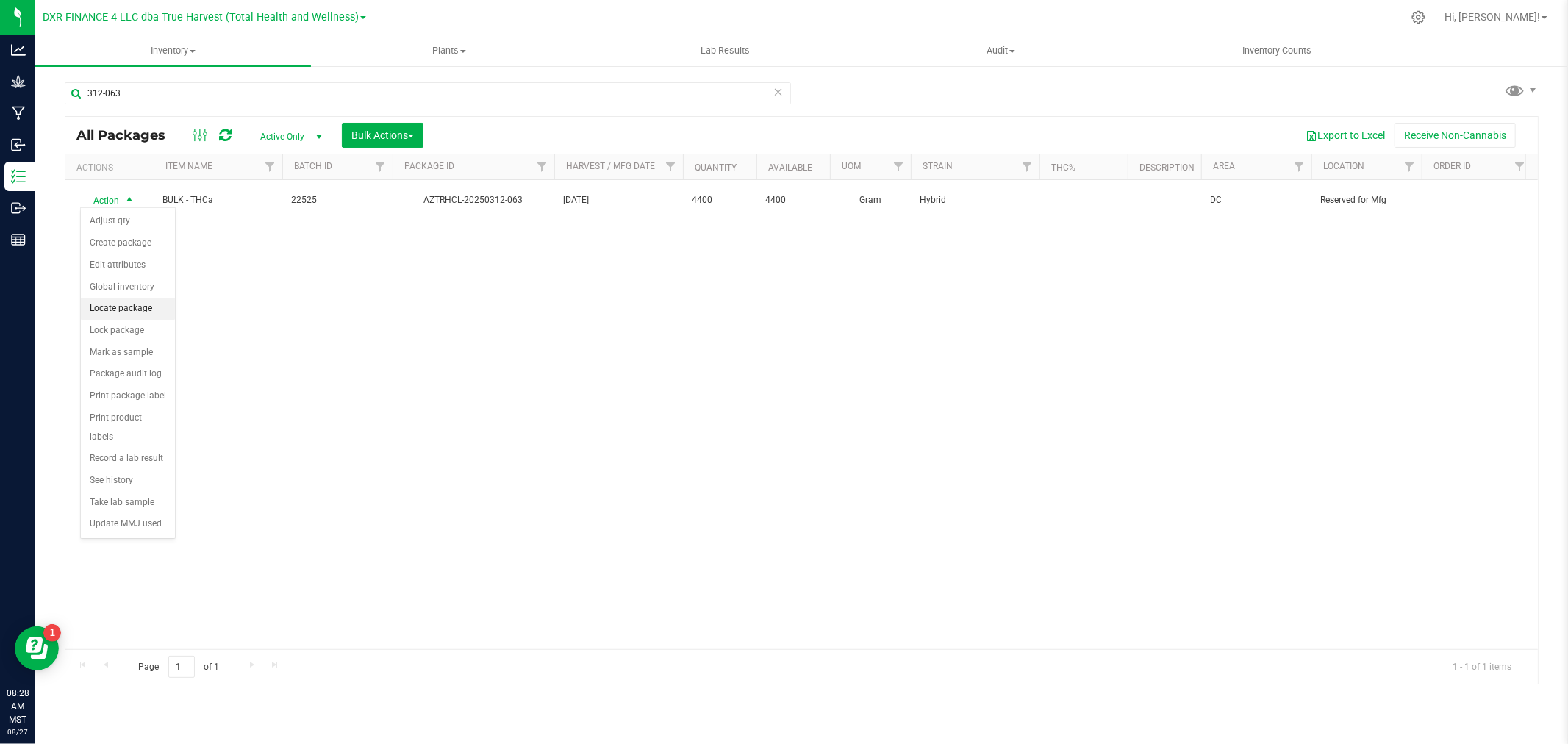
click at [113, 306] on li "Locate package" at bounding box center [127, 309] width 94 height 22
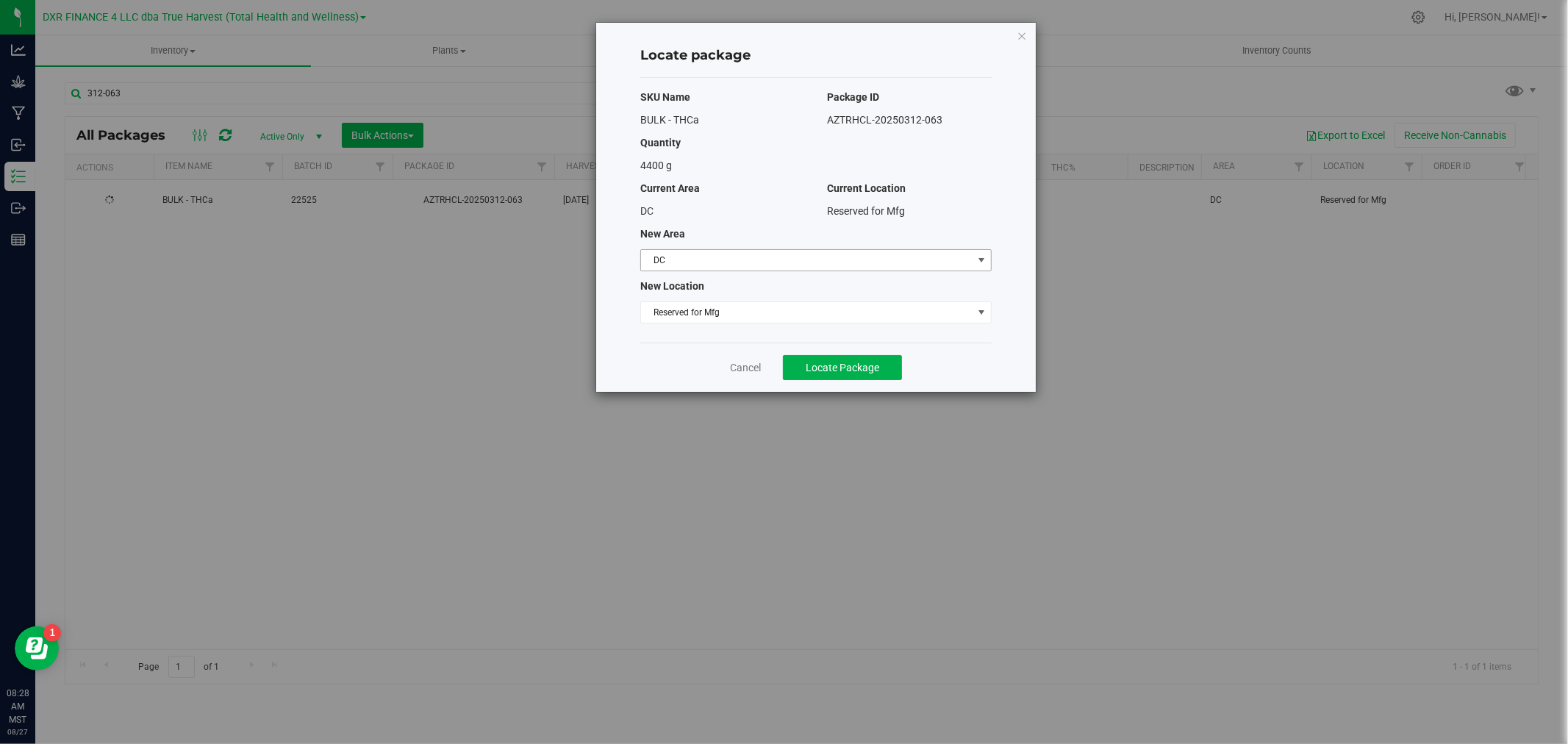
click at [750, 253] on span "DC" at bounding box center [807, 260] width 332 height 21
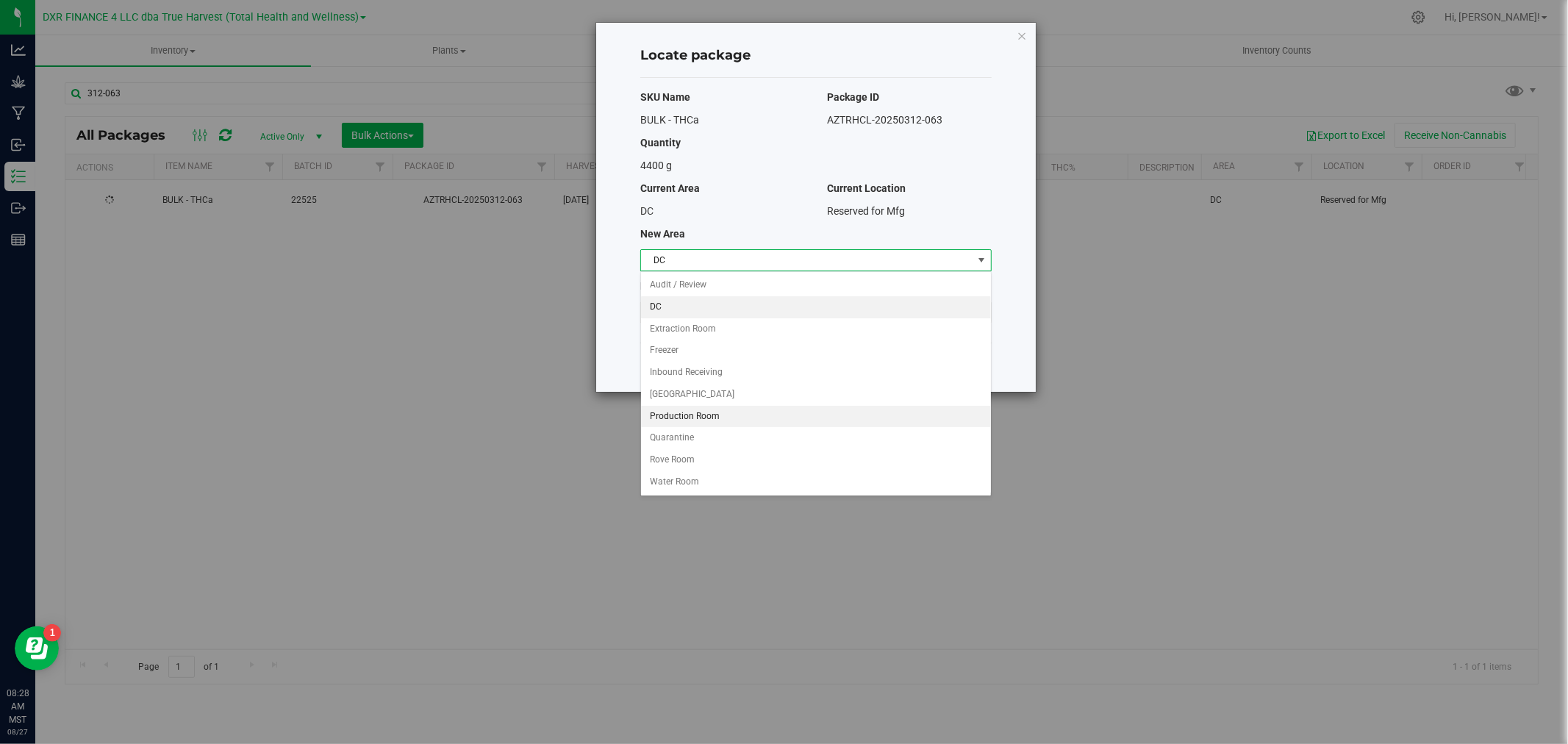
click at [716, 415] on li "Production Room" at bounding box center [816, 417] width 350 height 22
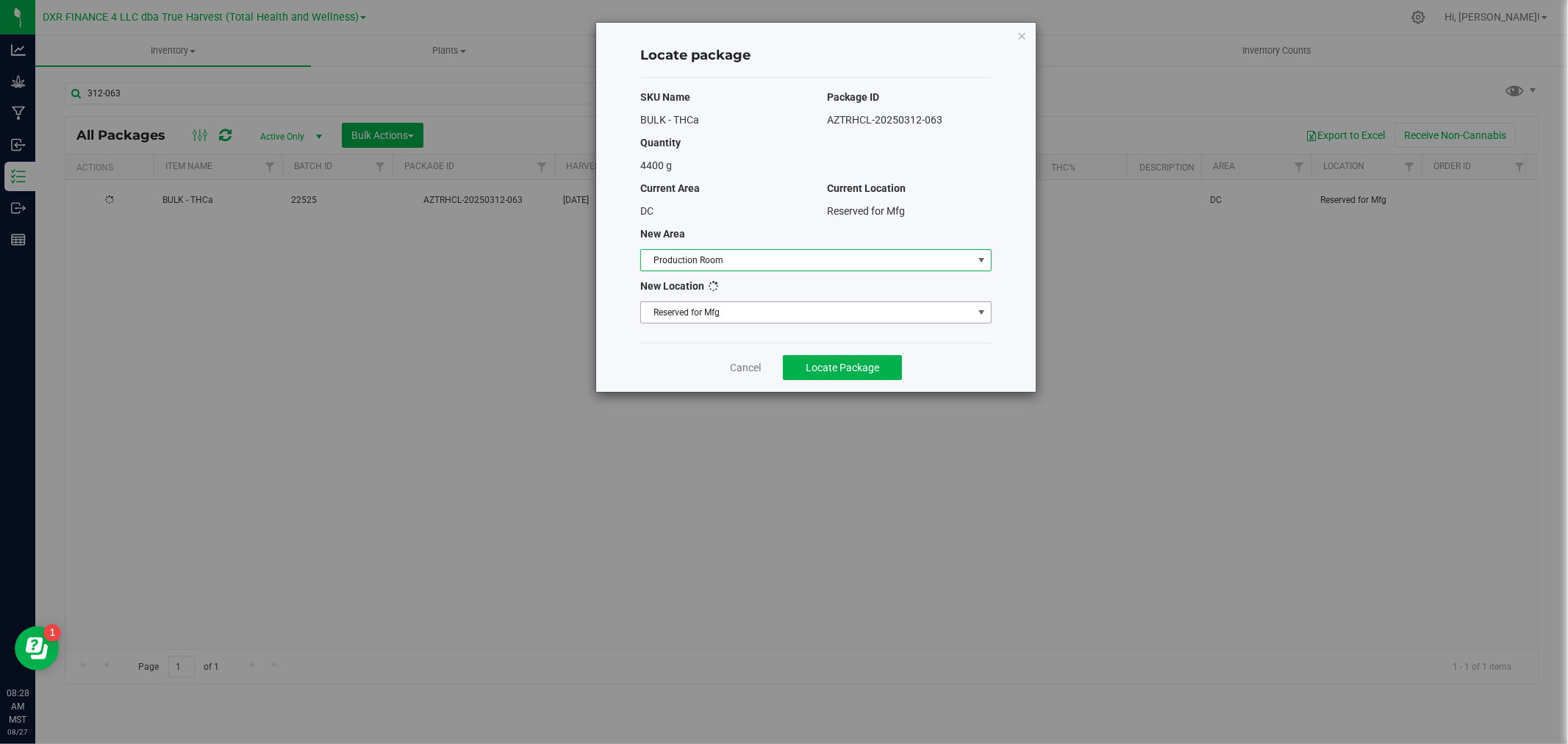
click at [727, 299] on div "SKU Name Package ID BULK - THCa AZTRHCL-20250312-063 Quantity 4400 g Current Ar…" at bounding box center [816, 210] width 351 height 264
click at [727, 319] on span "Select location" at bounding box center [807, 313] width 332 height 21
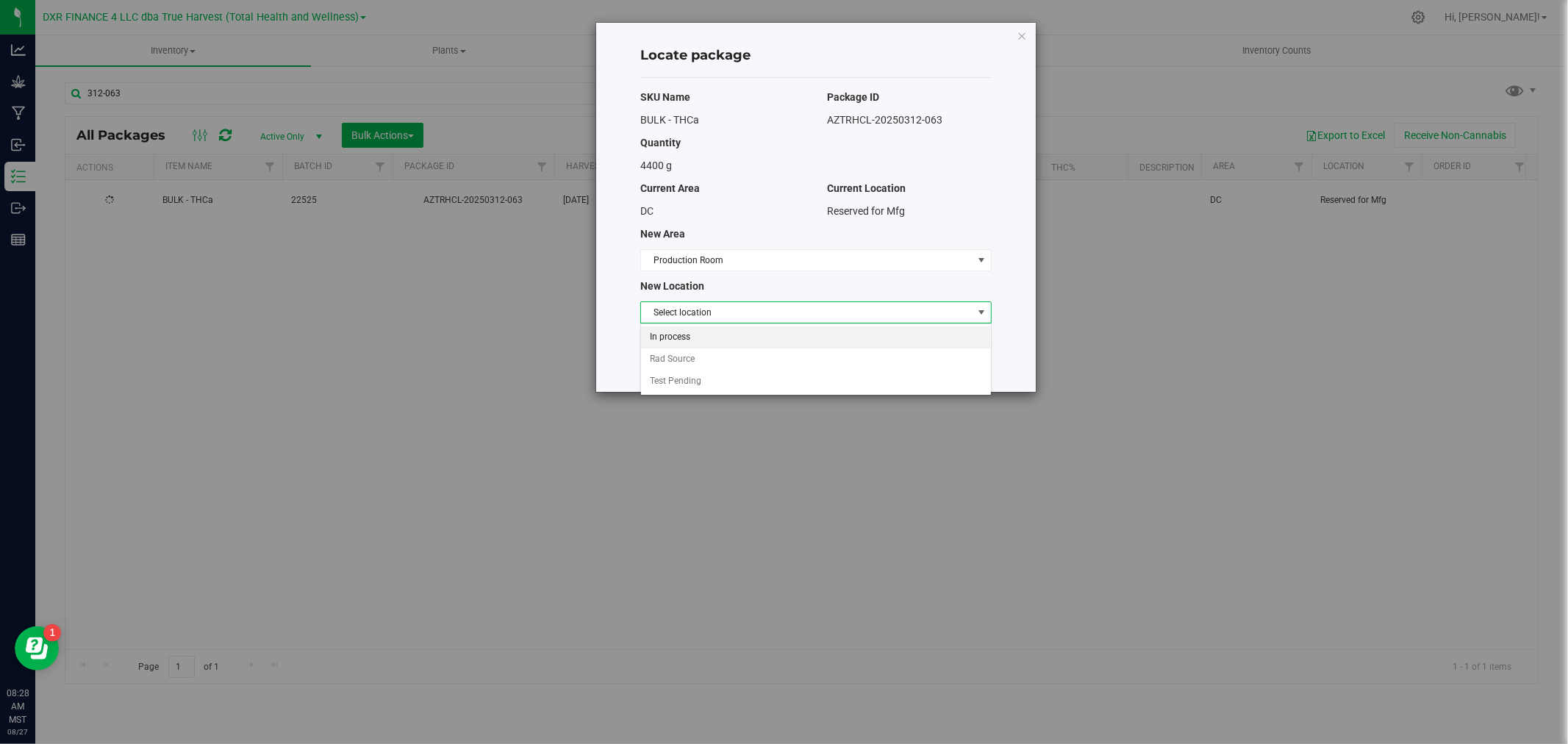
click at [716, 336] on li "In process" at bounding box center [816, 337] width 350 height 22
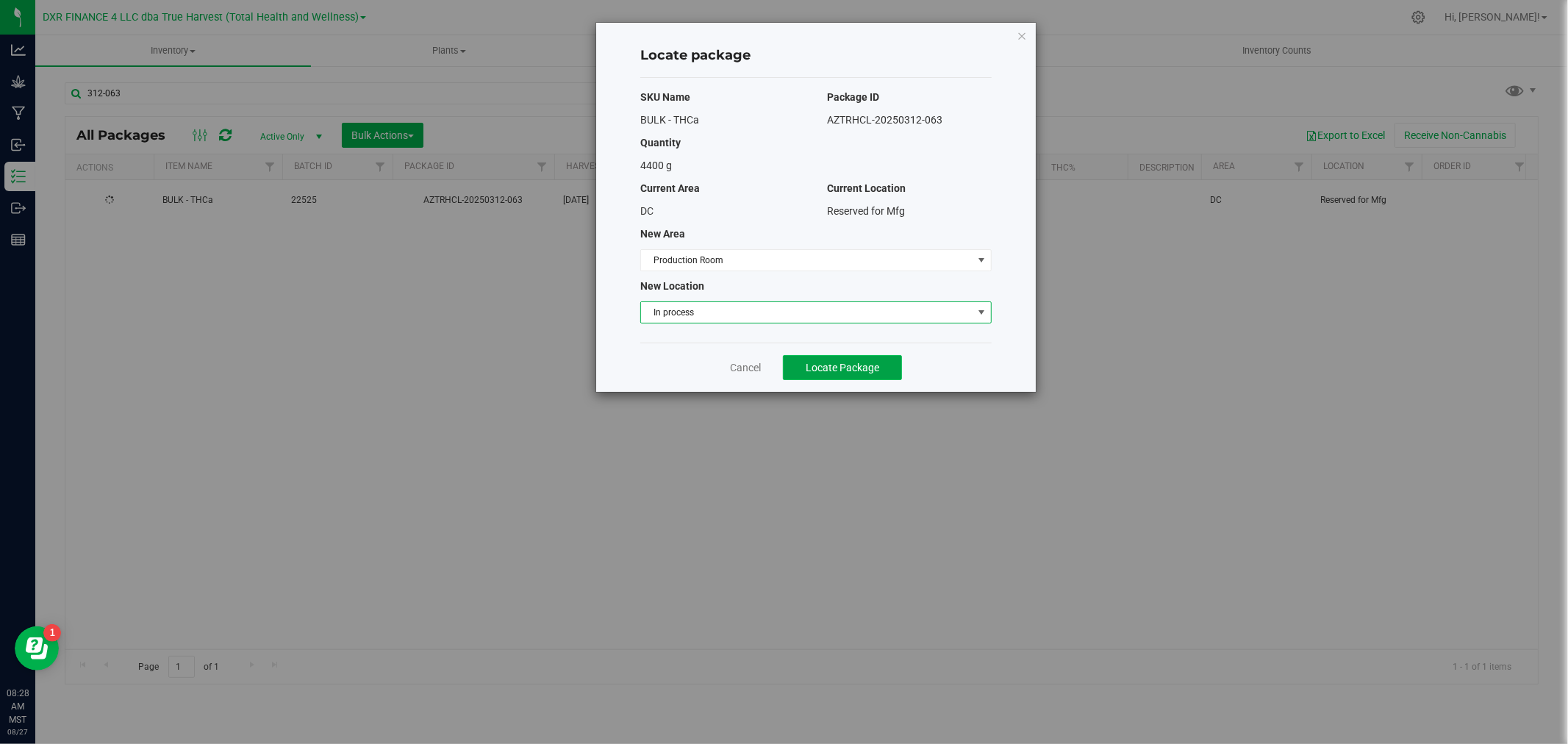
click at [816, 365] on span "Locate Package" at bounding box center [842, 367] width 74 height 12
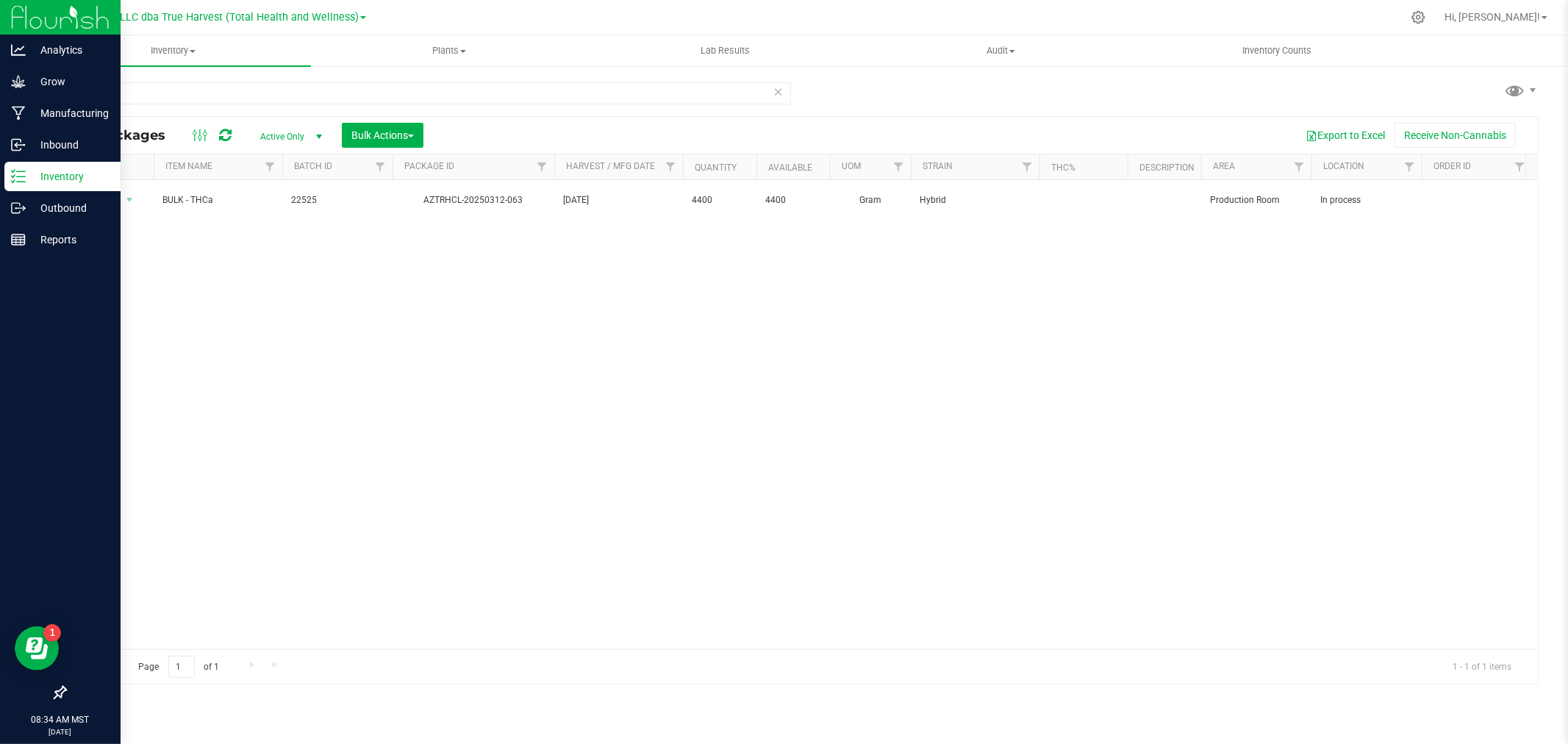
click at [15, 181] on icon at bounding box center [18, 177] width 15 height 15
click at [26, 211] on p "Outbound" at bounding box center [70, 208] width 88 height 17
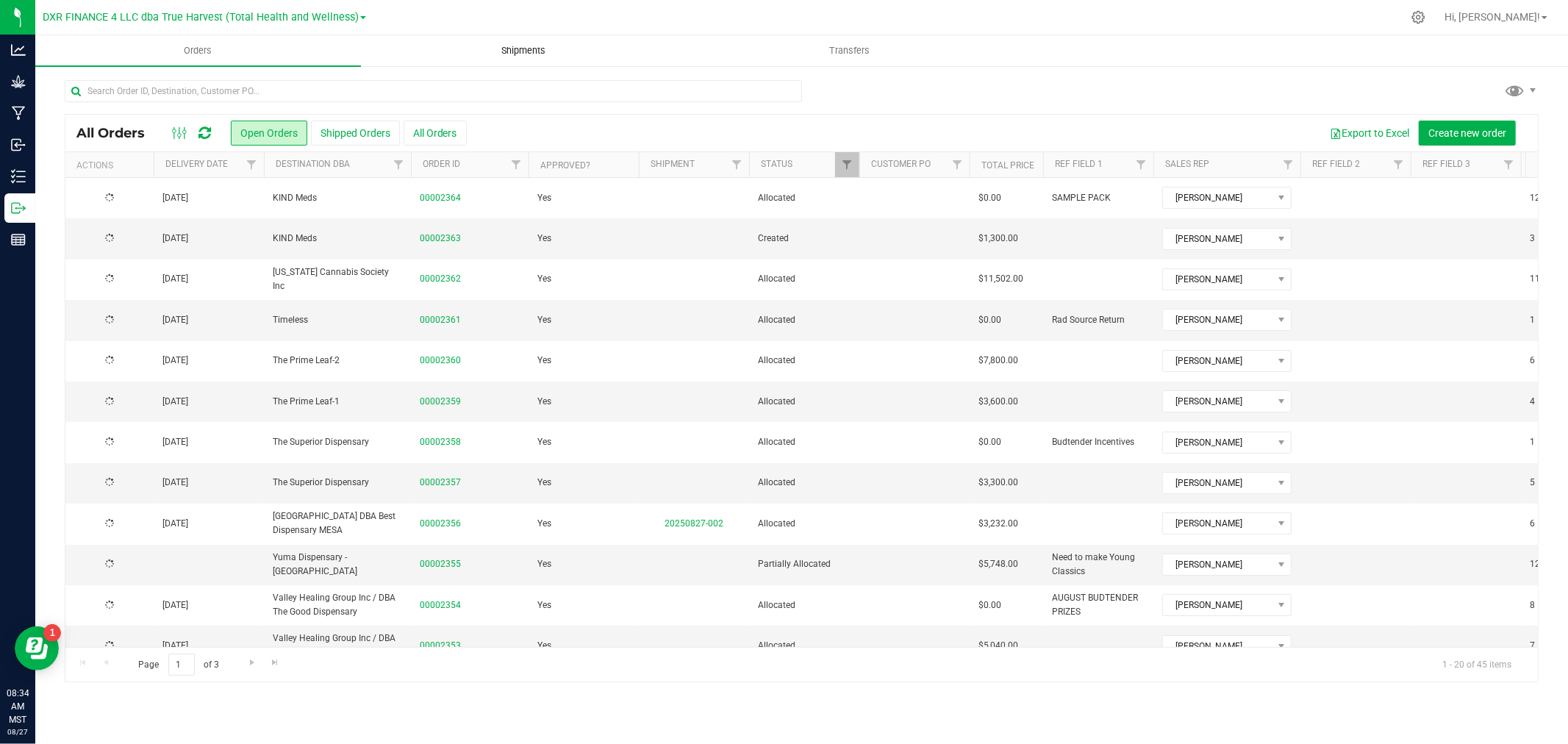
click at [530, 51] on span "Shipments" at bounding box center [524, 51] width 84 height 13
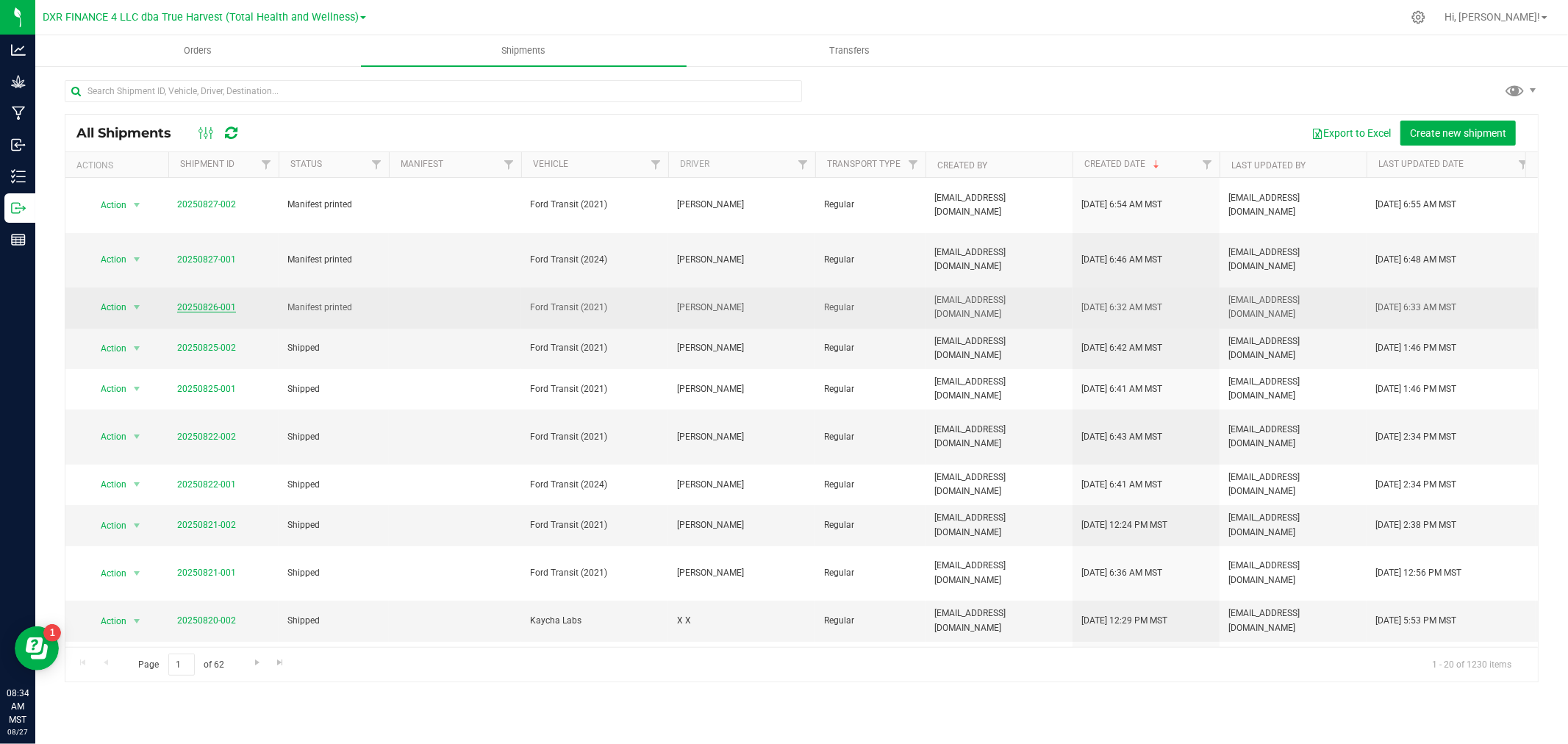
click at [189, 302] on link "20250826-001" at bounding box center [207, 307] width 59 height 10
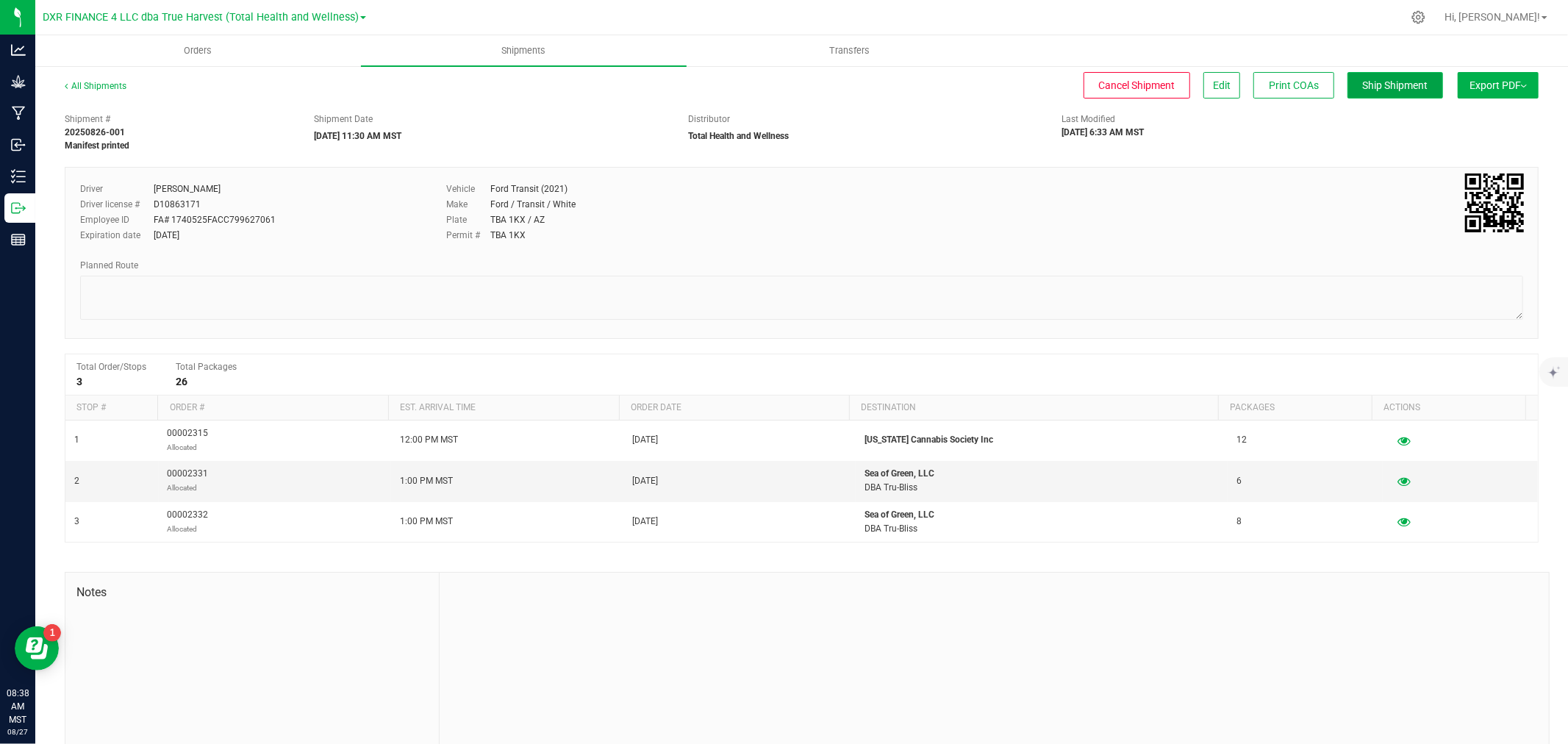
click at [1380, 83] on span "Ship Shipment" at bounding box center [1395, 85] width 66 height 12
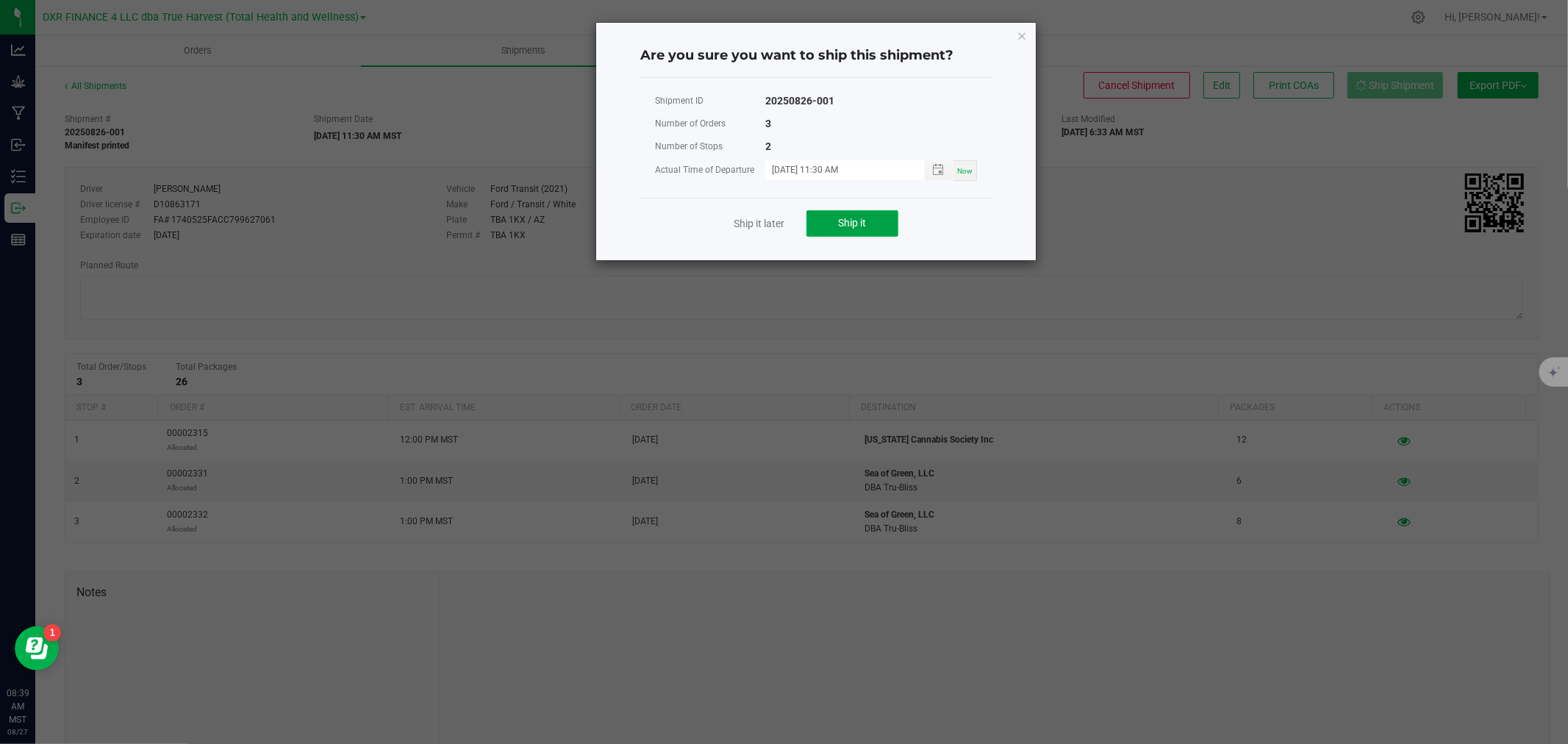
click at [830, 226] on button "Ship it" at bounding box center [852, 223] width 92 height 26
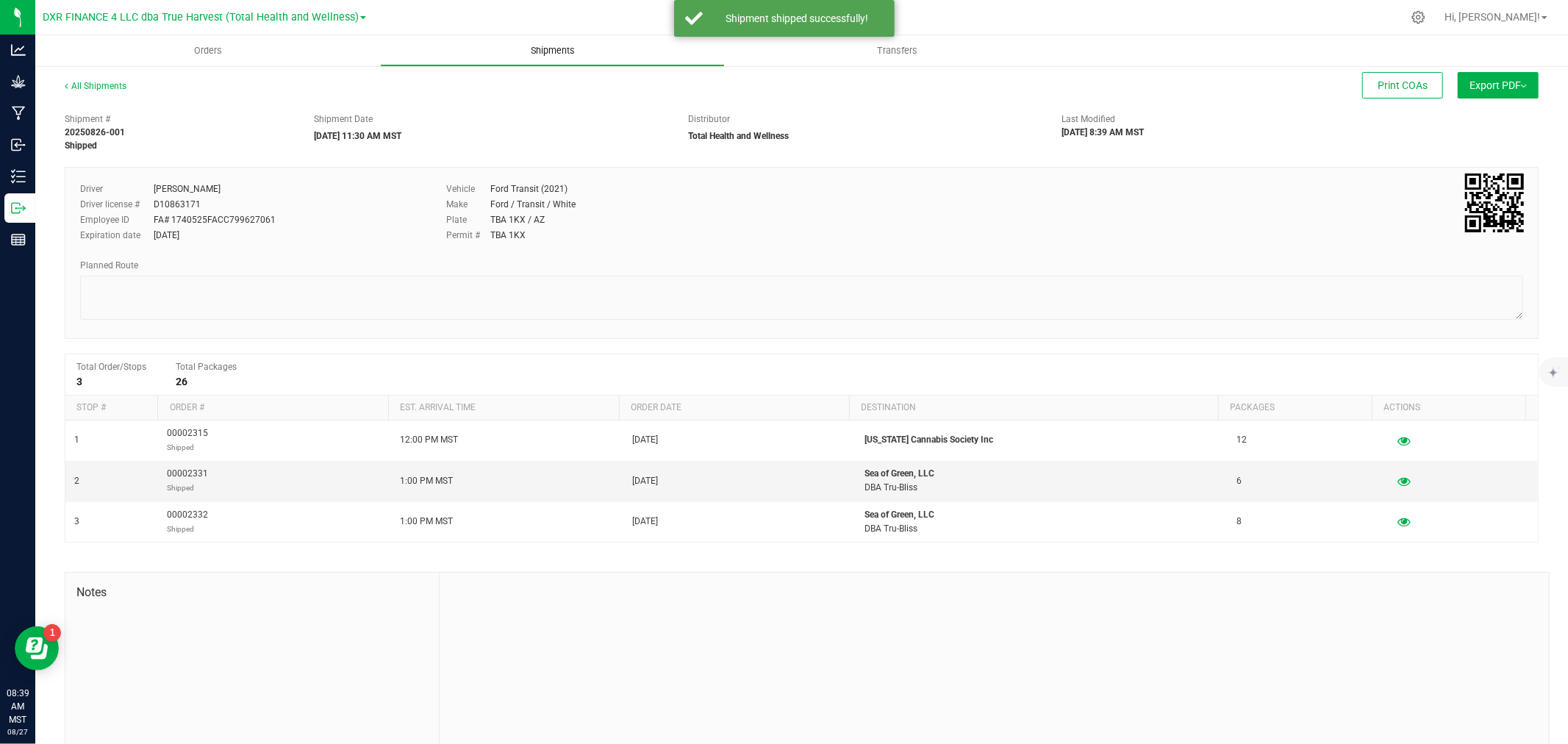
click at [534, 49] on span "Shipments" at bounding box center [552, 51] width 84 height 13
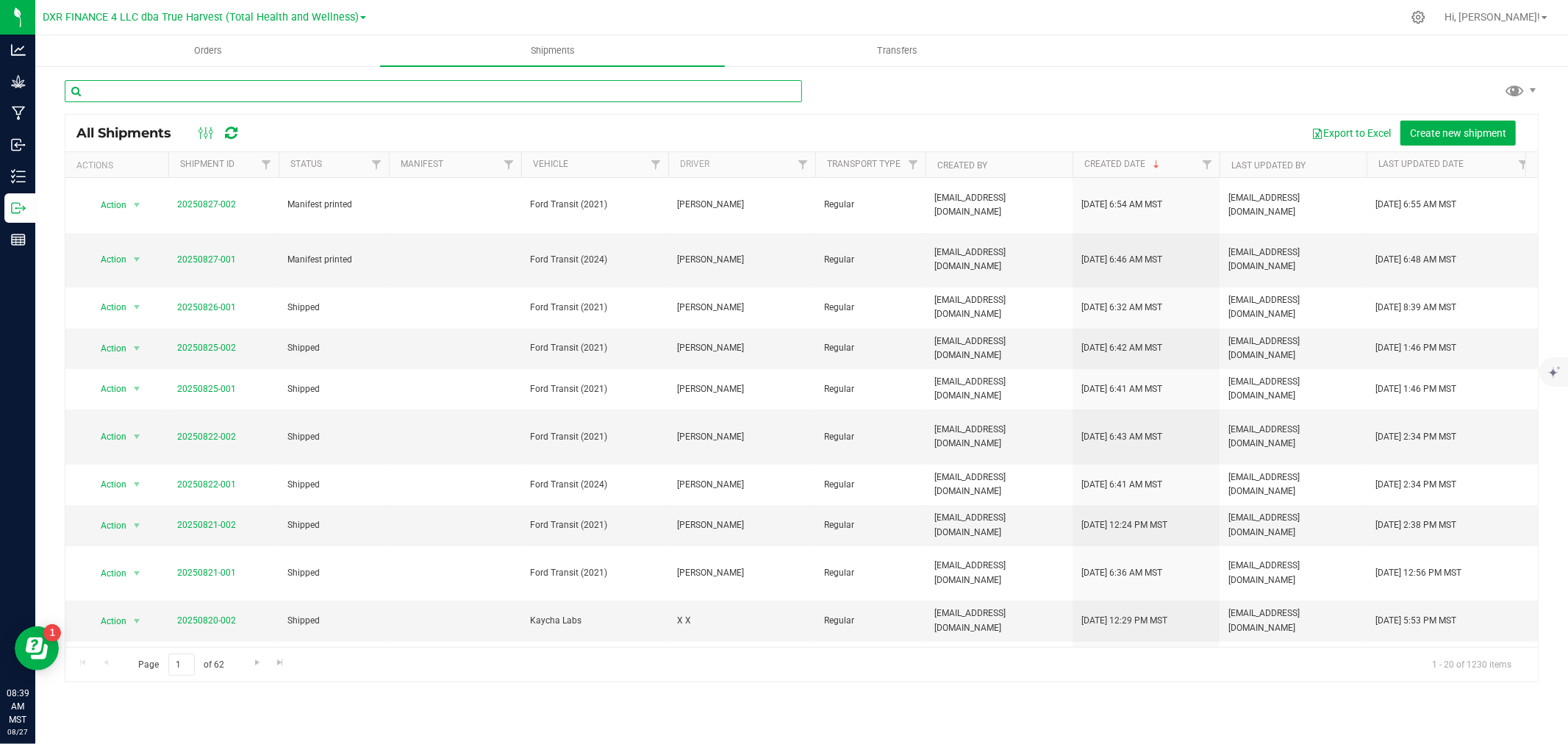
click at [567, 90] on input "text" at bounding box center [433, 91] width 737 height 22
